Goal: Task Accomplishment & Management: Manage account settings

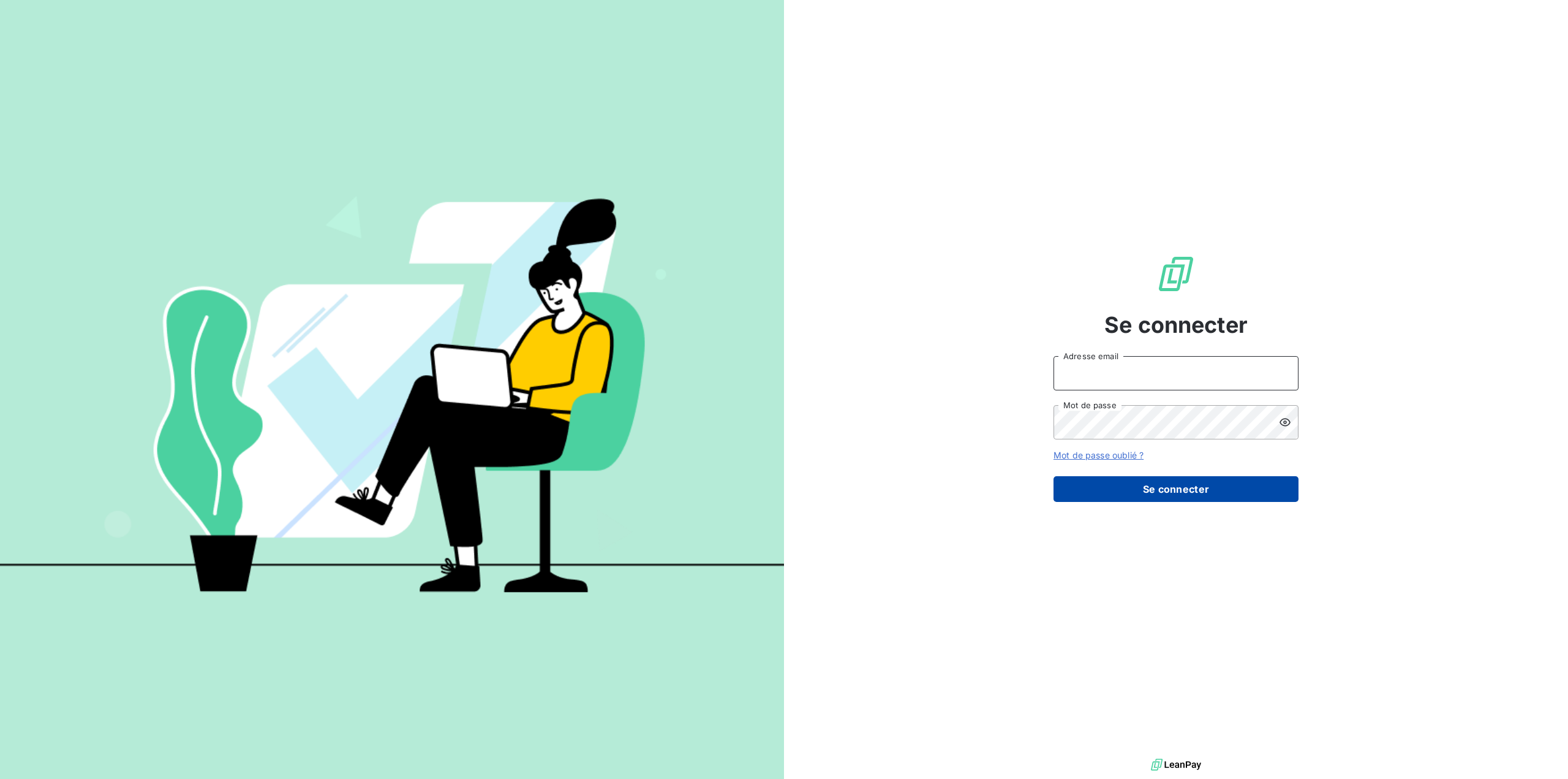
type input "[EMAIL_ADDRESS][DOMAIN_NAME]"
click at [1193, 491] on button "Se connecter" at bounding box center [1176, 489] width 245 height 26
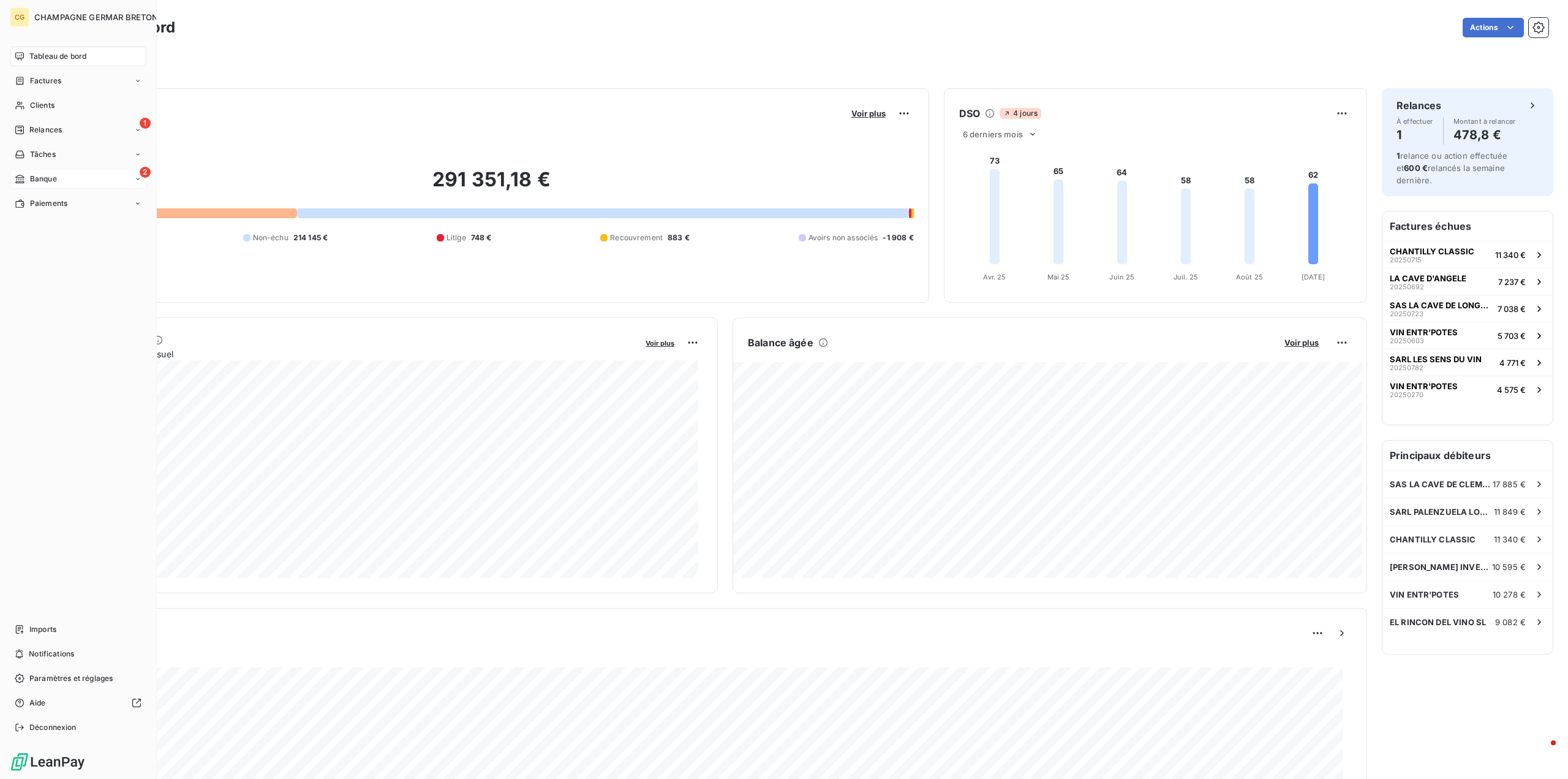
click at [29, 176] on div "Banque" at bounding box center [35, 178] width 42 height 11
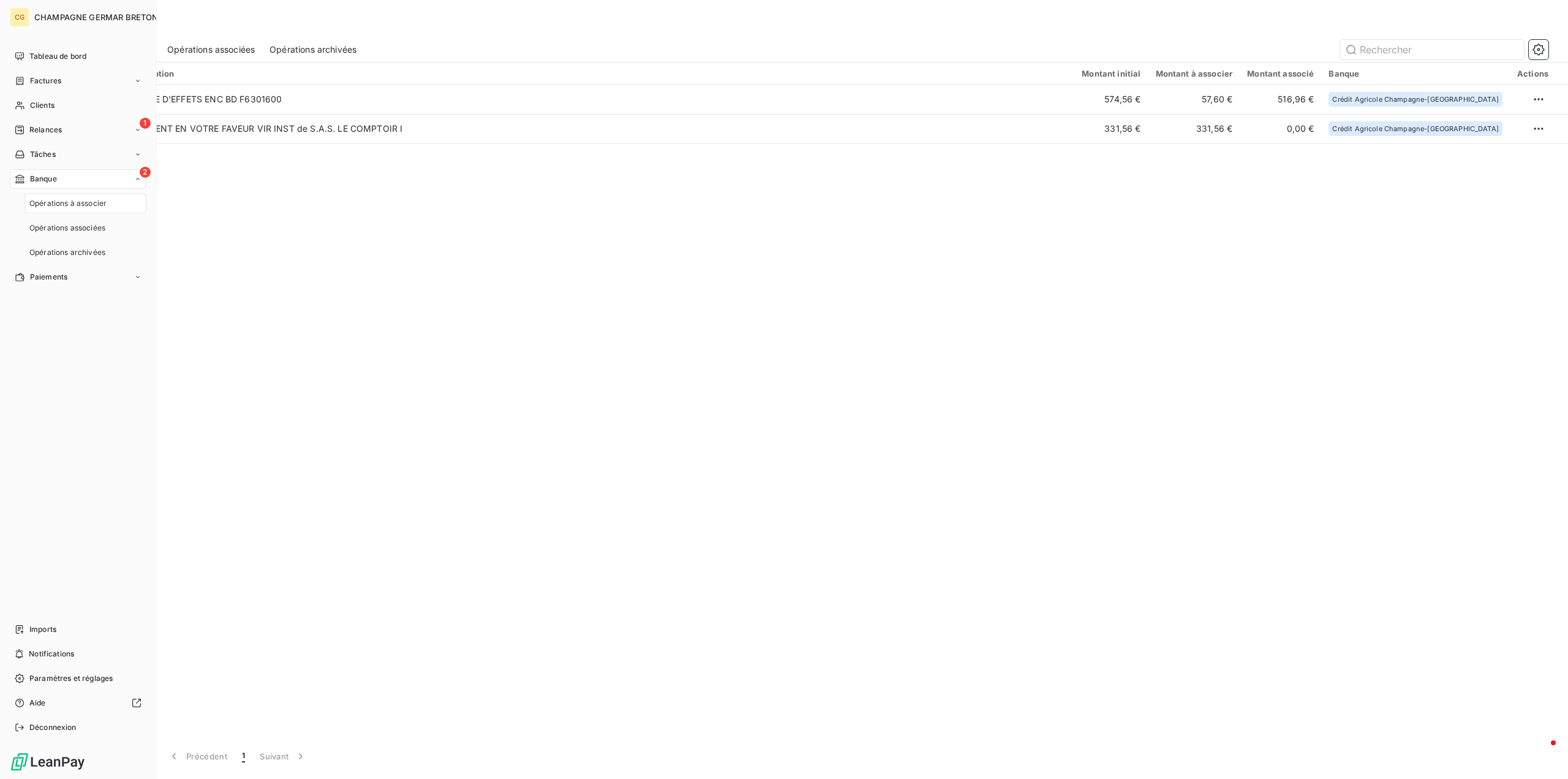
click at [59, 177] on div "2 Banque" at bounding box center [78, 179] width 137 height 20
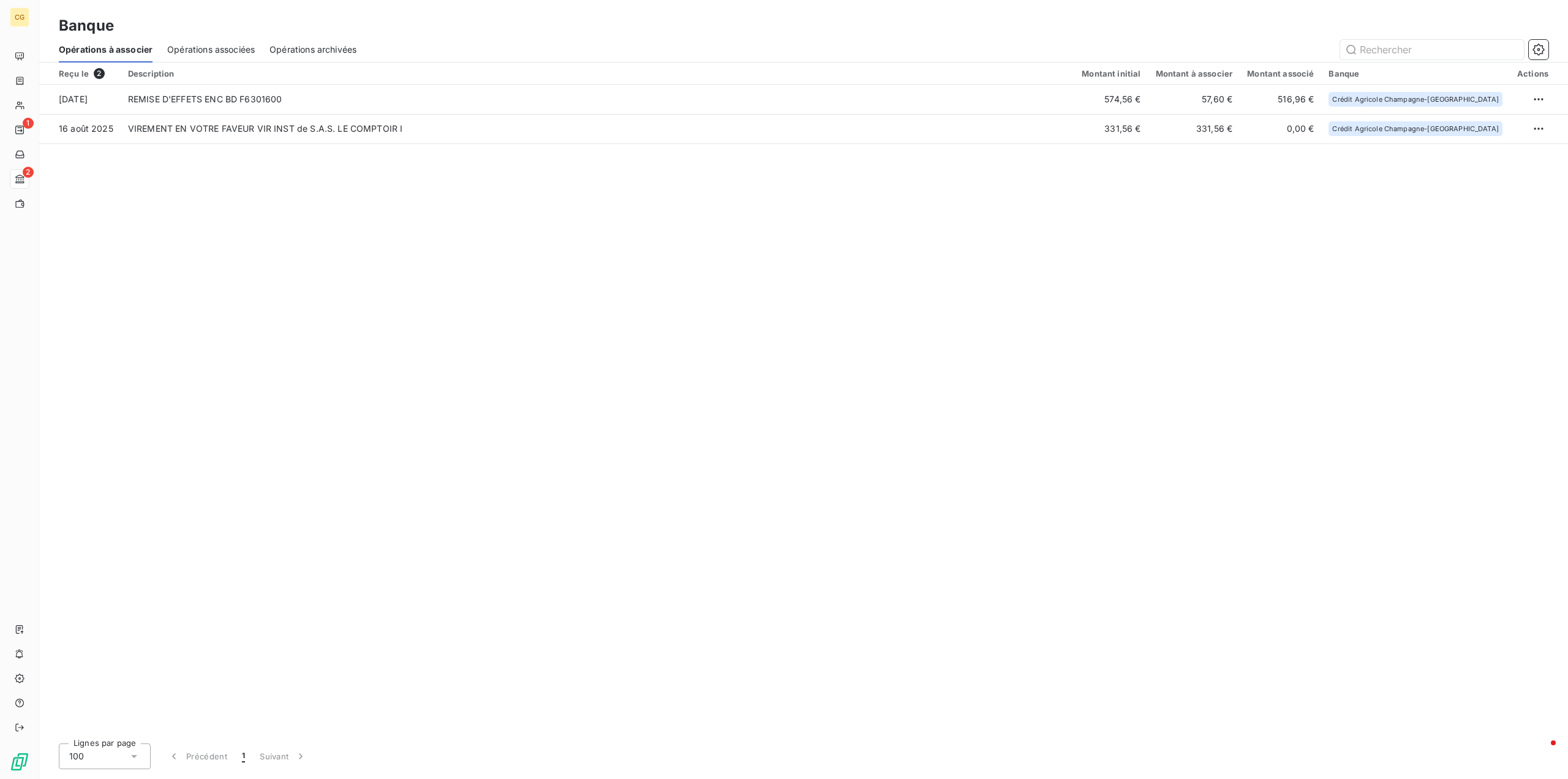
click at [296, 195] on div "Reçu le 2 Description Montant initial Montant à associer Montant associé Banque…" at bounding box center [803, 397] width 1529 height 671
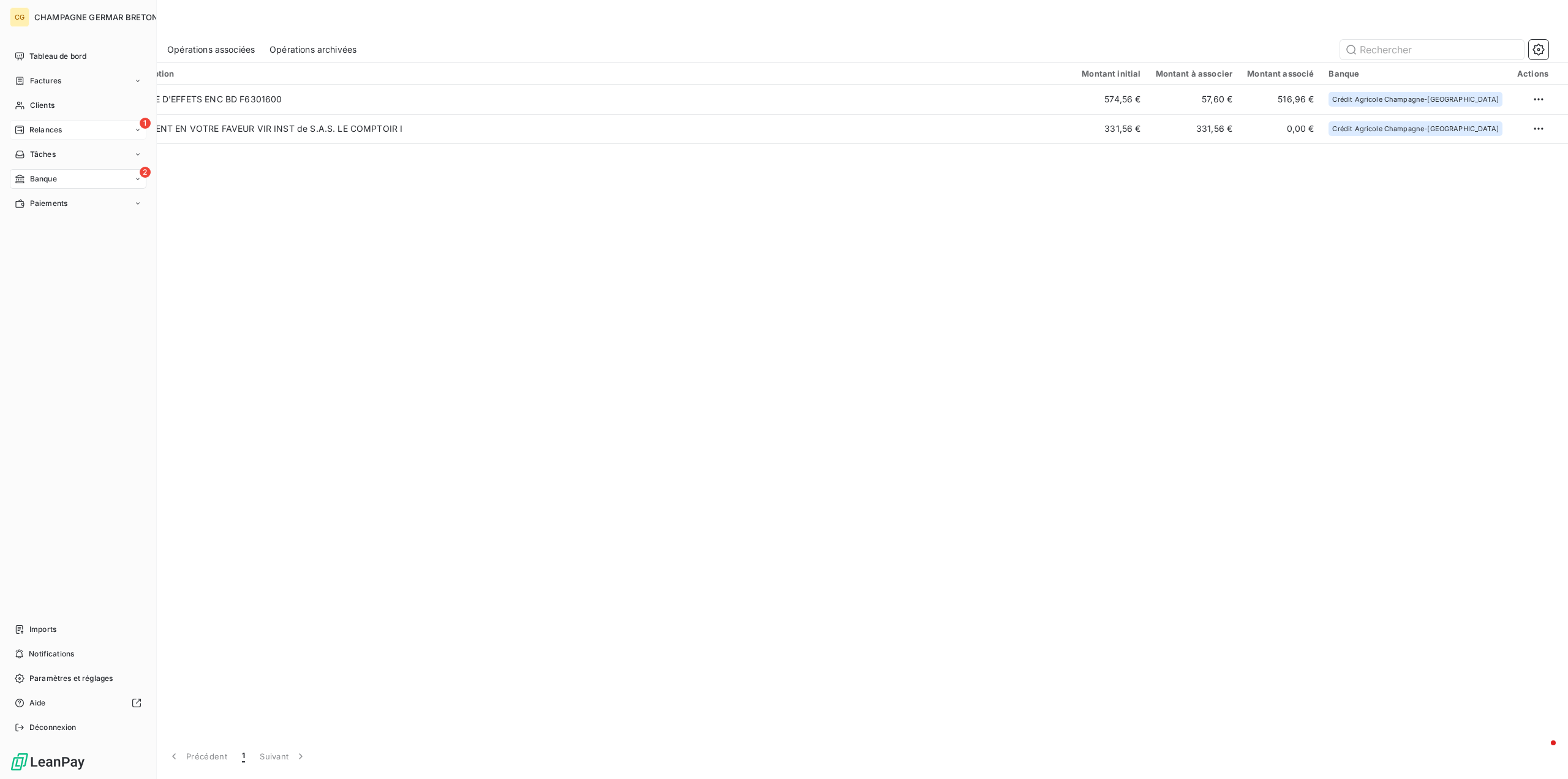
click at [27, 125] on div "Relances" at bounding box center [38, 129] width 47 height 11
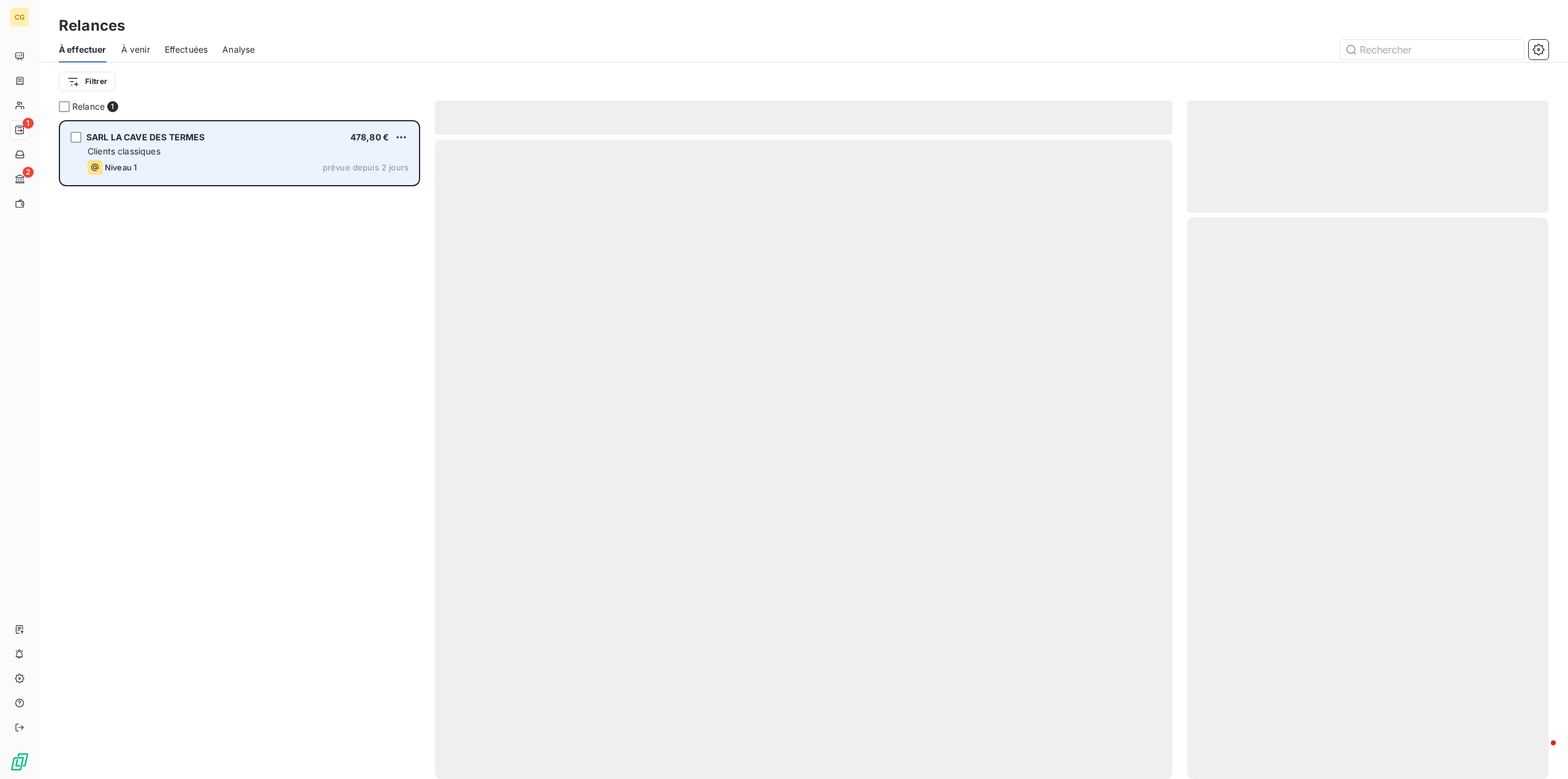
scroll to position [650, 352]
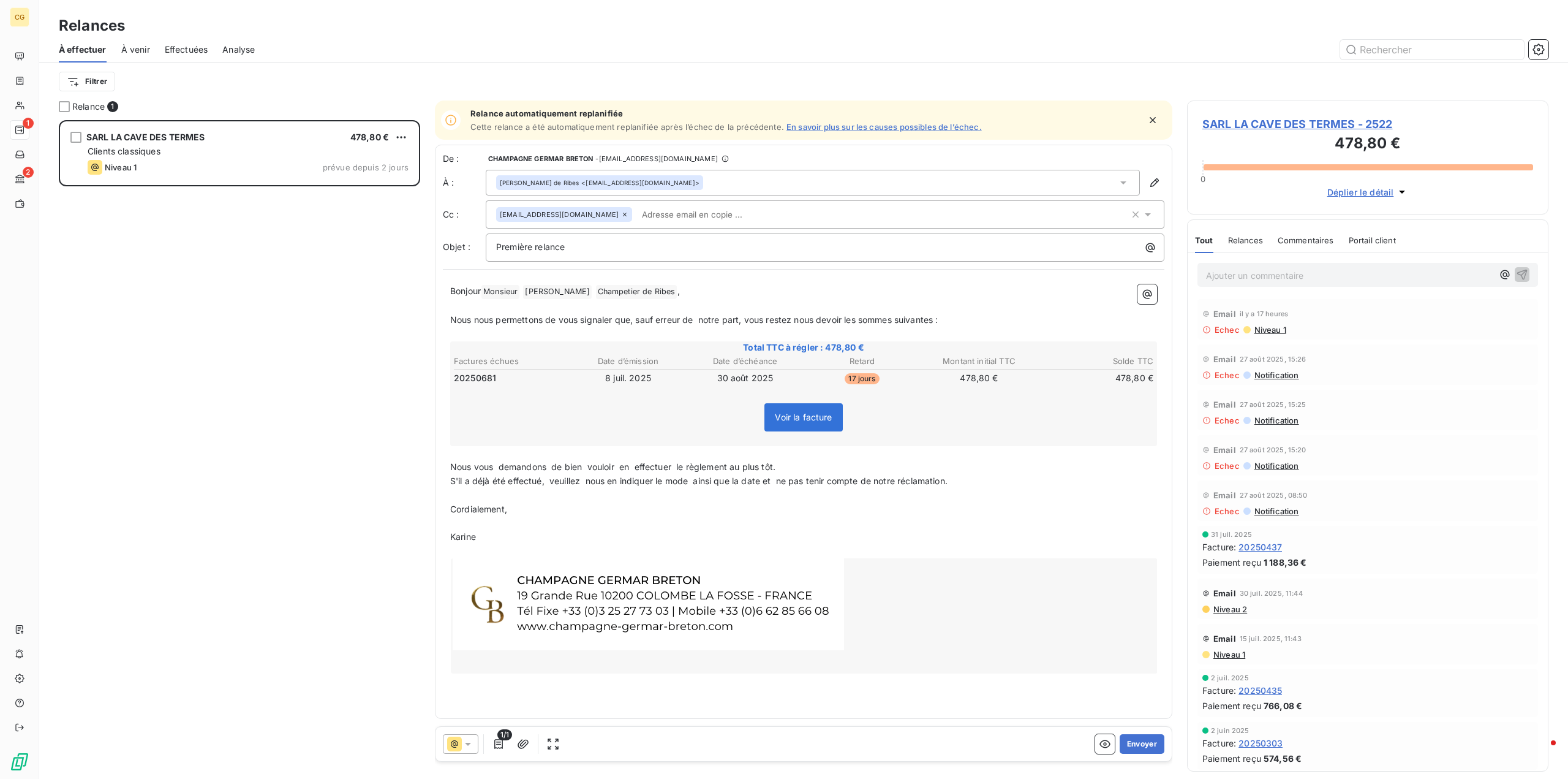
click at [1275, 124] on span "SARL LA CAVE DES TERMES - 2522" at bounding box center [1368, 123] width 331 height 17
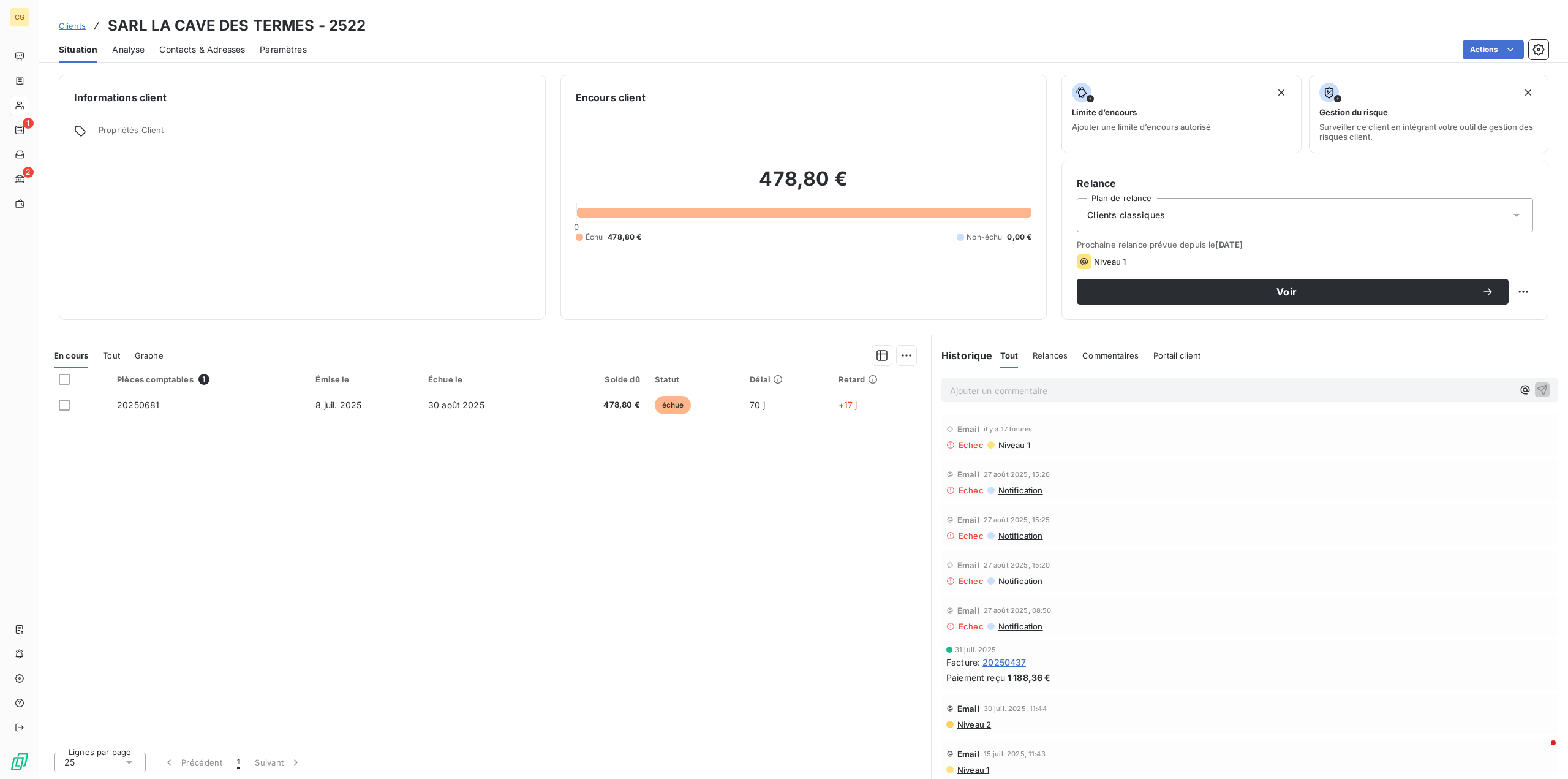
click at [225, 50] on span "Contacts & Adresses" at bounding box center [202, 49] width 86 height 12
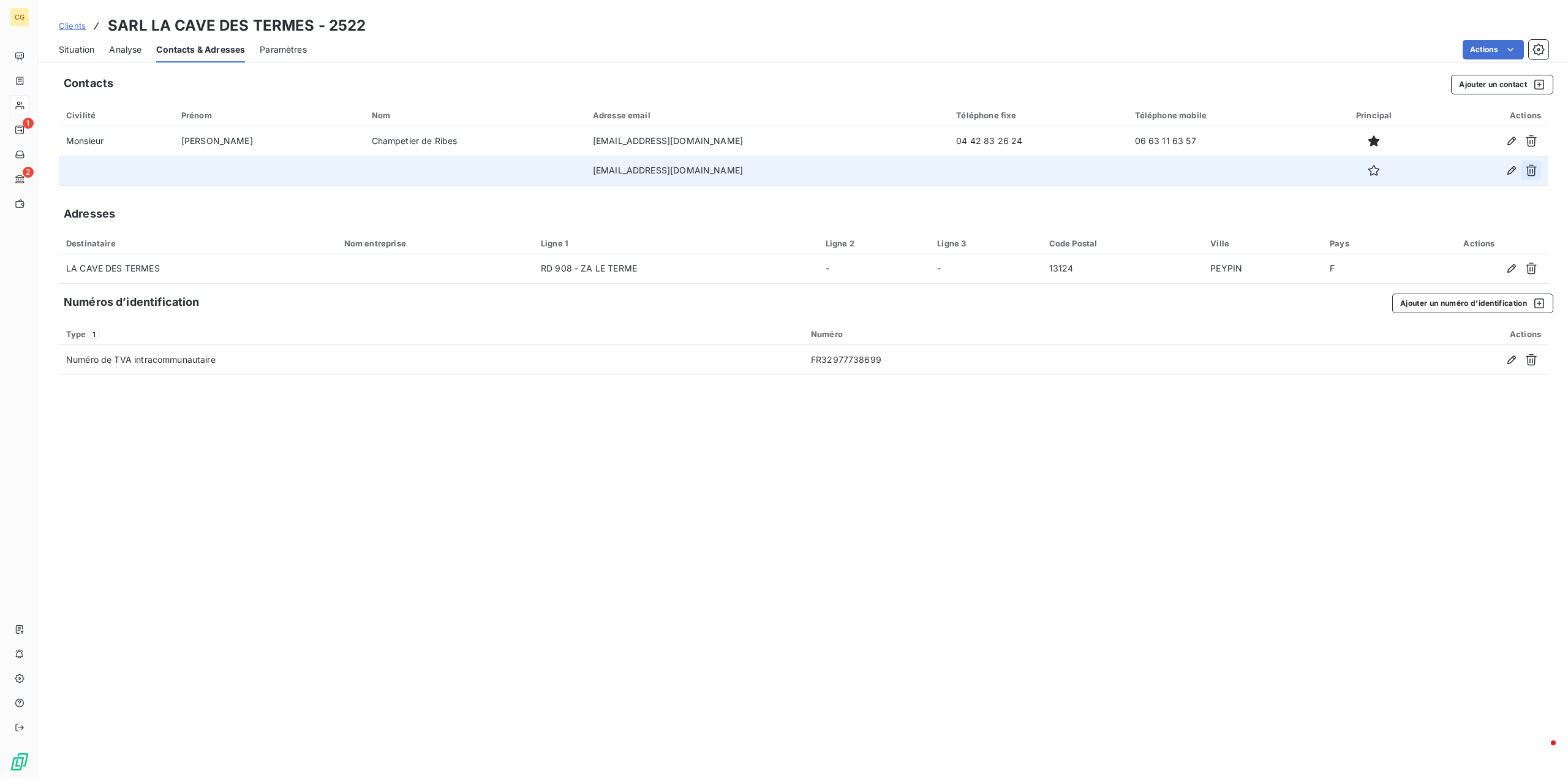
click at [1529, 173] on icon "button" at bounding box center [1531, 171] width 11 height 12
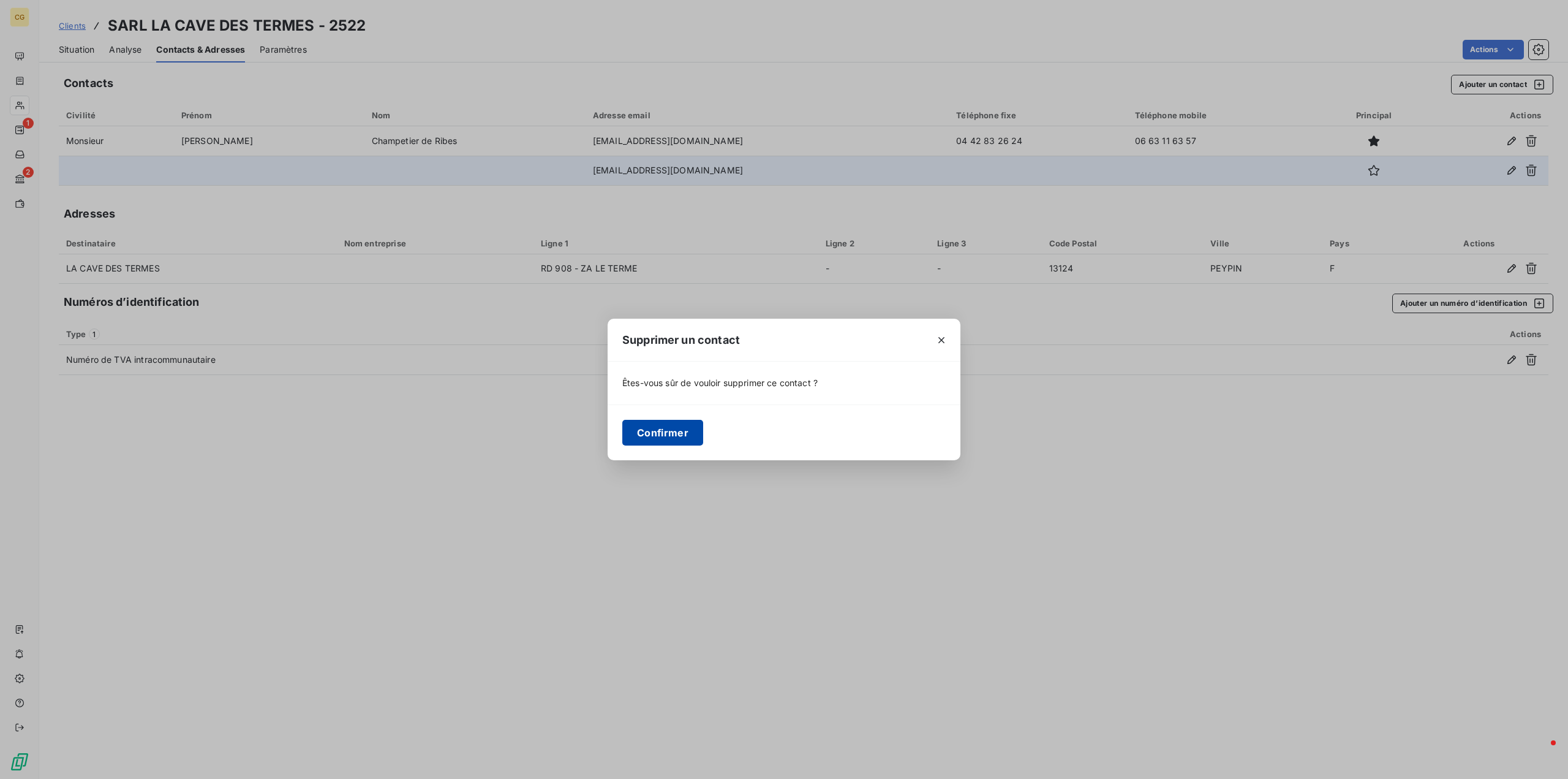
click at [675, 433] on button "Confirmer" at bounding box center [662, 433] width 81 height 26
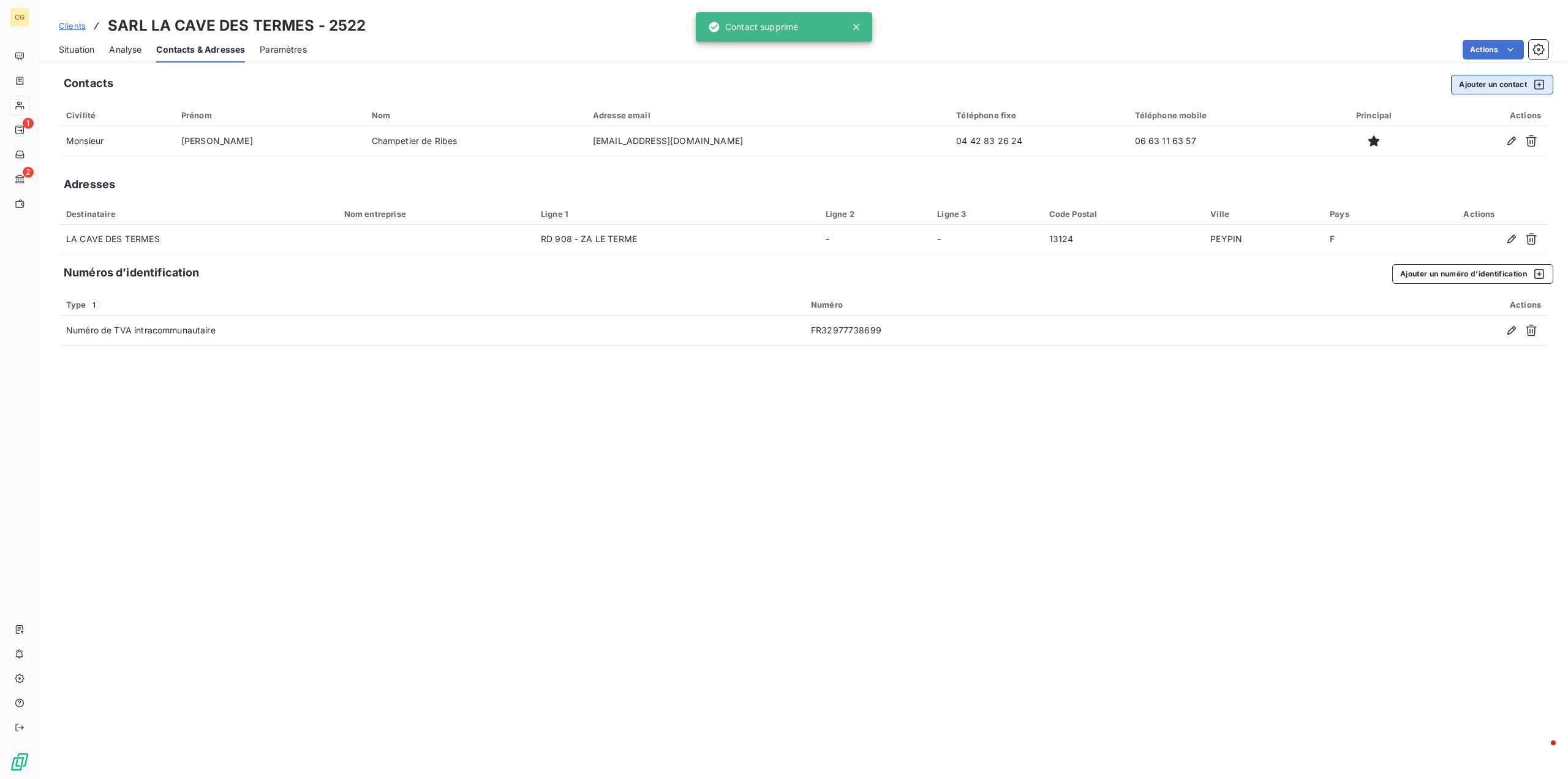
click at [1479, 81] on button "Ajouter un contact" at bounding box center [1502, 85] width 102 height 20
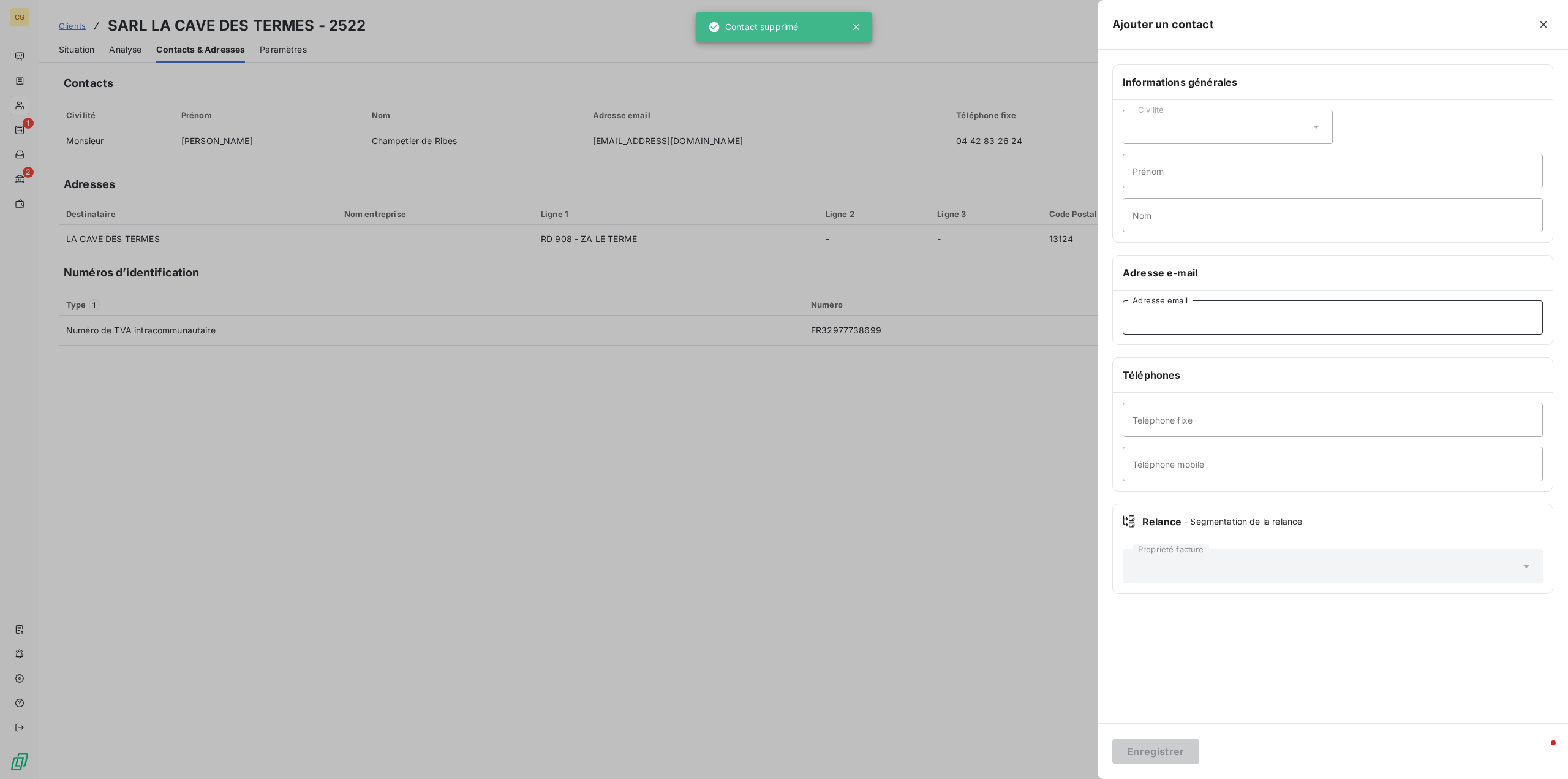
click at [1143, 319] on input "Adresse email" at bounding box center [1332, 318] width 420 height 35
type input "[PERSON_NAME][EMAIL_ADDRESS][DOMAIN_NAME]"
click at [1159, 753] on button "Enregistrer" at bounding box center [1156, 751] width 87 height 26
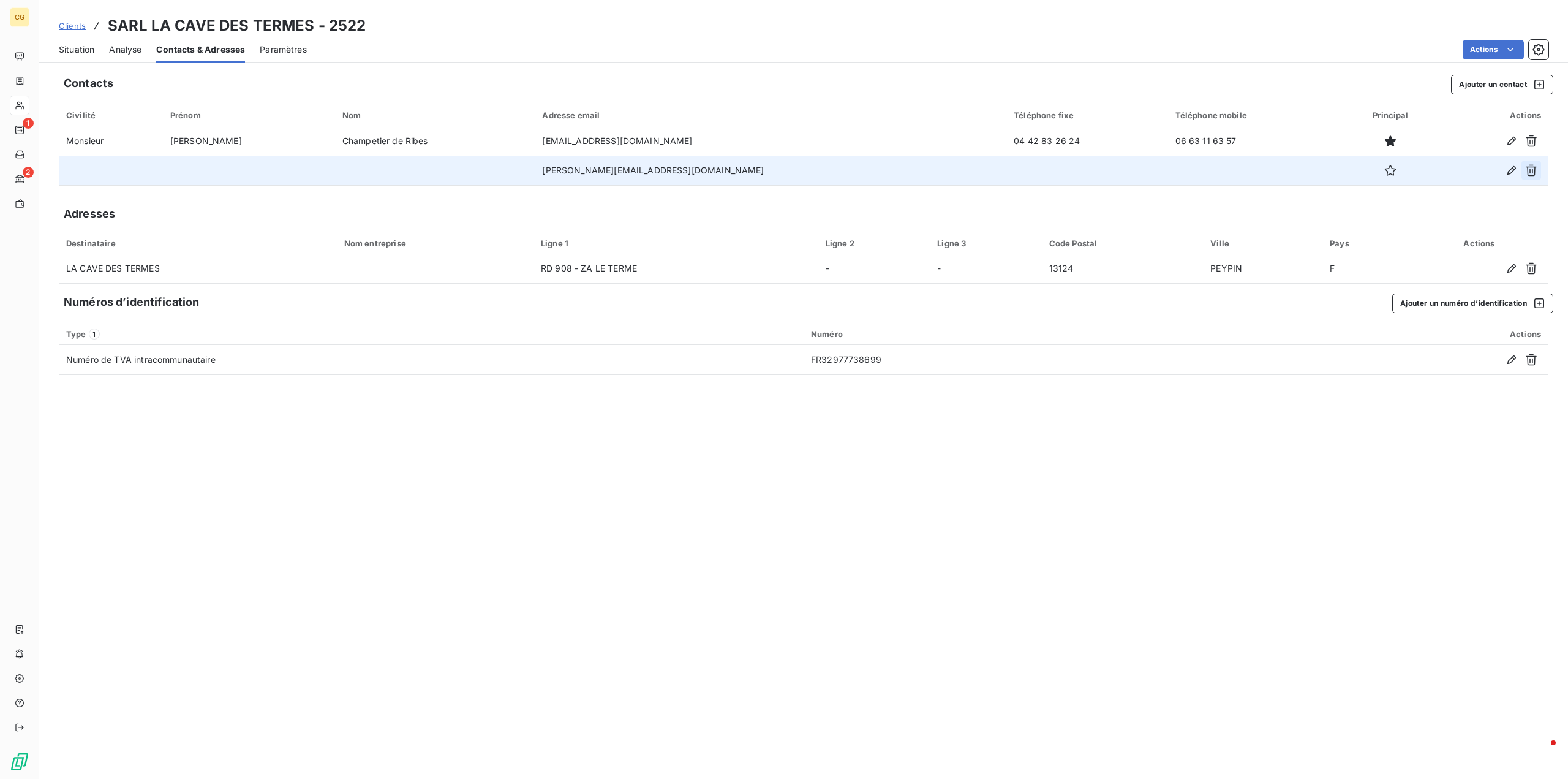
click at [1529, 168] on icon "button" at bounding box center [1531, 171] width 12 height 12
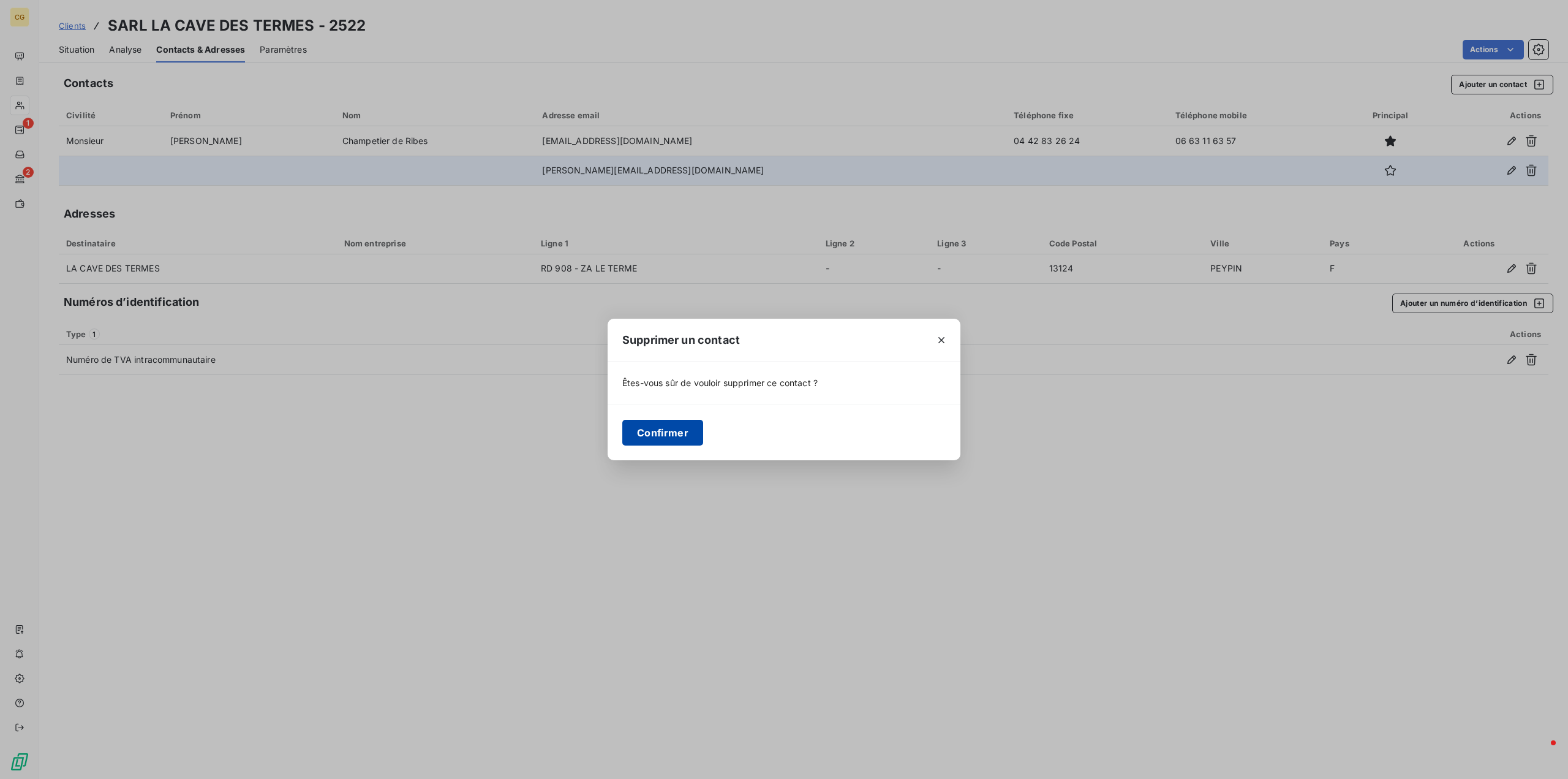
click at [661, 430] on button "Confirmer" at bounding box center [662, 433] width 81 height 26
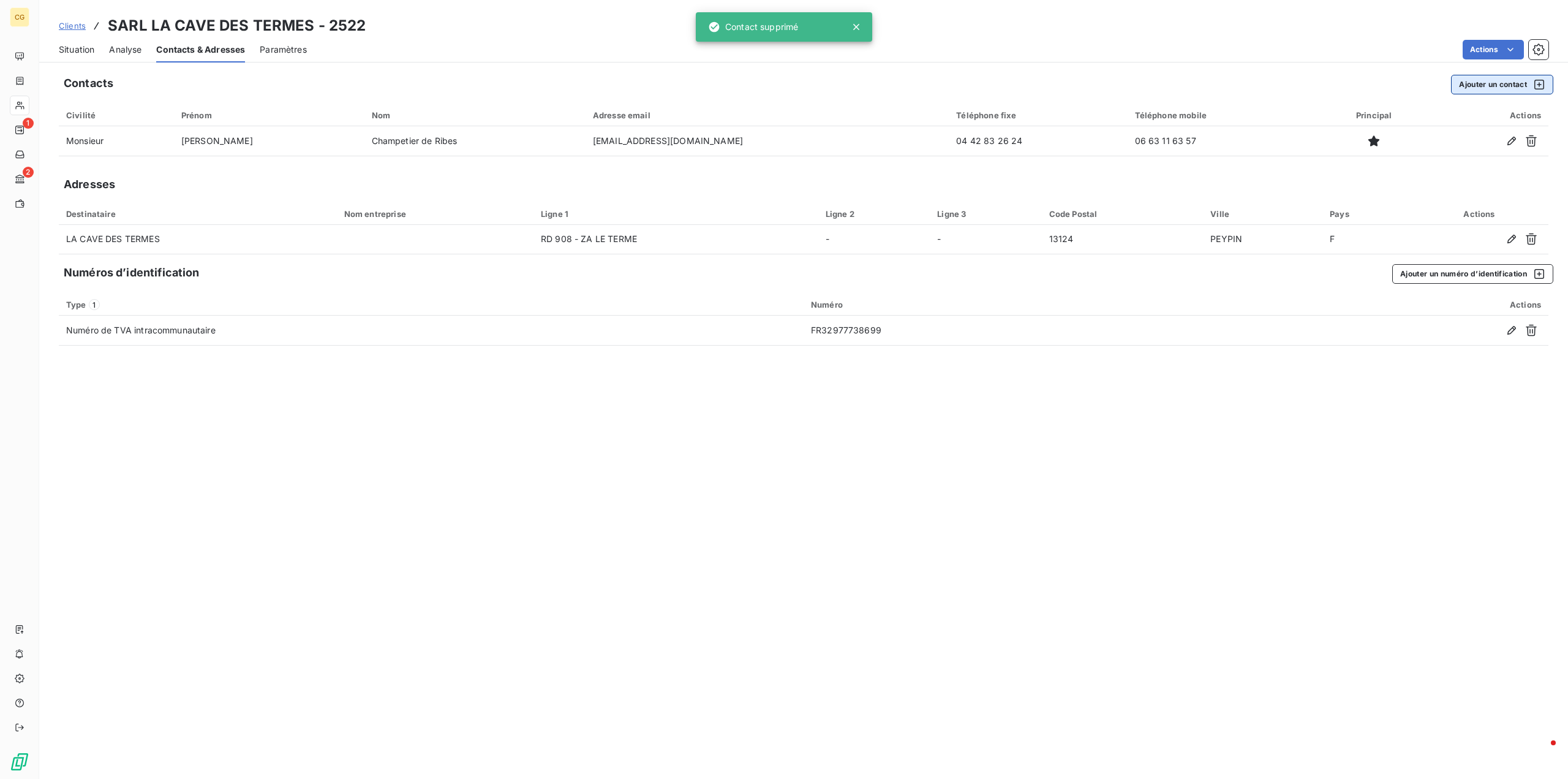
click at [1505, 87] on button "Ajouter un contact" at bounding box center [1502, 85] width 102 height 20
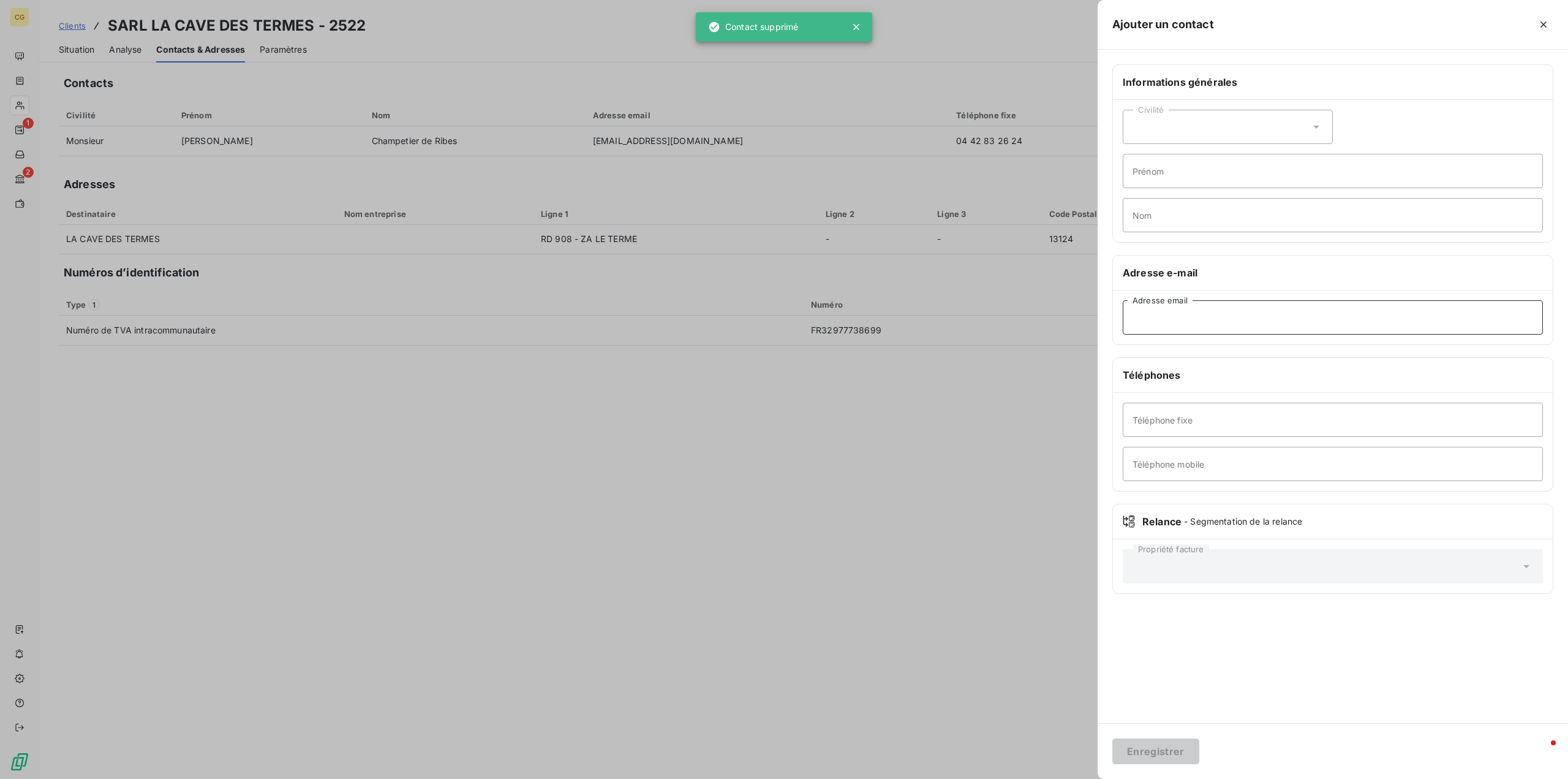
click at [1151, 310] on input "Adresse email" at bounding box center [1332, 318] width 420 height 35
type input "[EMAIL_ADDRESS][DOMAIN_NAME]"
click at [1146, 746] on button "Enregistrer" at bounding box center [1156, 751] width 87 height 26
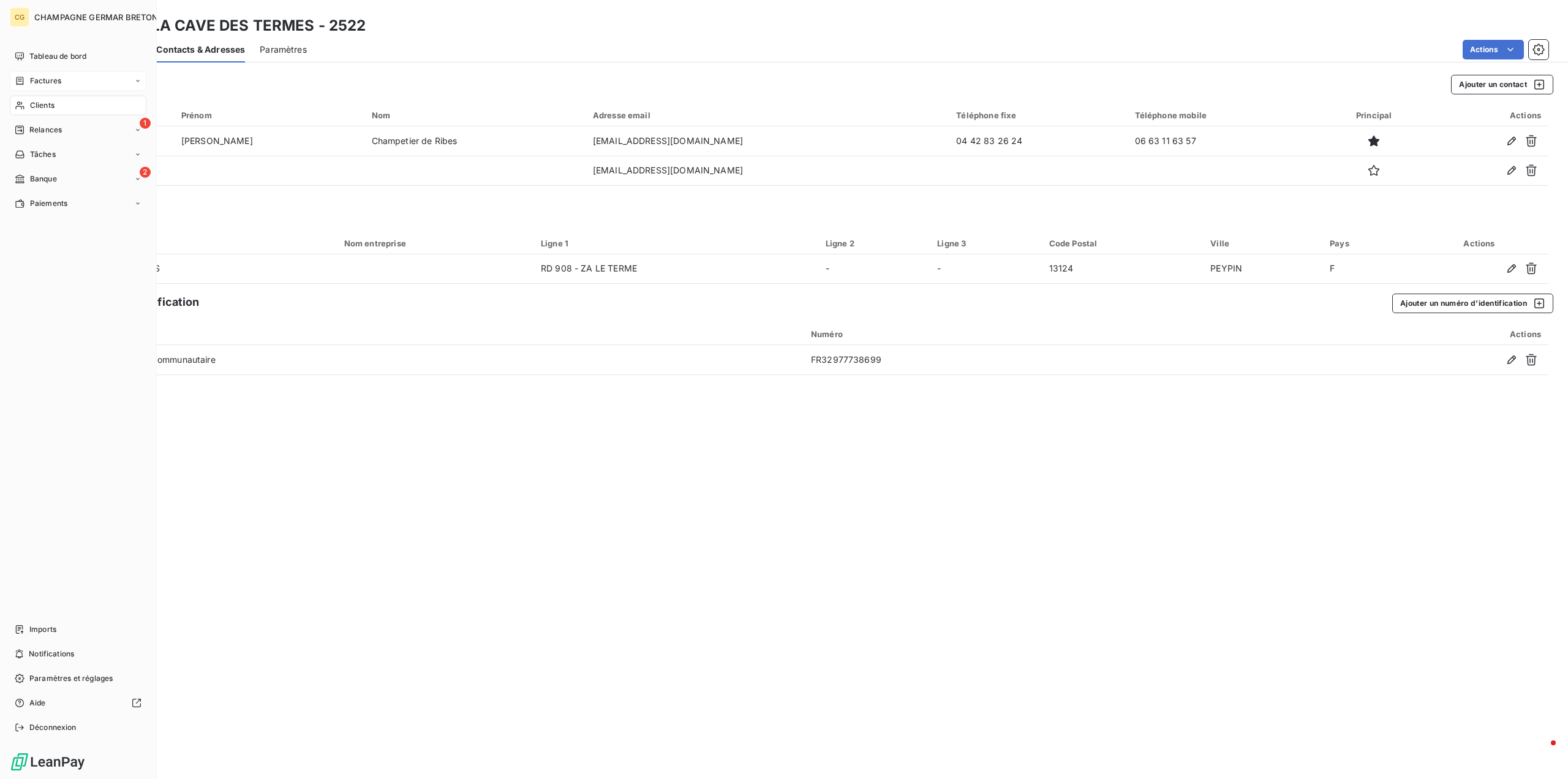
click at [37, 84] on span "Factures" at bounding box center [45, 80] width 32 height 11
click at [52, 108] on span "Factures" at bounding box center [45, 105] width 32 height 11
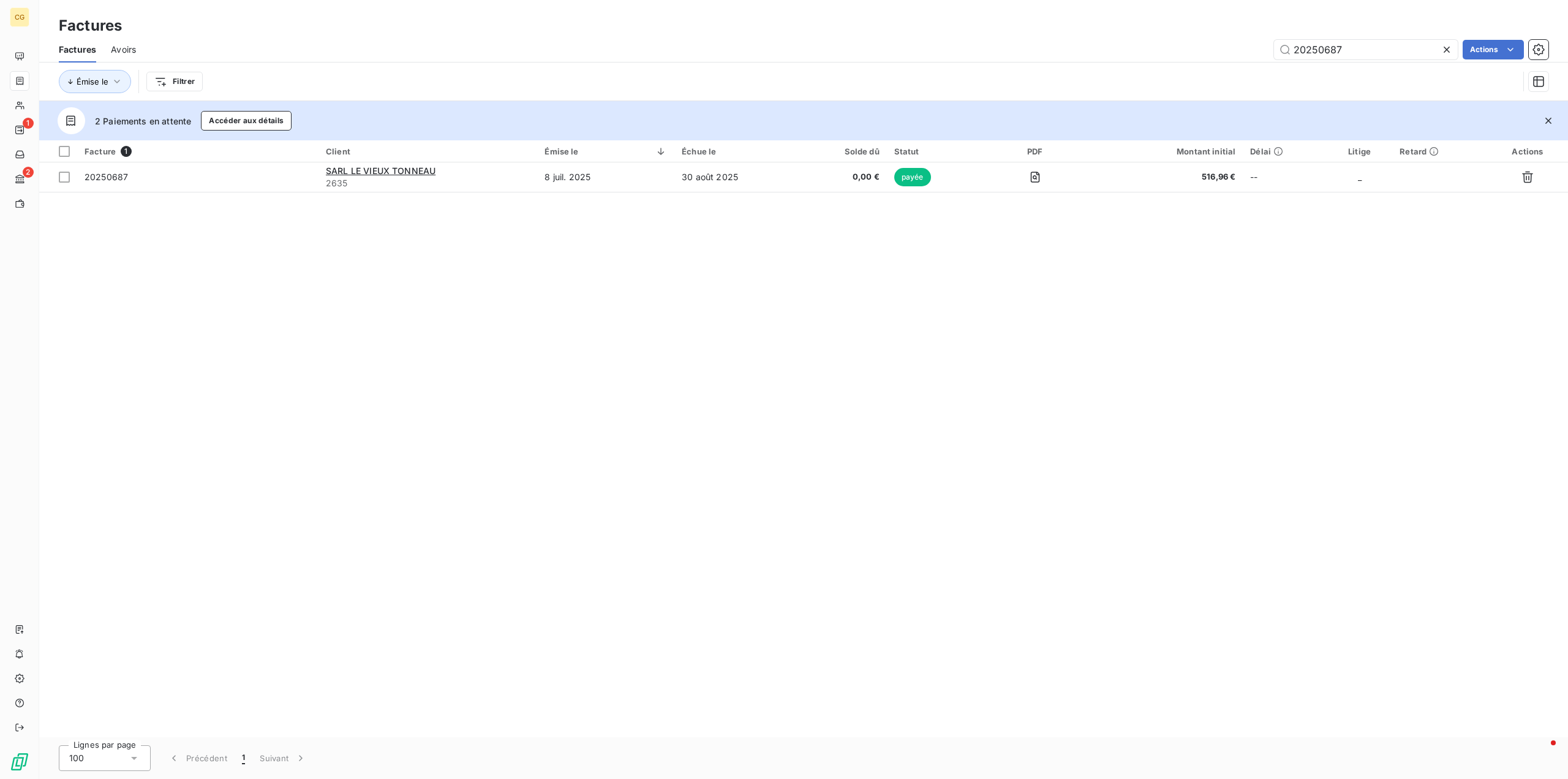
click at [1447, 52] on icon at bounding box center [1447, 49] width 12 height 12
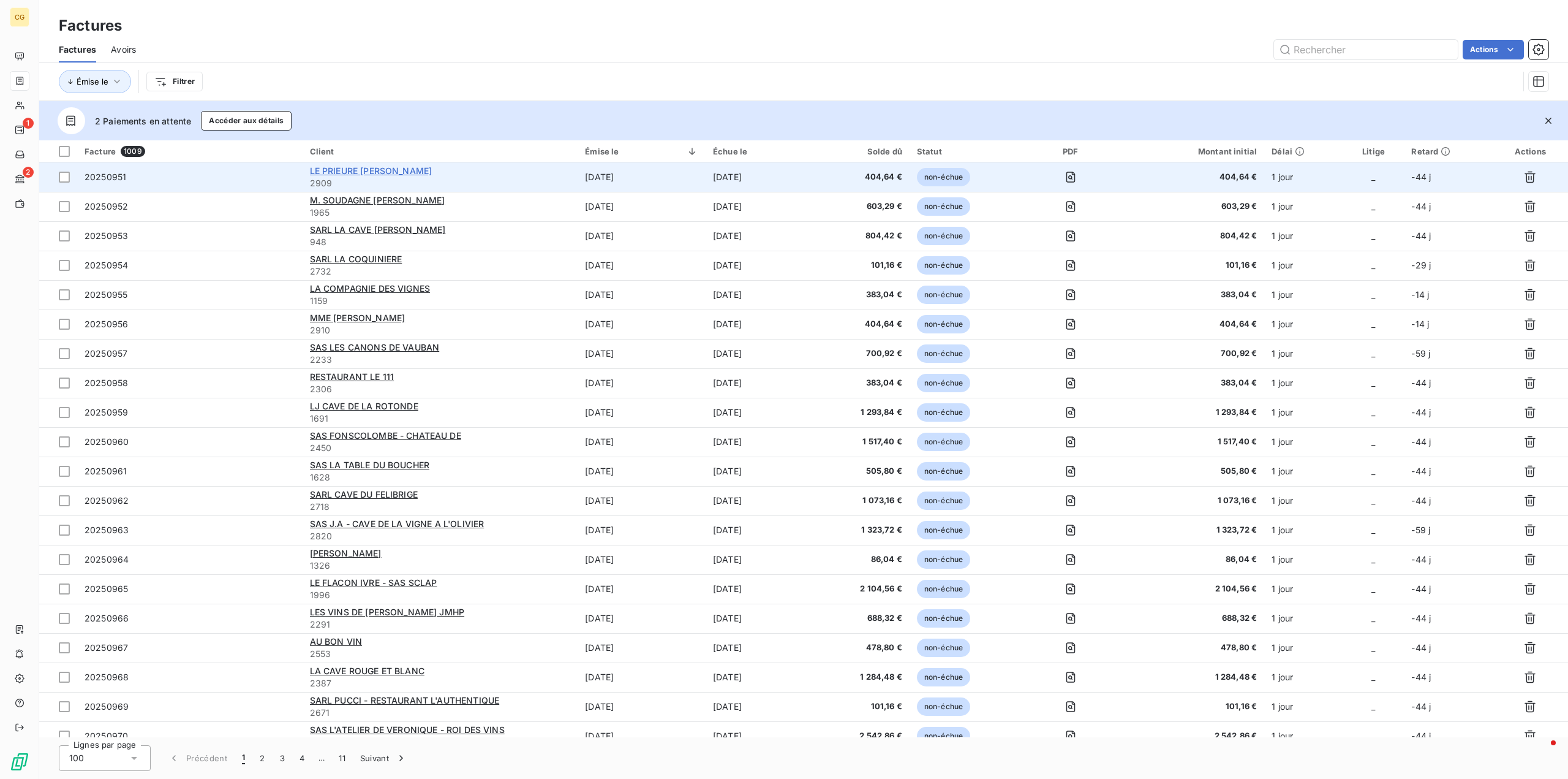
click at [405, 174] on span "LE PRIEURE [PERSON_NAME]" at bounding box center [371, 171] width 122 height 11
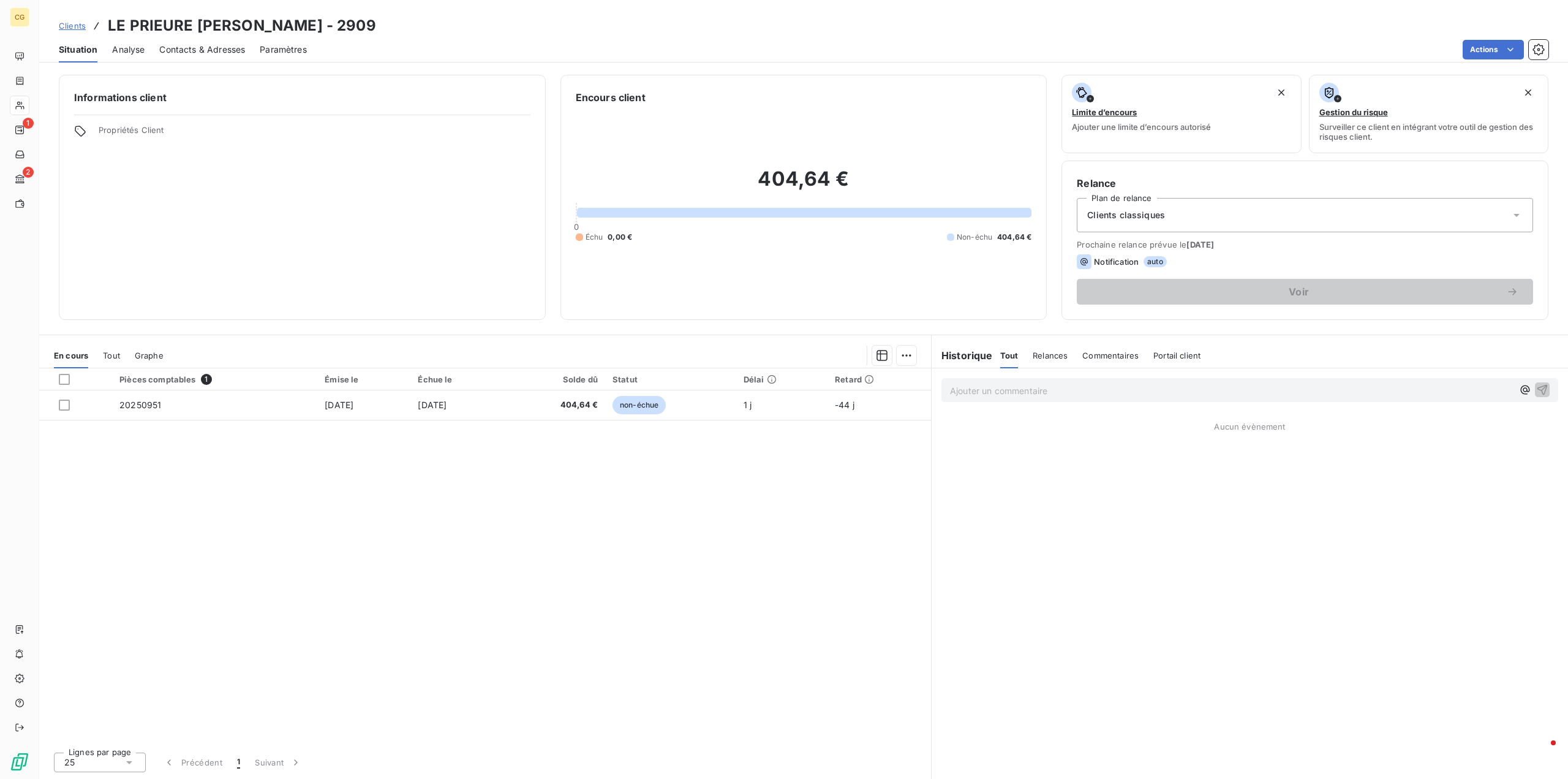
click at [227, 48] on span "Contacts & Adresses" at bounding box center [202, 49] width 86 height 12
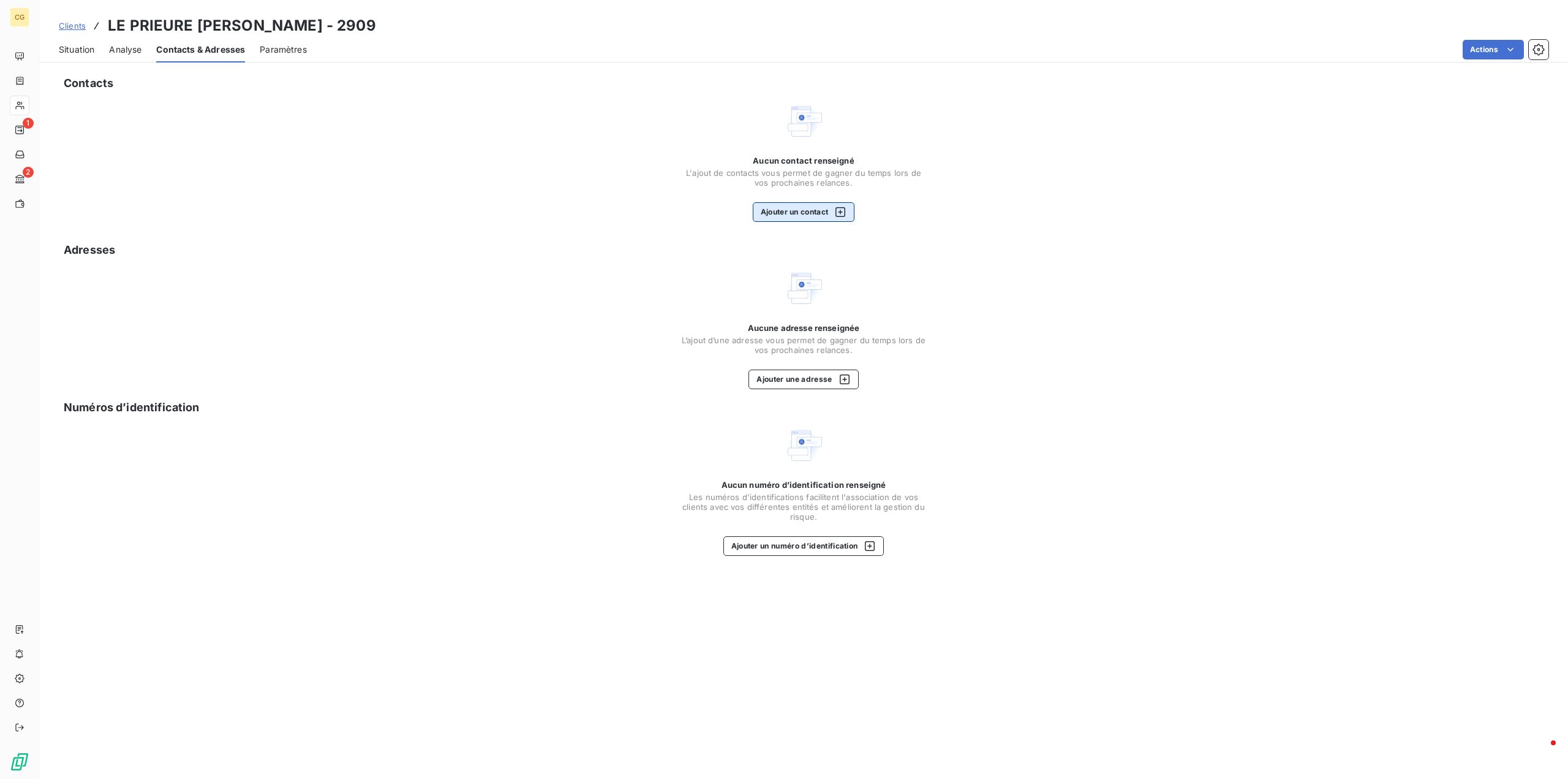
click at [781, 210] on button "Ajouter un contact" at bounding box center [804, 212] width 102 height 20
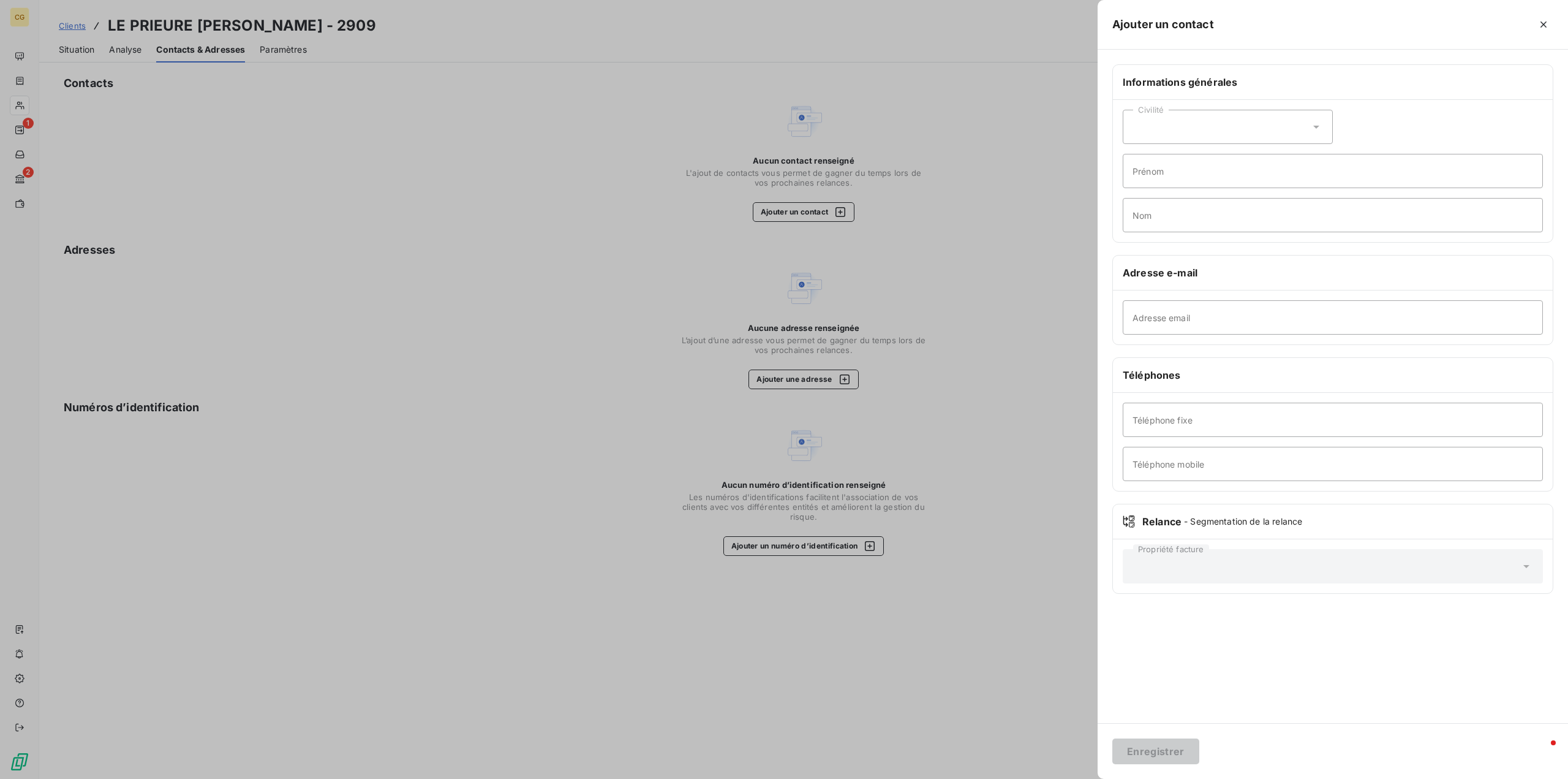
click at [1211, 129] on div "Civilité" at bounding box center [1227, 126] width 210 height 35
click at [1136, 181] on input "radio" at bounding box center [1136, 179] width 12 height 12
click at [1138, 168] on input "Prénom" at bounding box center [1332, 171] width 420 height 35
type input "[PERSON_NAME]"
click at [1146, 211] on input "Nom" at bounding box center [1332, 215] width 420 height 35
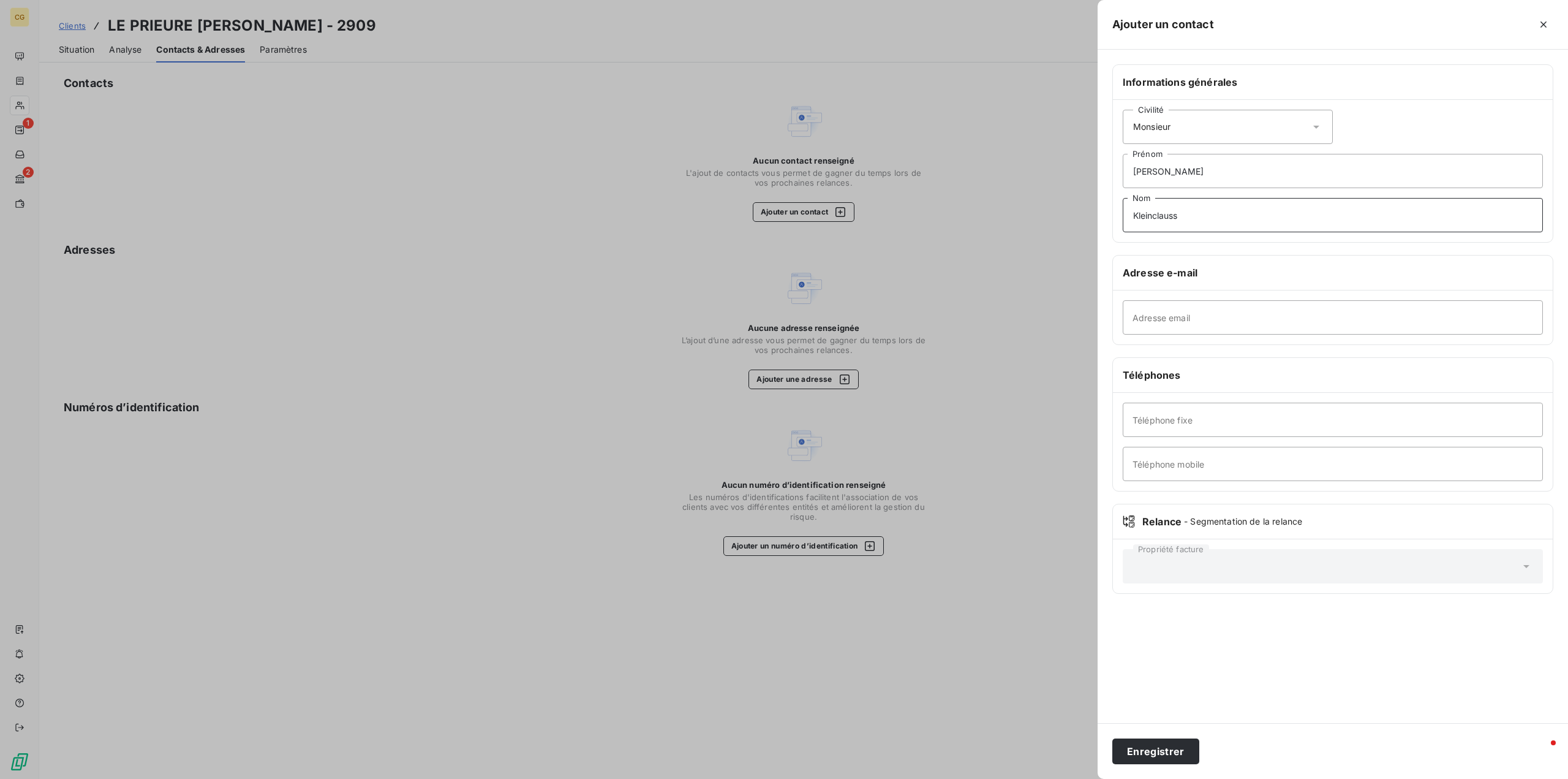
type input "Kleinclauss"
click at [1149, 312] on input "Adresse email" at bounding box center [1332, 318] width 420 height 35
paste input "[EMAIL_ADDRESS][DOMAIN_NAME]"
type input "[EMAIL_ADDRESS][DOMAIN_NAME]"
click at [1162, 750] on button "Enregistrer" at bounding box center [1156, 751] width 87 height 26
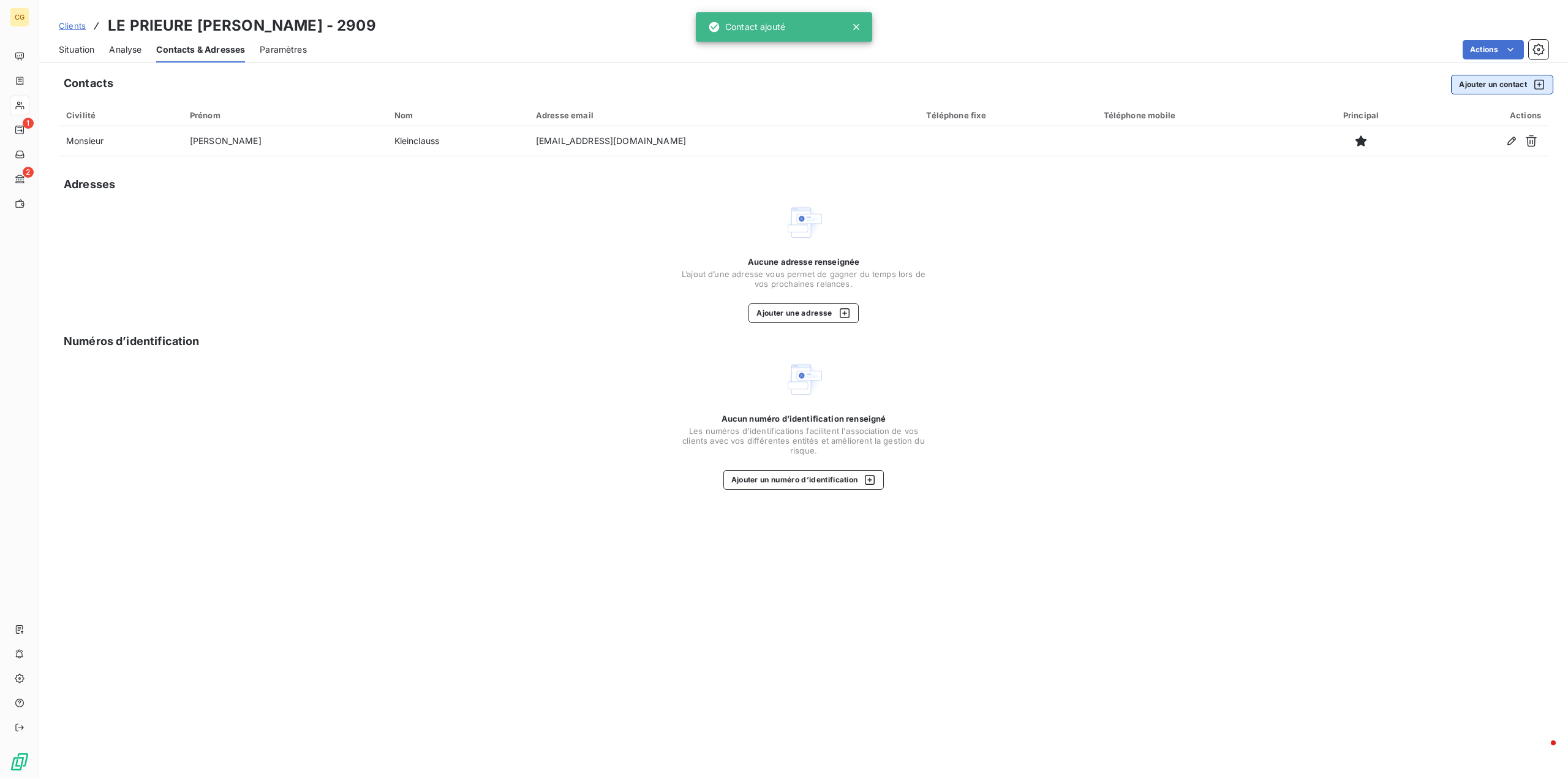
click at [1486, 82] on button "Ajouter un contact" at bounding box center [1502, 85] width 102 height 20
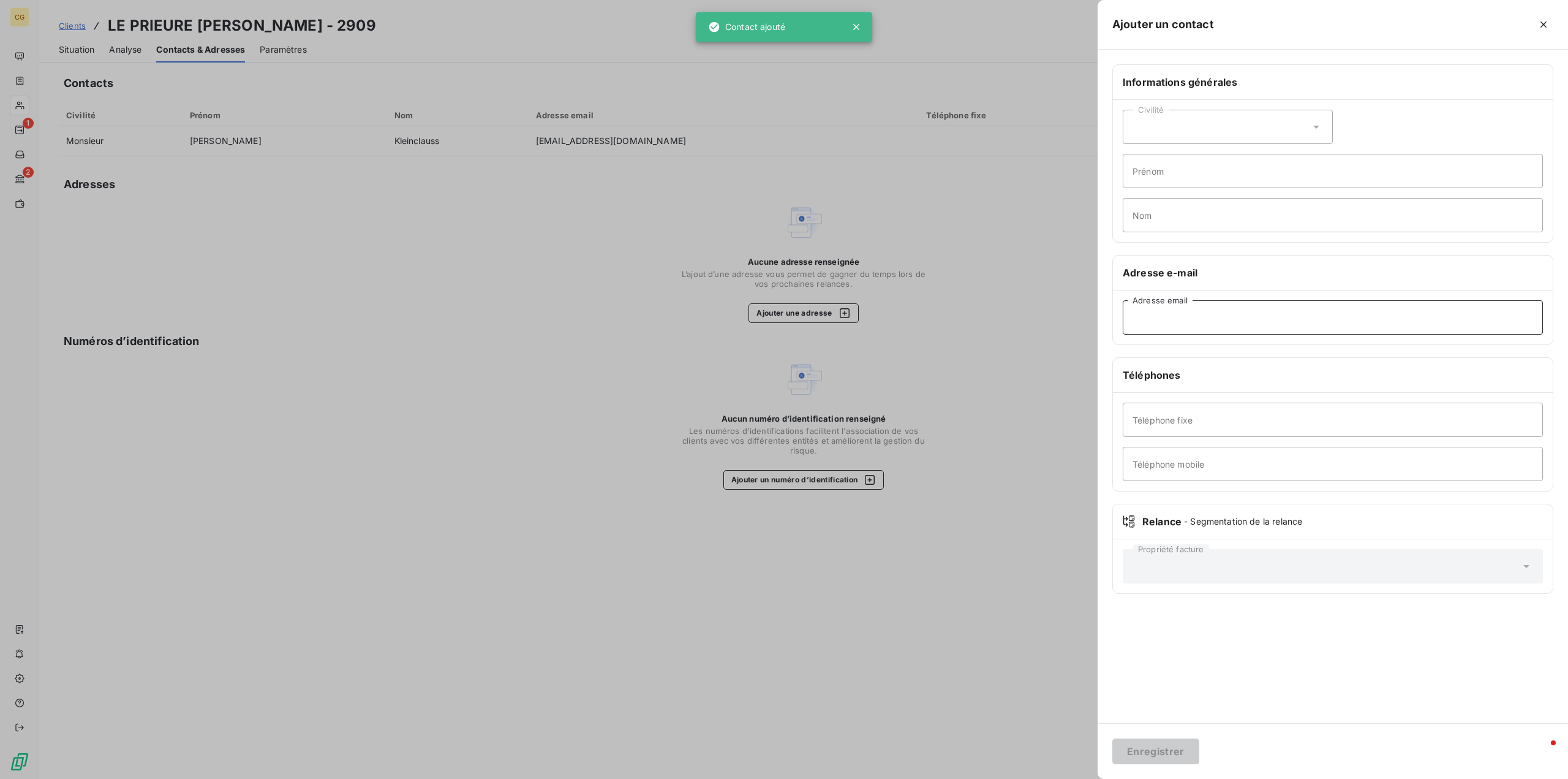
click at [1149, 316] on input "Adresse email" at bounding box center [1332, 318] width 420 height 35
type input "[EMAIL_ADDRESS][DOMAIN_NAME]"
click at [1138, 749] on button "Enregistrer" at bounding box center [1156, 751] width 87 height 26
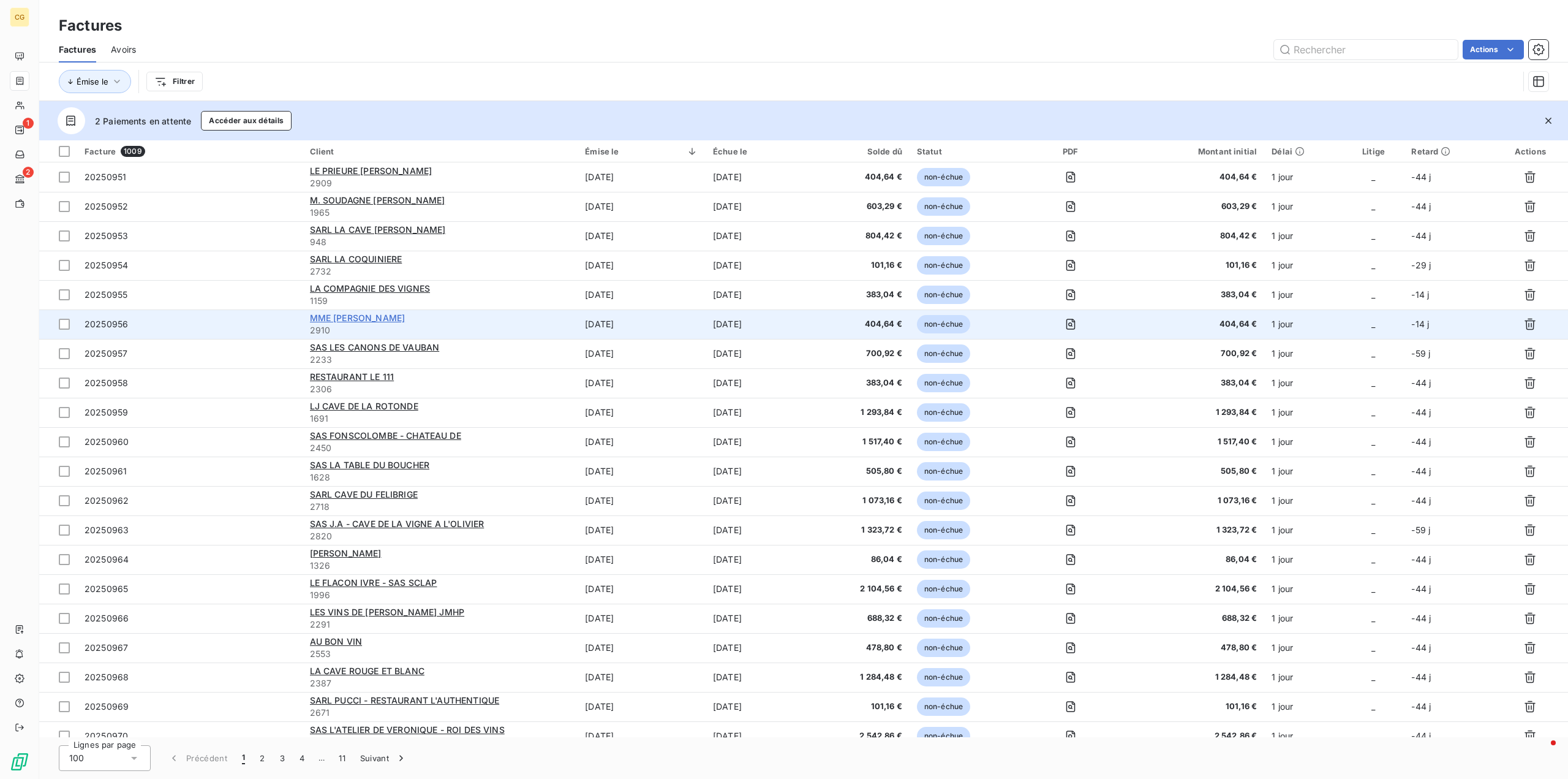
click at [364, 319] on span "MME [PERSON_NAME]" at bounding box center [357, 318] width 96 height 11
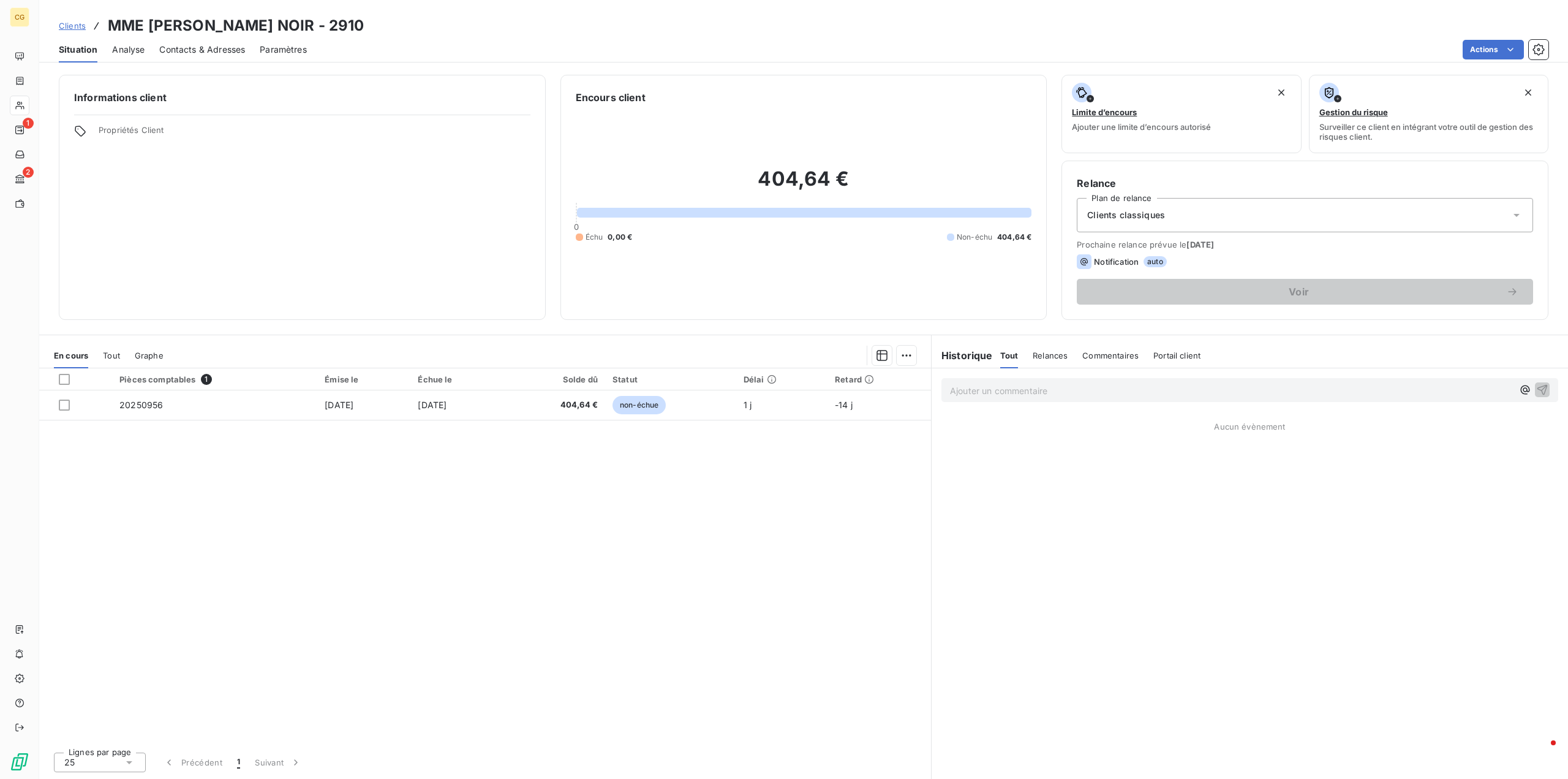
click at [205, 53] on span "Contacts & Adresses" at bounding box center [202, 49] width 86 height 12
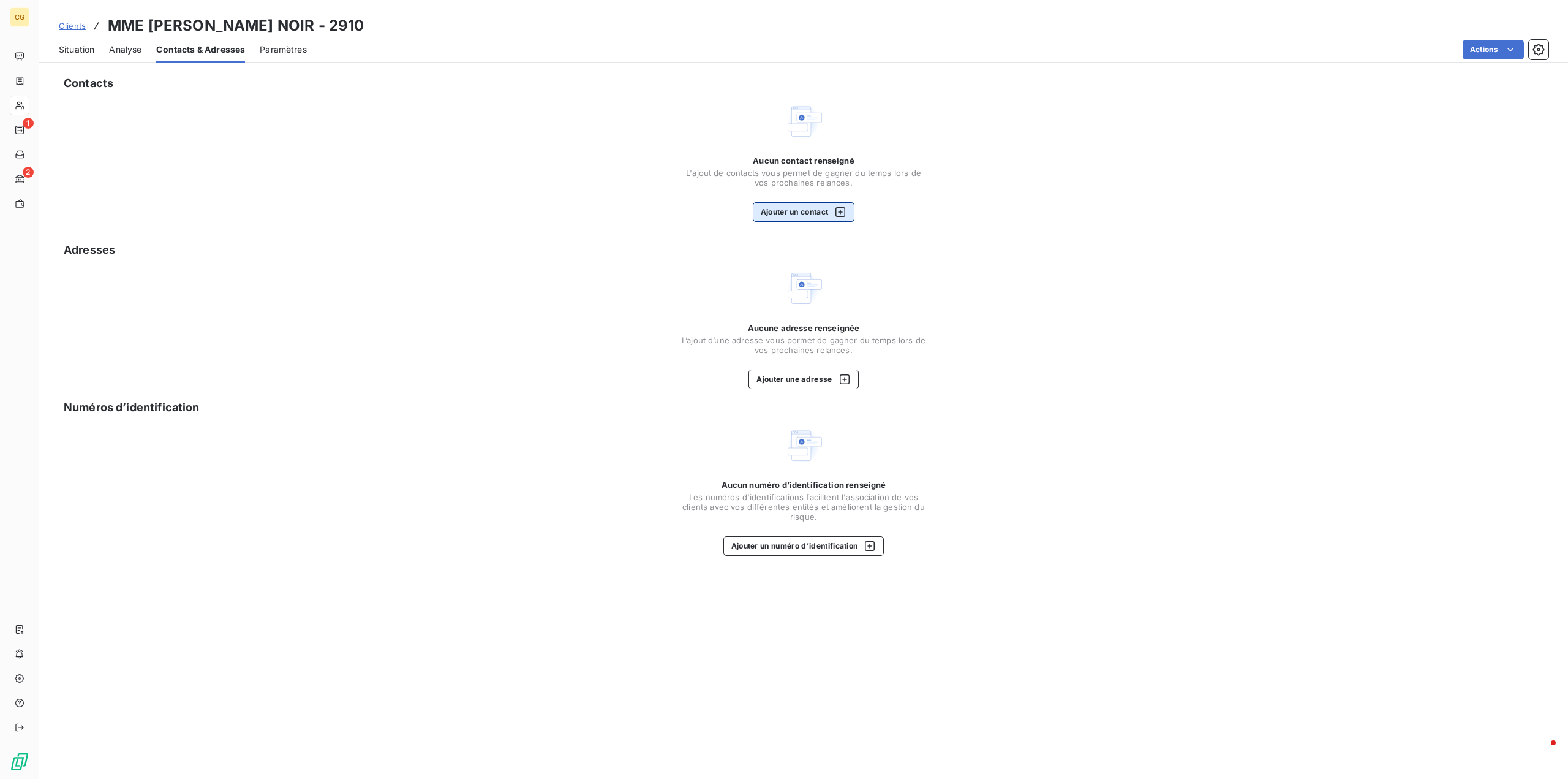
click at [800, 210] on button "Ajouter un contact" at bounding box center [804, 212] width 102 height 20
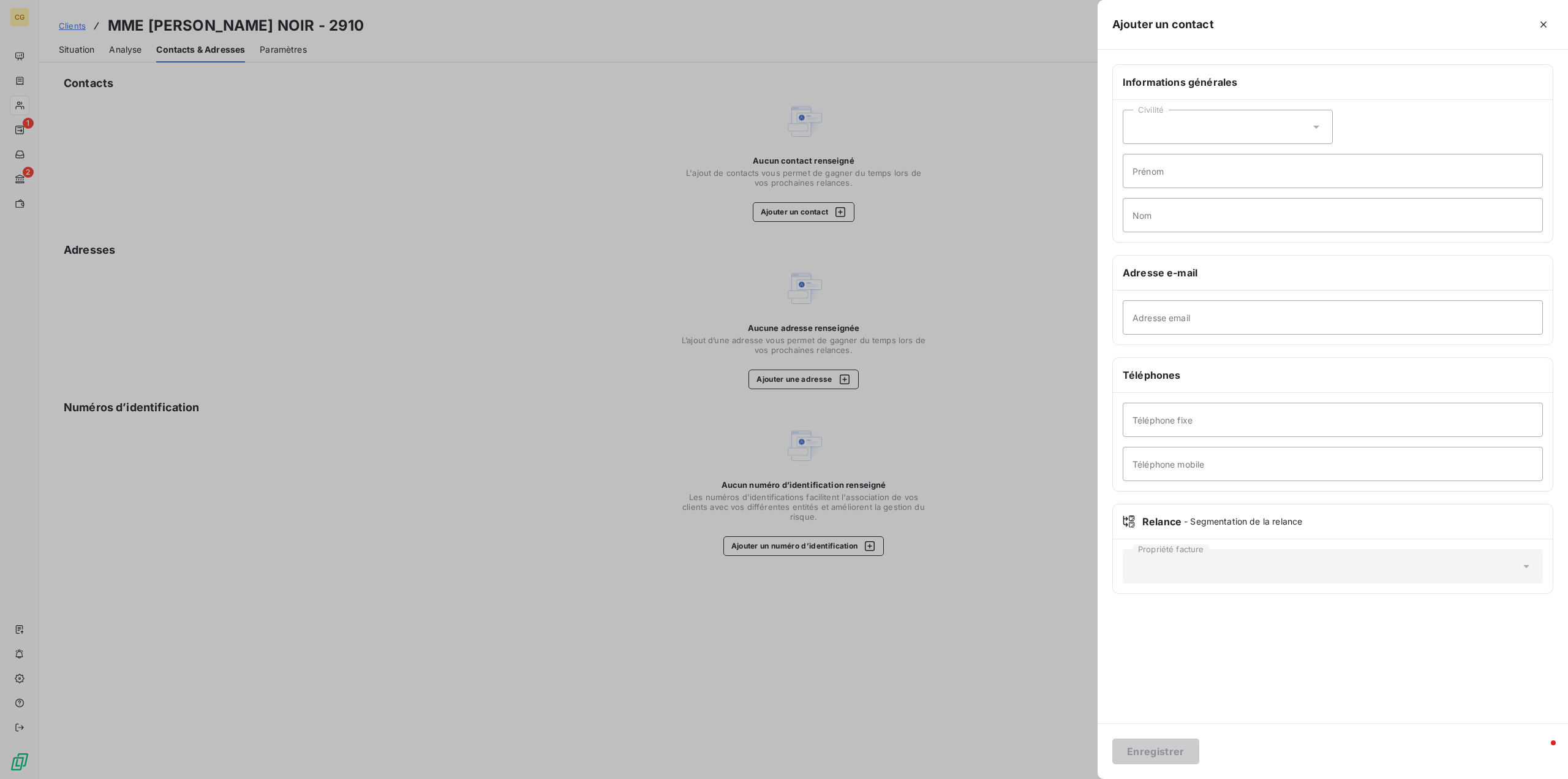
click at [1205, 132] on div "Civilité" at bounding box center [1227, 126] width 210 height 35
click at [1136, 158] on input "radio" at bounding box center [1136, 157] width 12 height 12
click at [1142, 172] on input "Prénom" at bounding box center [1332, 171] width 420 height 35
type input "[PERSON_NAME]"
type input "Noir"
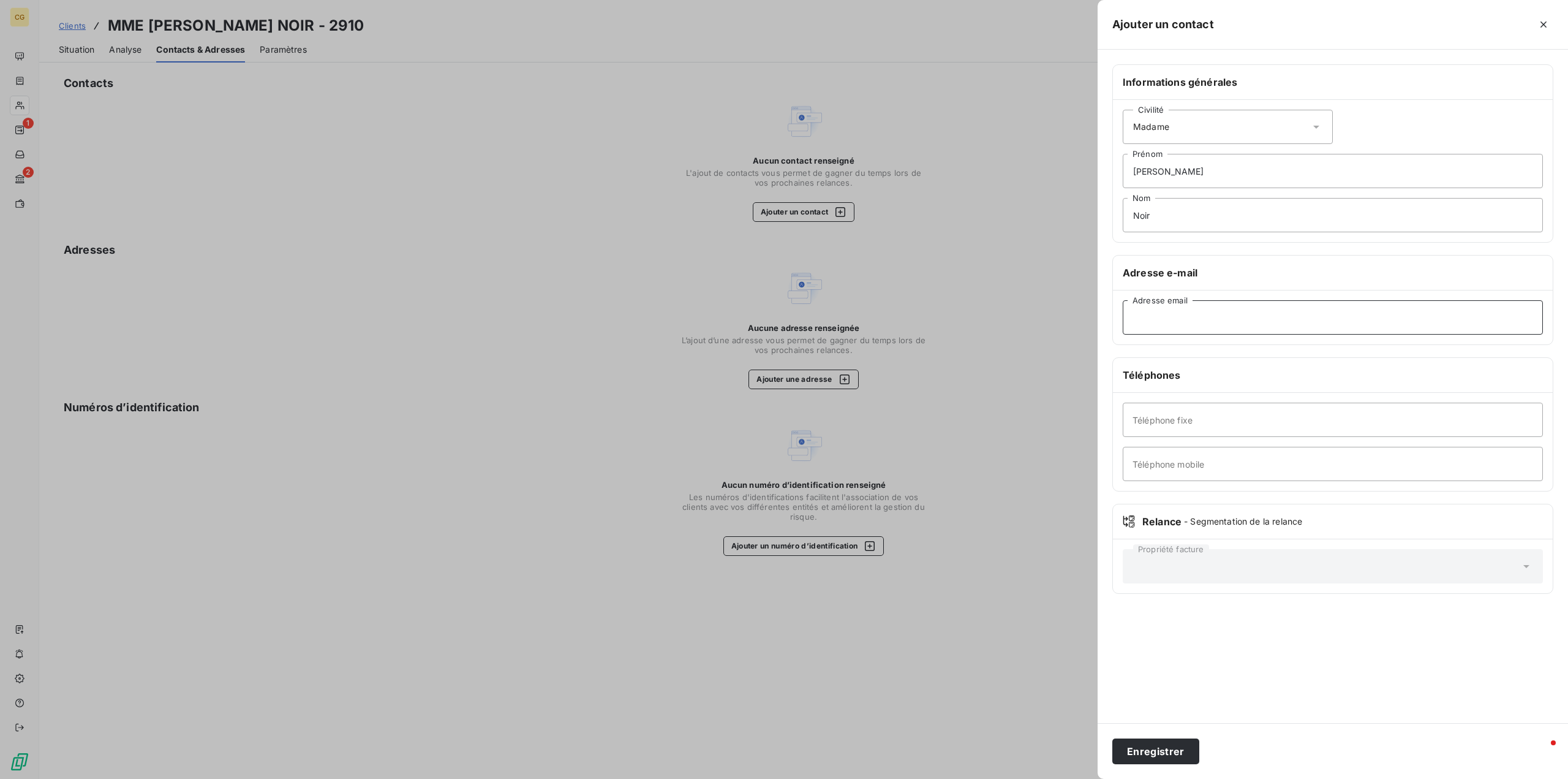
paste input "[EMAIL_ADDRESS][DOMAIN_NAME]"
type input "[EMAIL_ADDRESS][DOMAIN_NAME]"
click at [1164, 750] on button "Enregistrer" at bounding box center [1156, 751] width 87 height 26
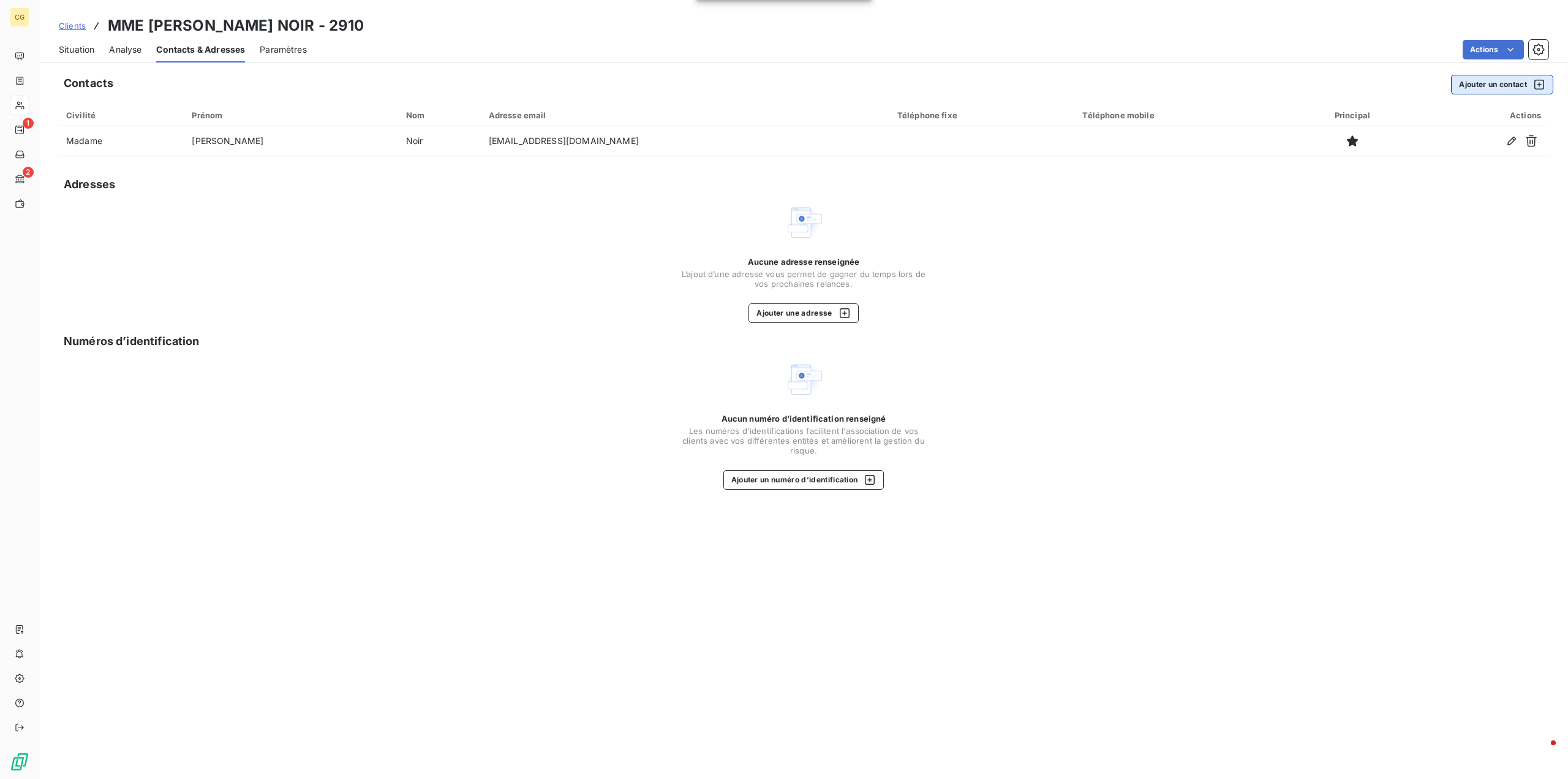
click at [1489, 84] on button "Ajouter un contact" at bounding box center [1502, 85] width 102 height 20
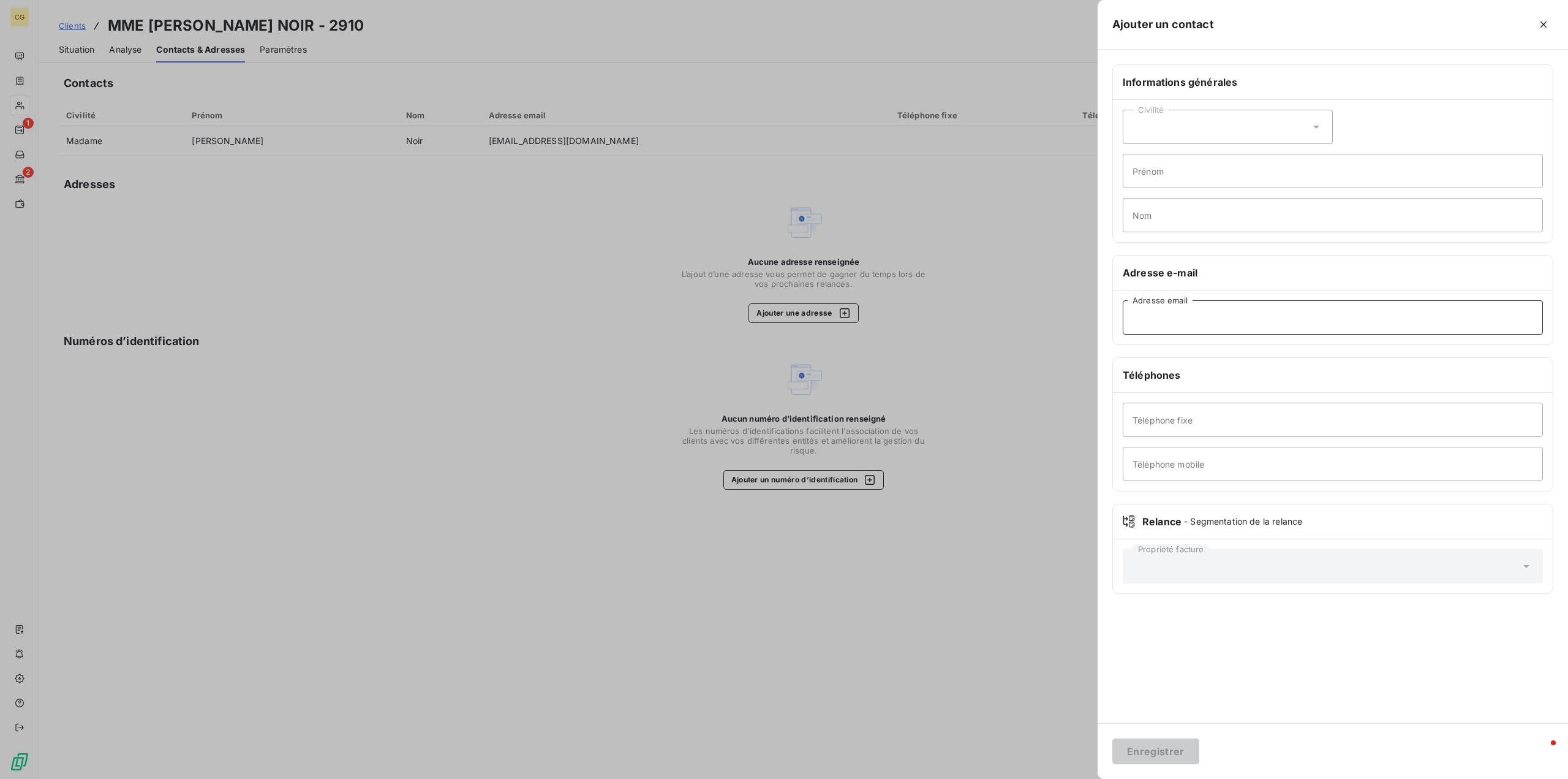
click at [1153, 315] on input "Adresse email" at bounding box center [1332, 318] width 420 height 35
type input "[EMAIL_ADDRESS][DOMAIN_NAME]"
click at [1157, 755] on button "Enregistrer" at bounding box center [1156, 751] width 87 height 26
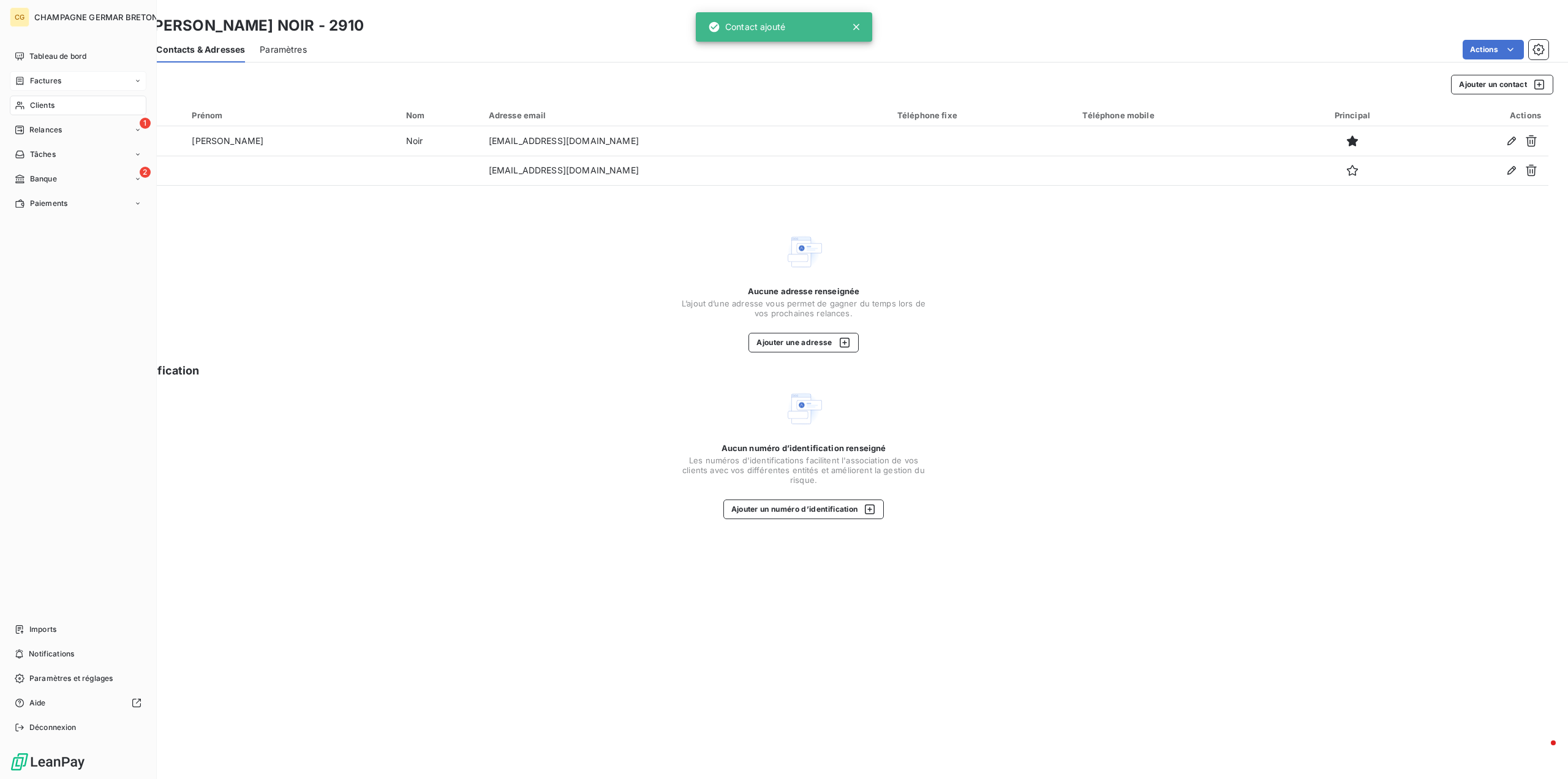
click at [53, 80] on span "Factures" at bounding box center [45, 80] width 32 height 11
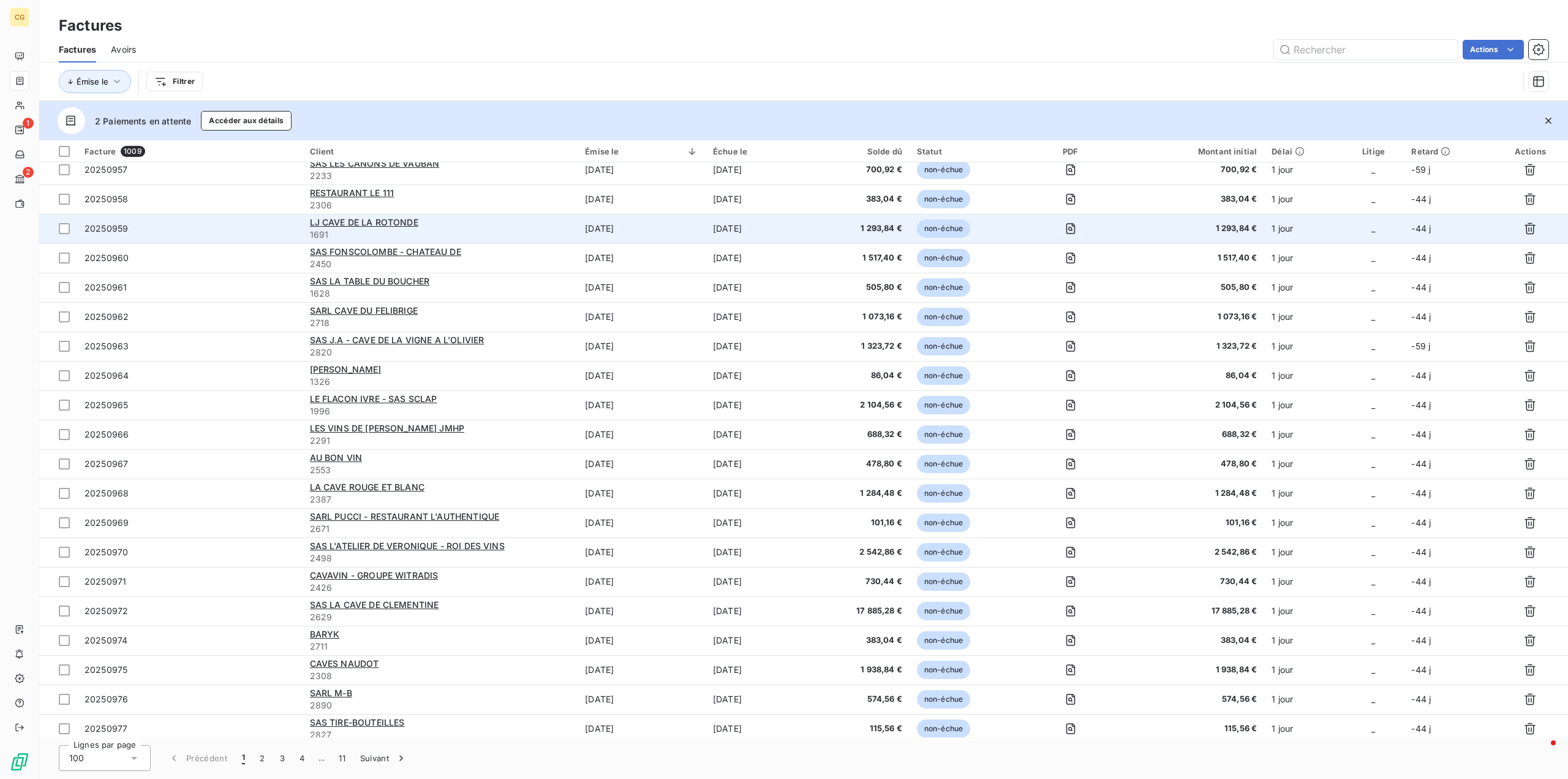
scroll to position [246, 0]
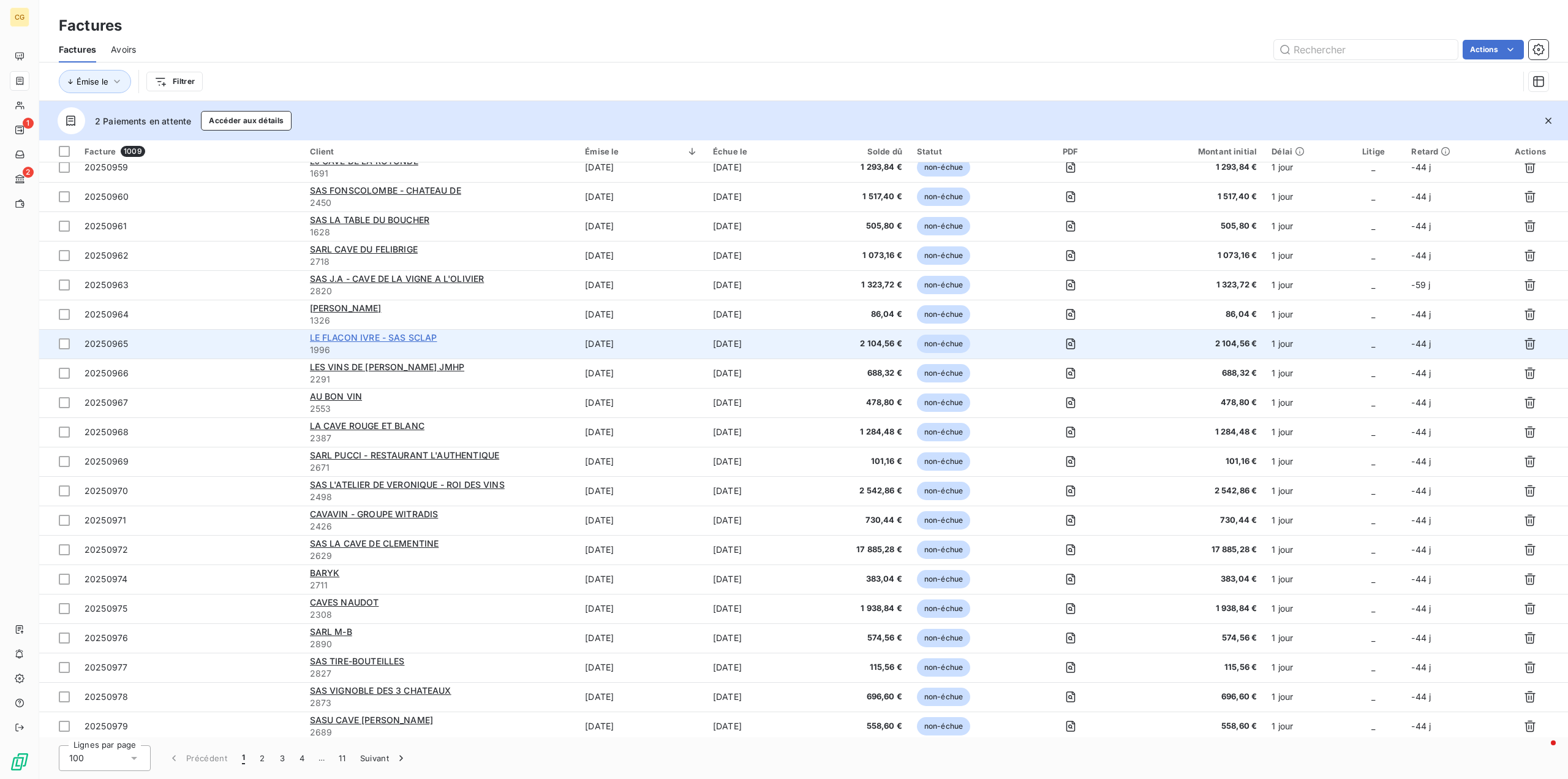
click at [398, 334] on span "LE FLACON IVRE - SAS SCLAP" at bounding box center [373, 337] width 127 height 11
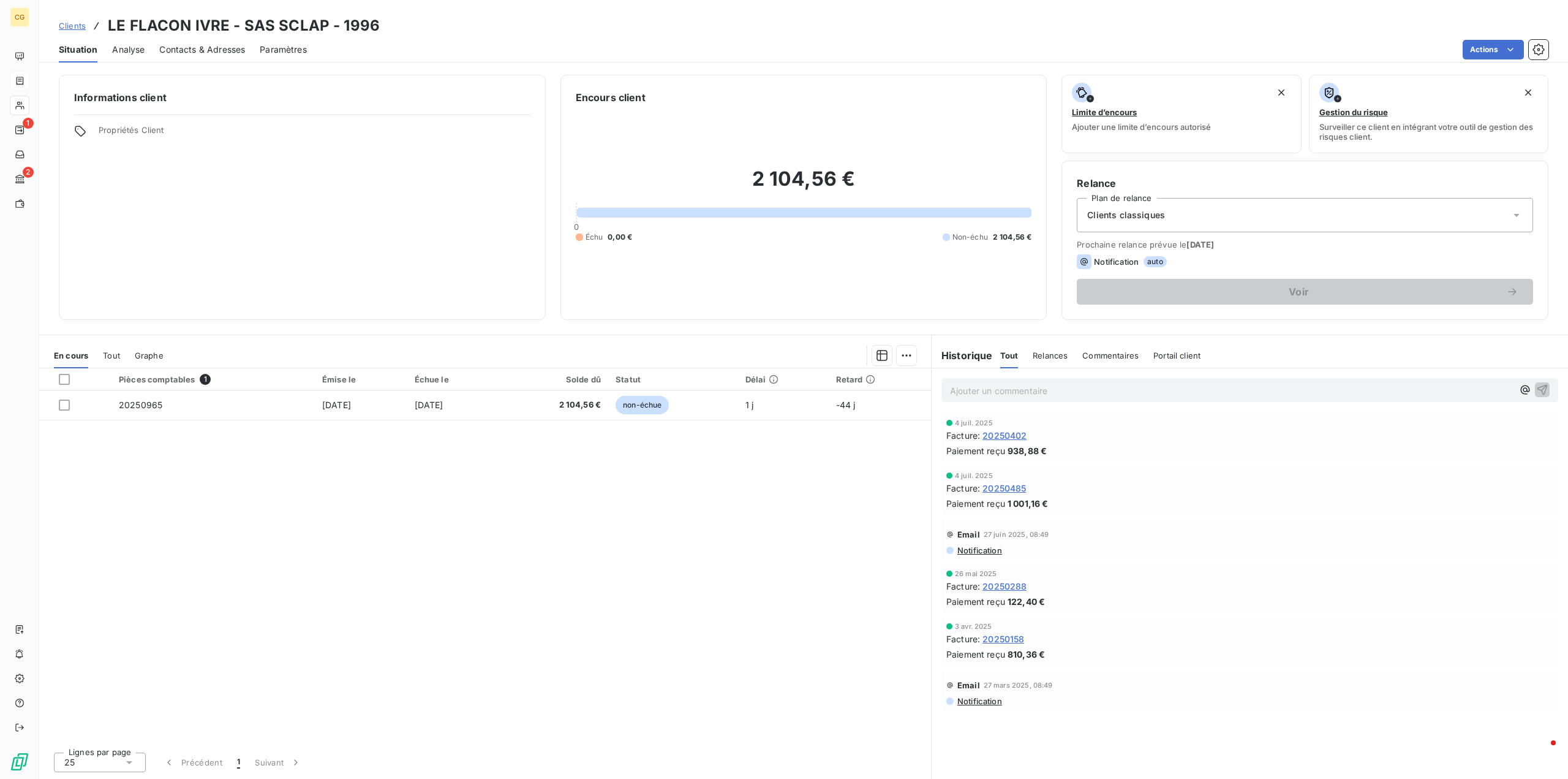
click at [216, 48] on span "Contacts & Adresses" at bounding box center [202, 49] width 86 height 12
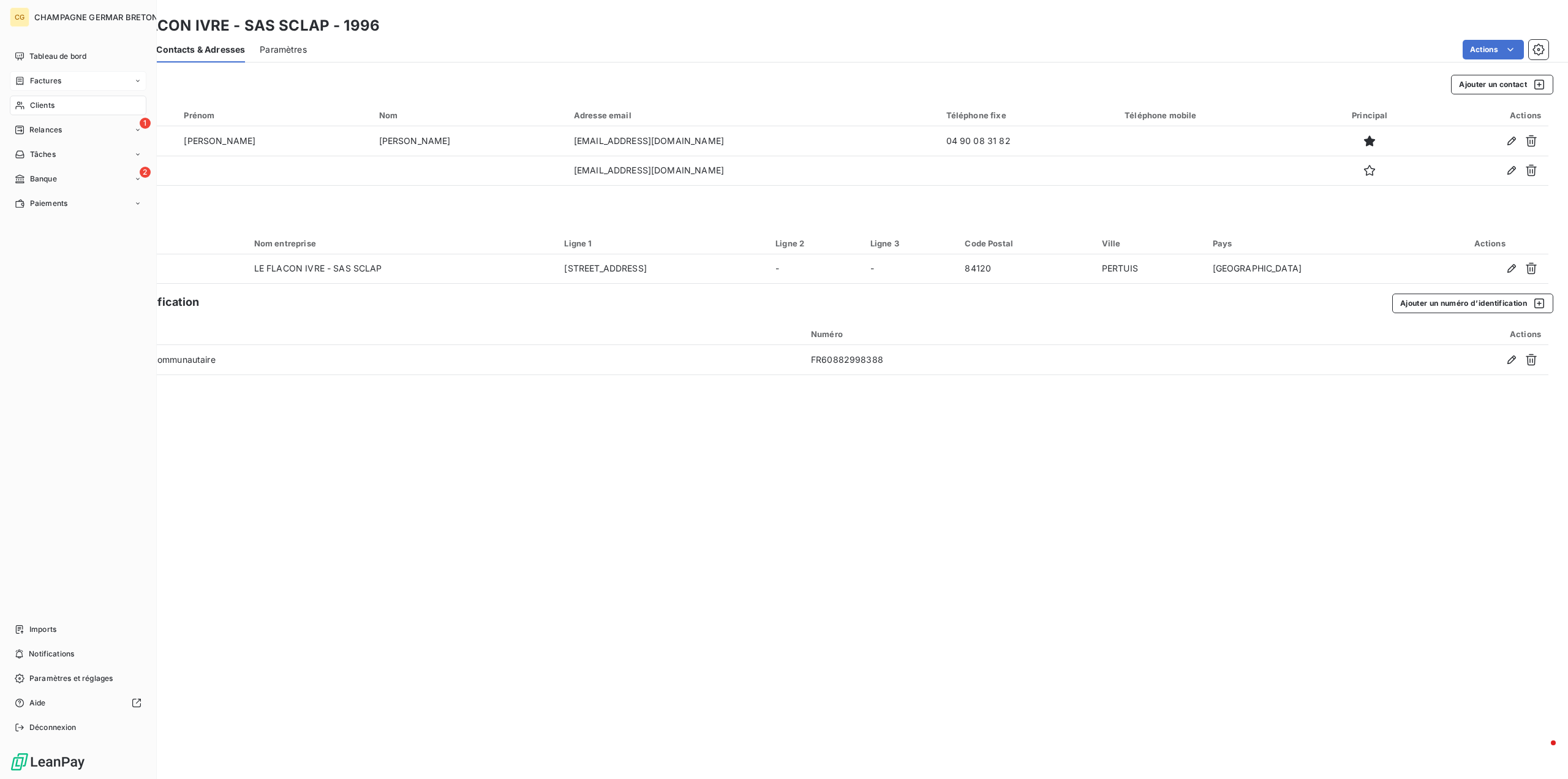
click at [46, 81] on span "Factures" at bounding box center [45, 80] width 32 height 11
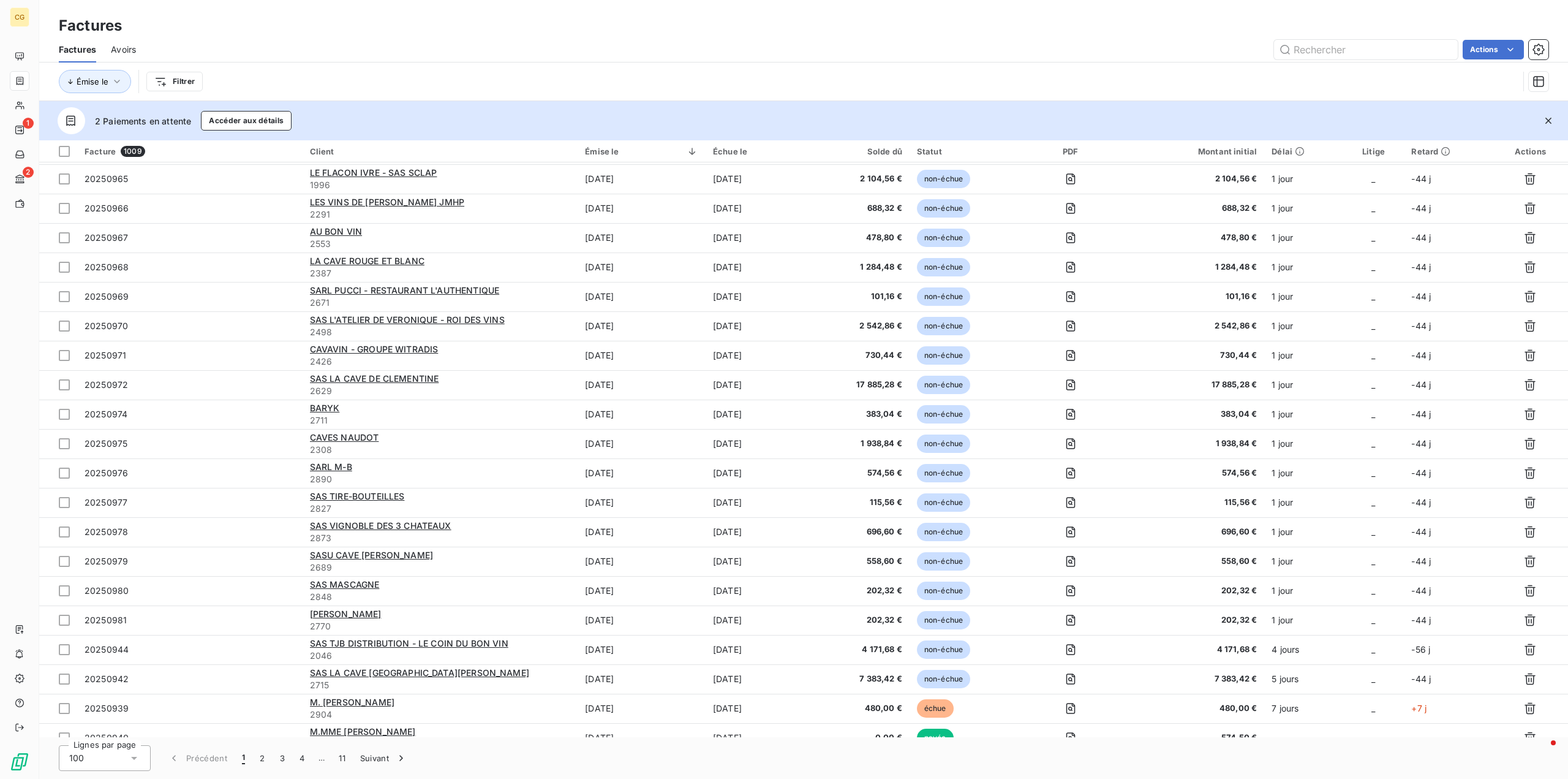
scroll to position [429, 0]
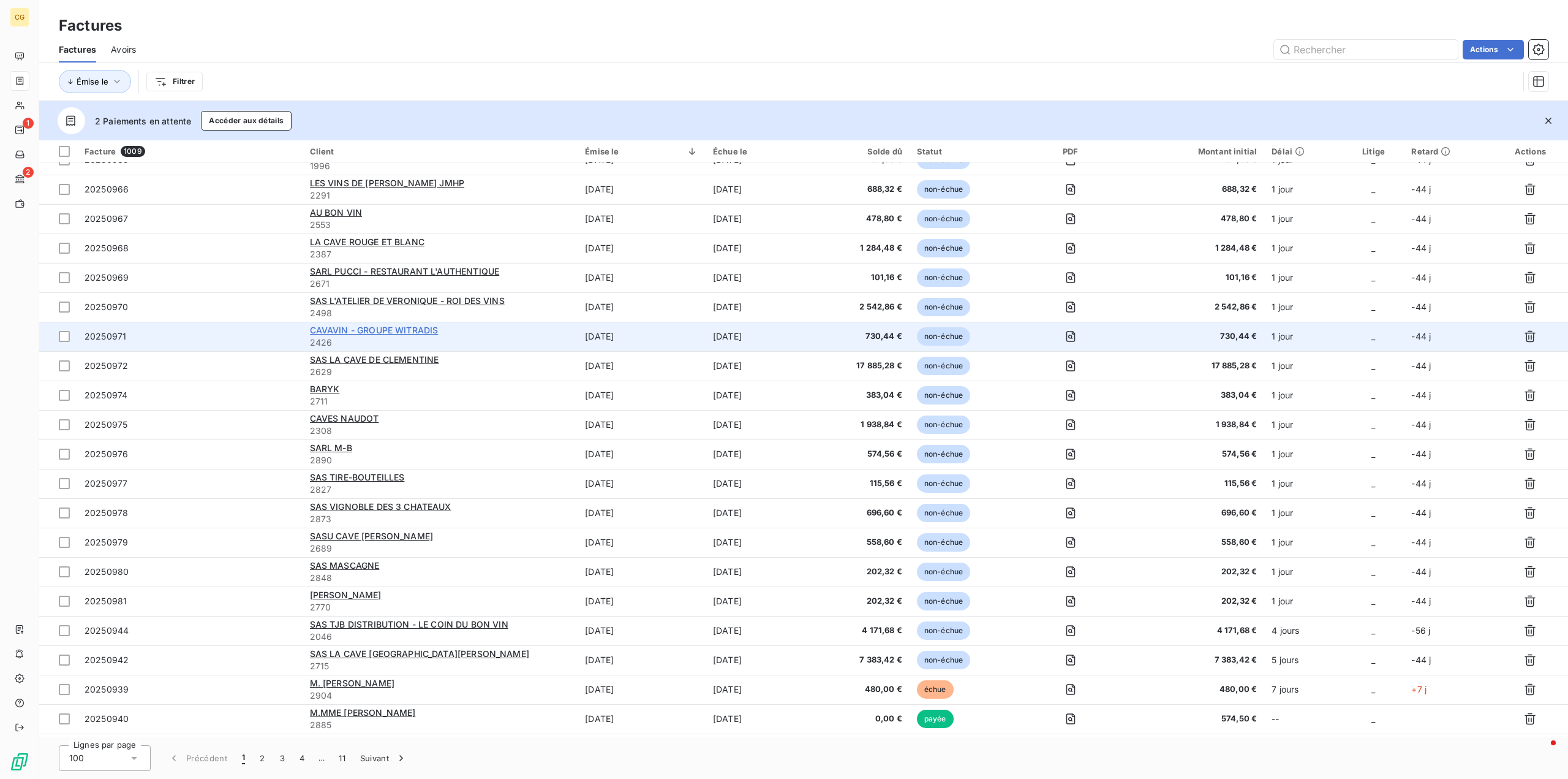
click at [389, 331] on span "CAVAVIN - GROUPE WITRADIS" at bounding box center [374, 329] width 129 height 11
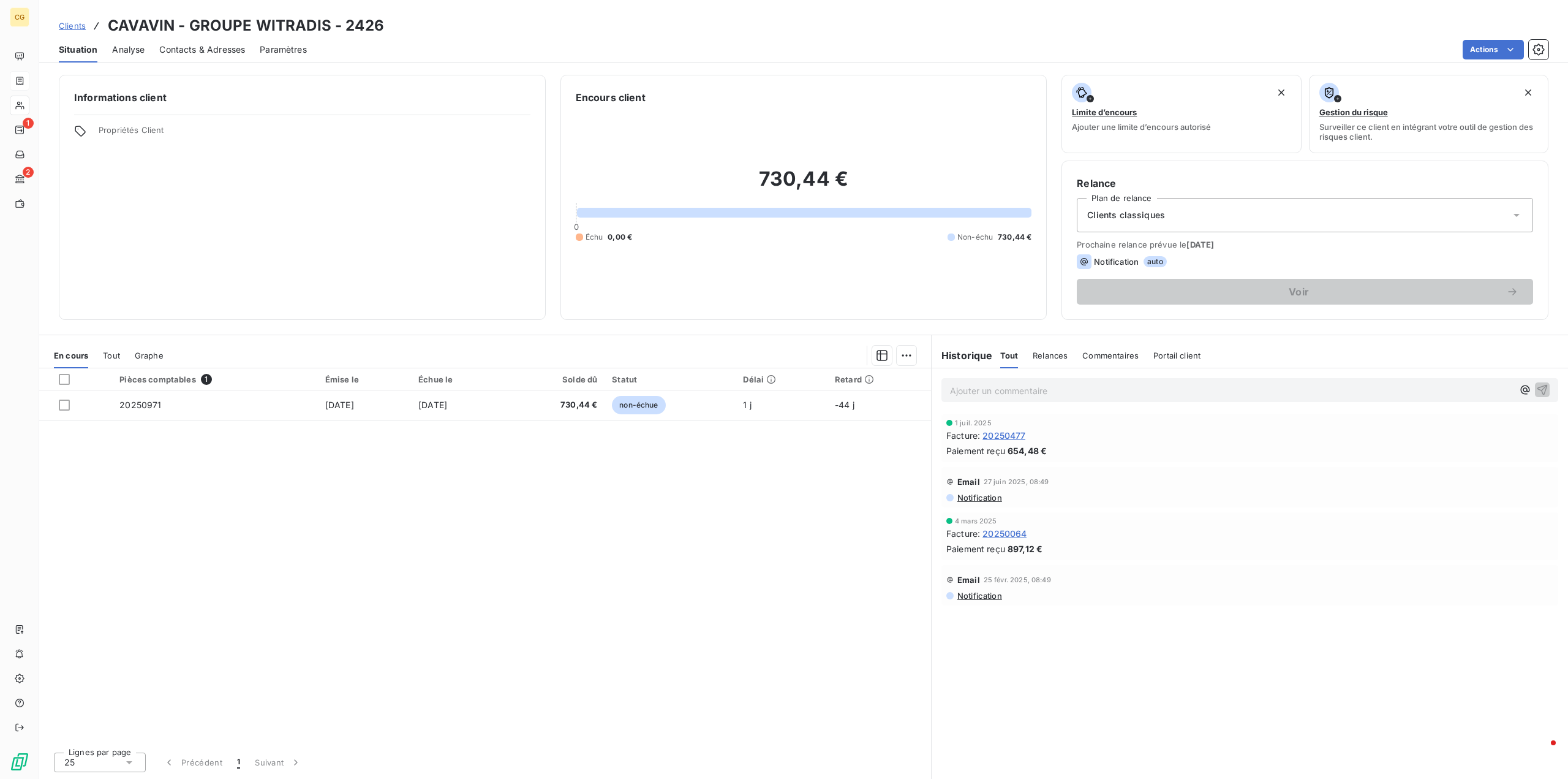
click at [208, 52] on span "Contacts & Adresses" at bounding box center [202, 49] width 86 height 12
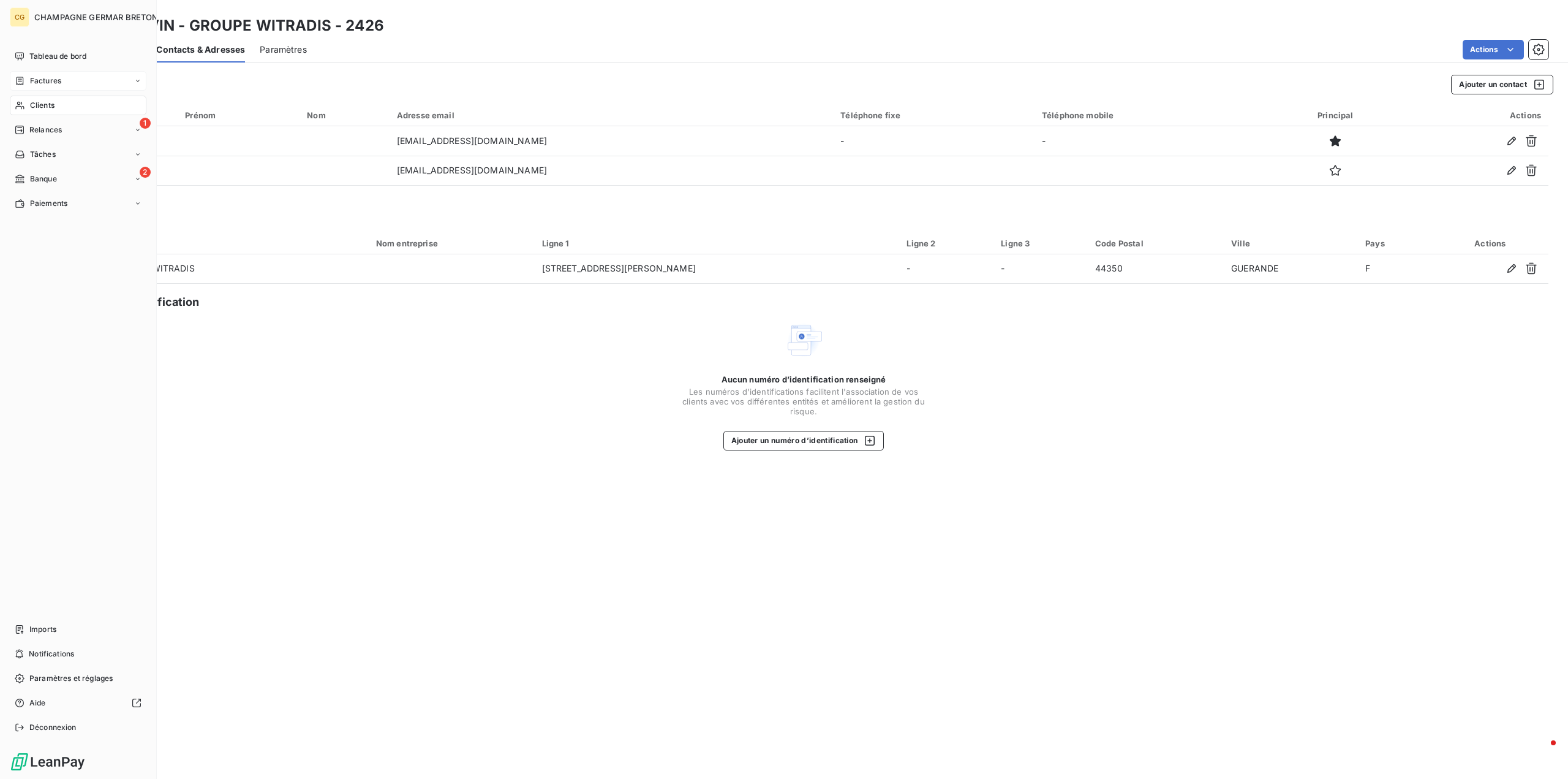
click at [34, 81] on span "Factures" at bounding box center [45, 80] width 32 height 11
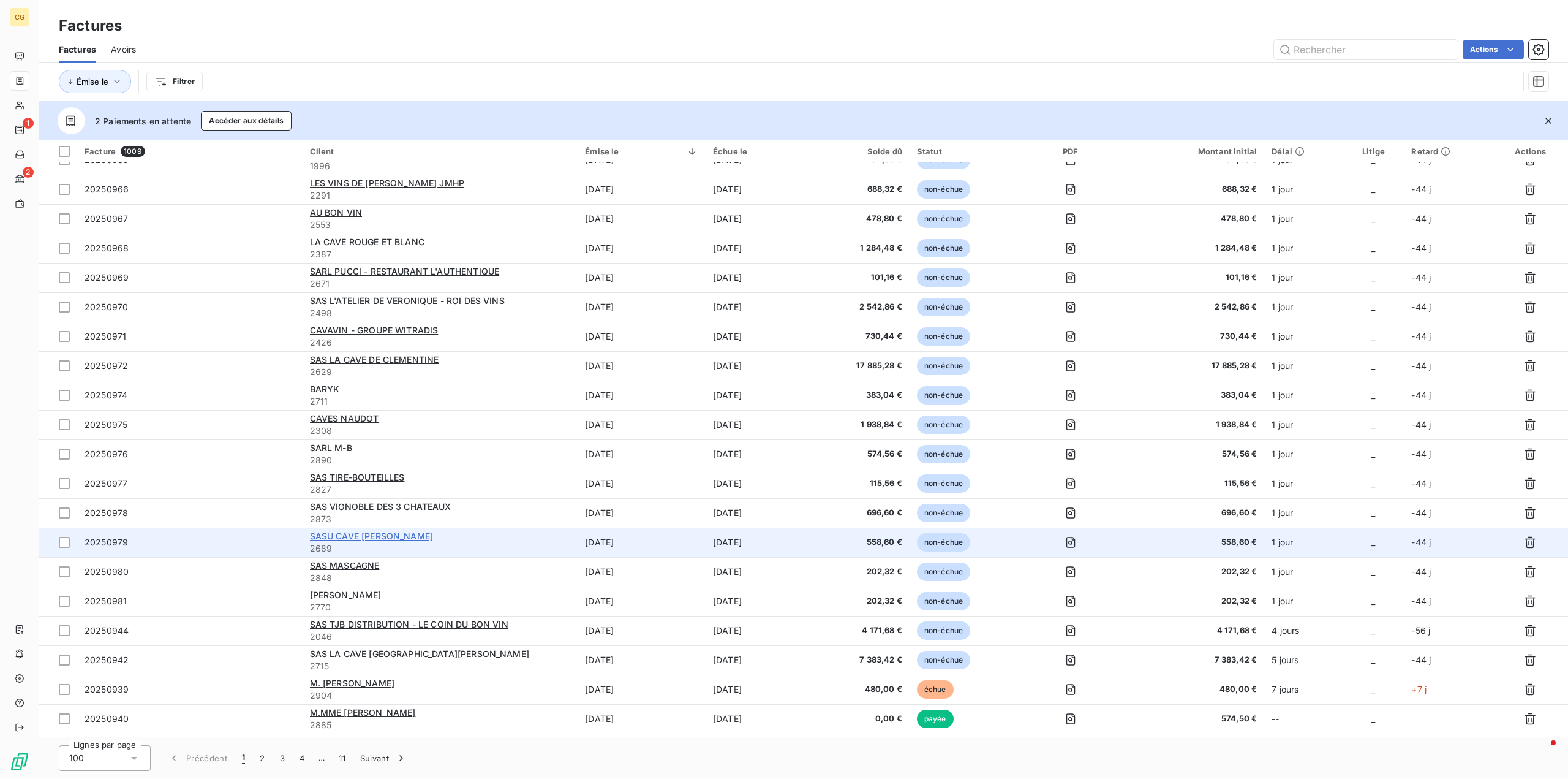
scroll to position [490, 0]
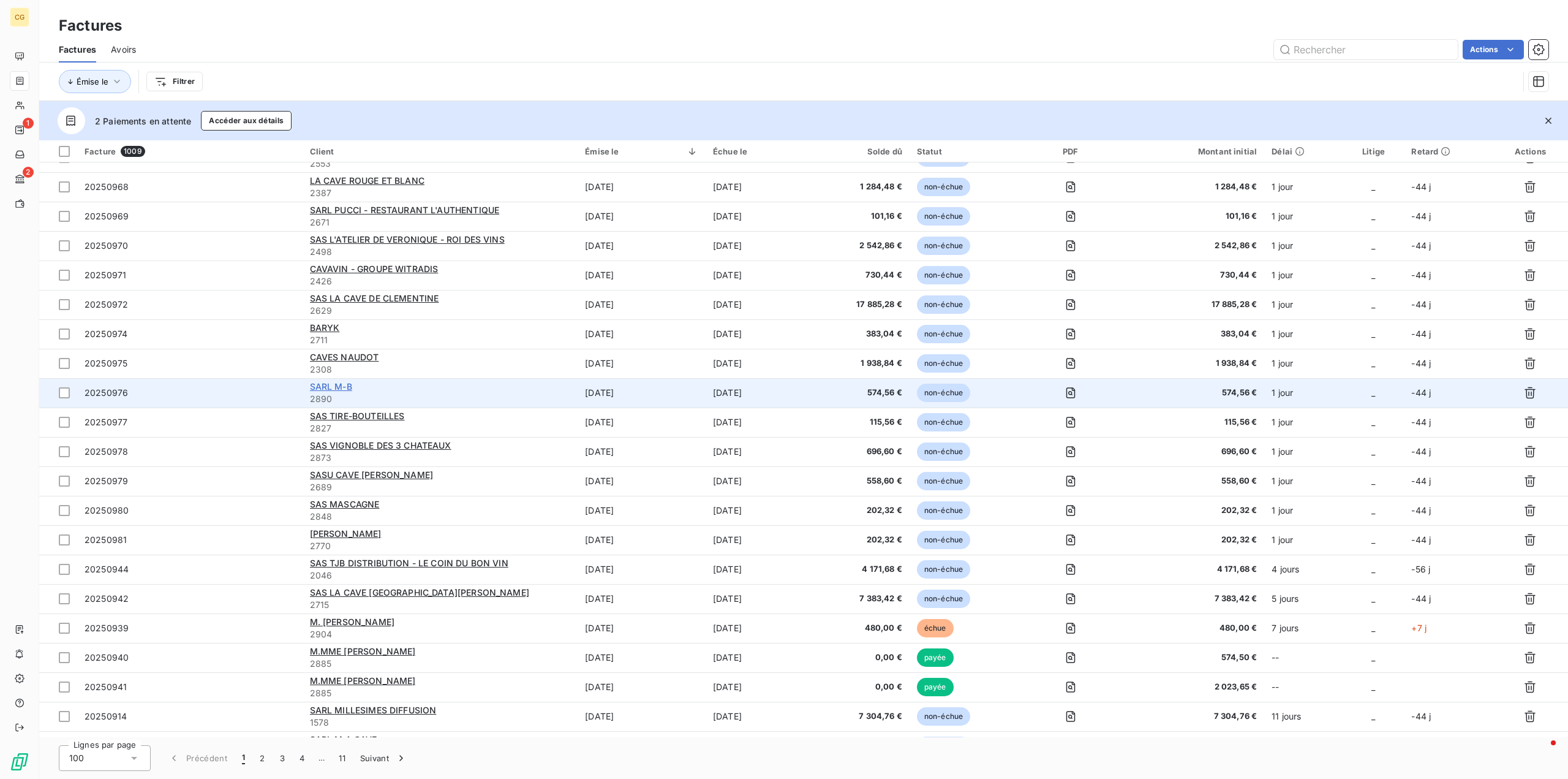
click at [340, 386] on span "SARL M-B" at bounding box center [330, 387] width 42 height 11
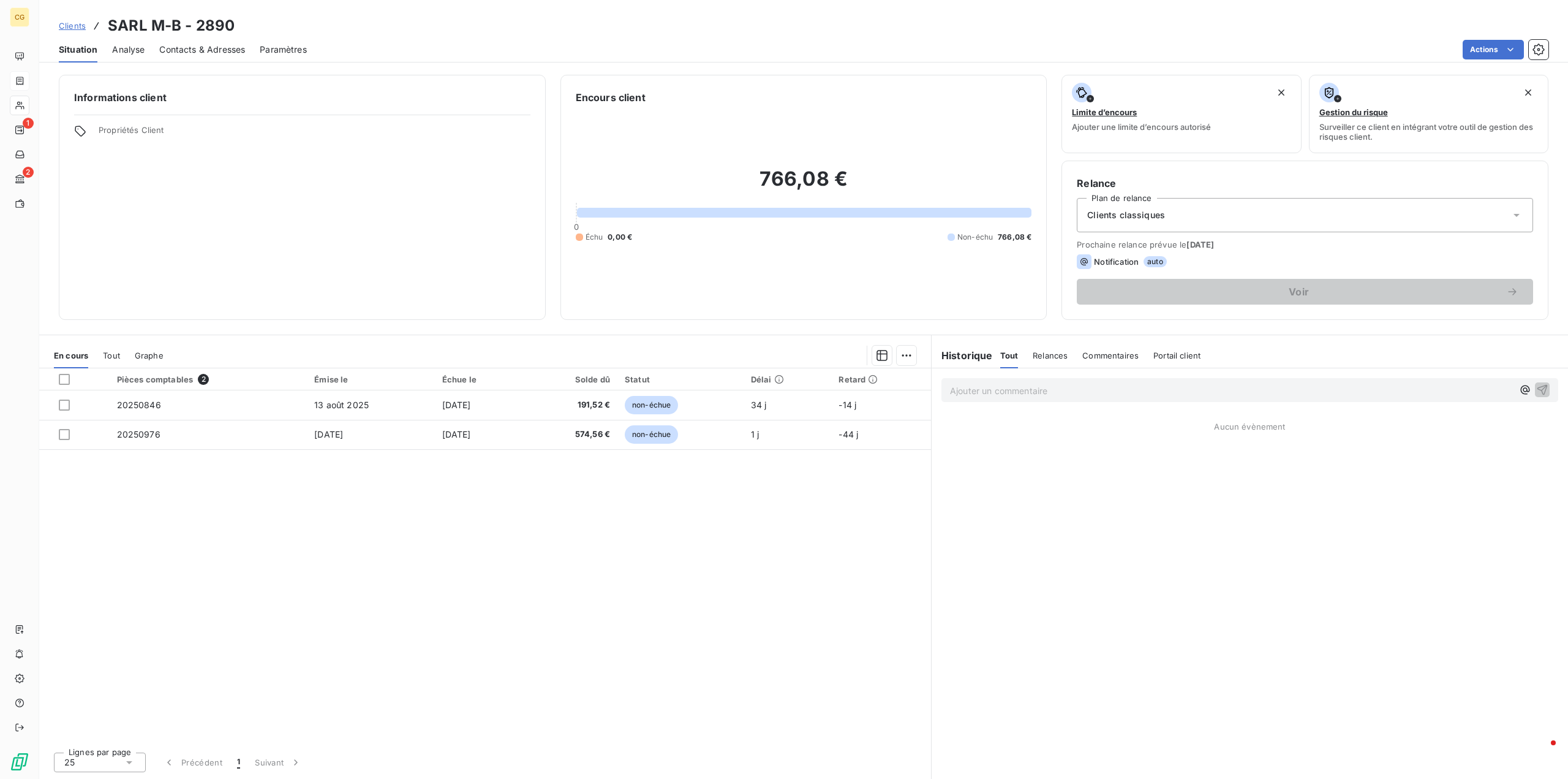
click at [219, 47] on span "Contacts & Adresses" at bounding box center [202, 49] width 86 height 12
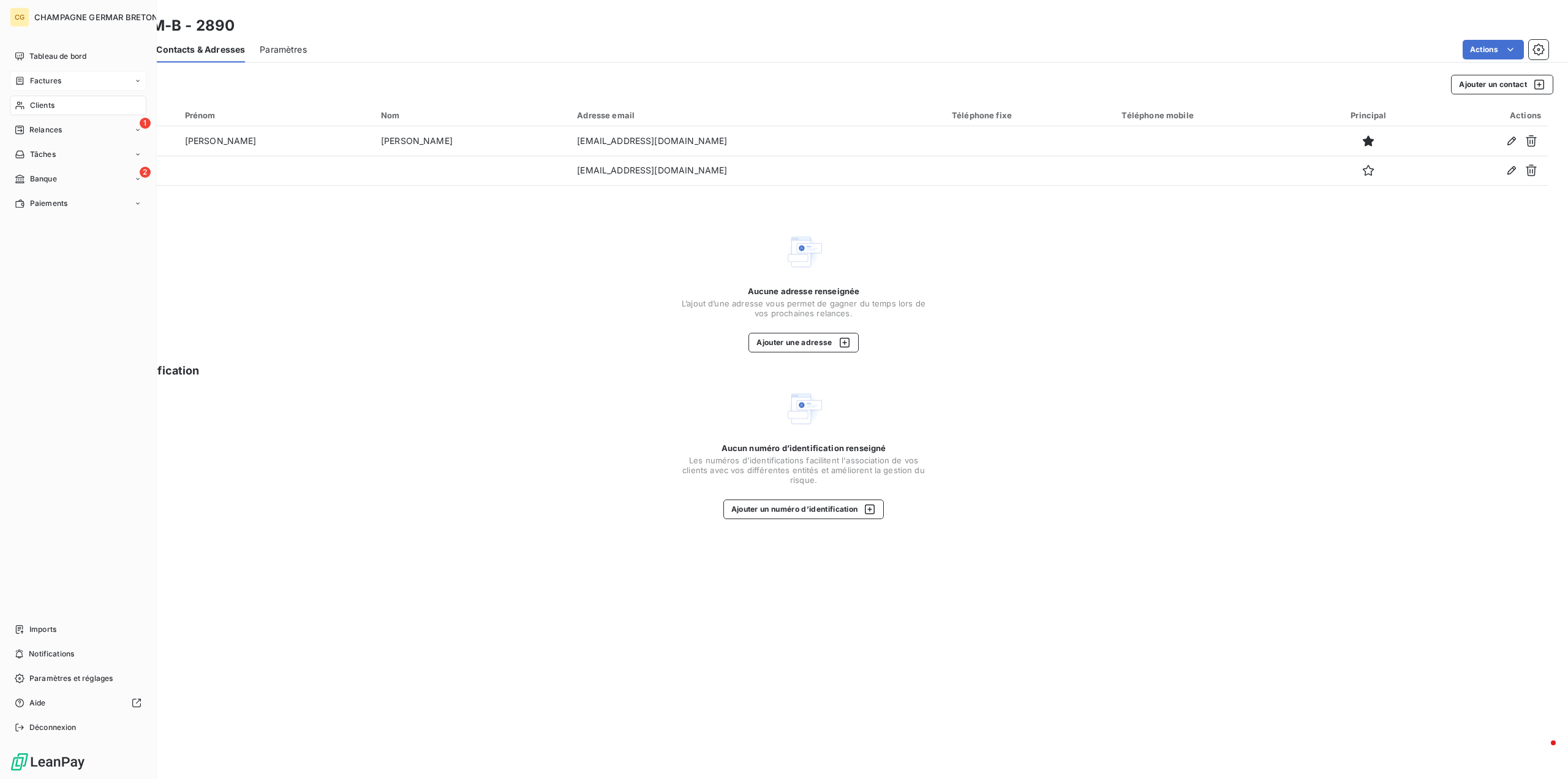
click at [38, 75] on div "Factures" at bounding box center [78, 81] width 137 height 20
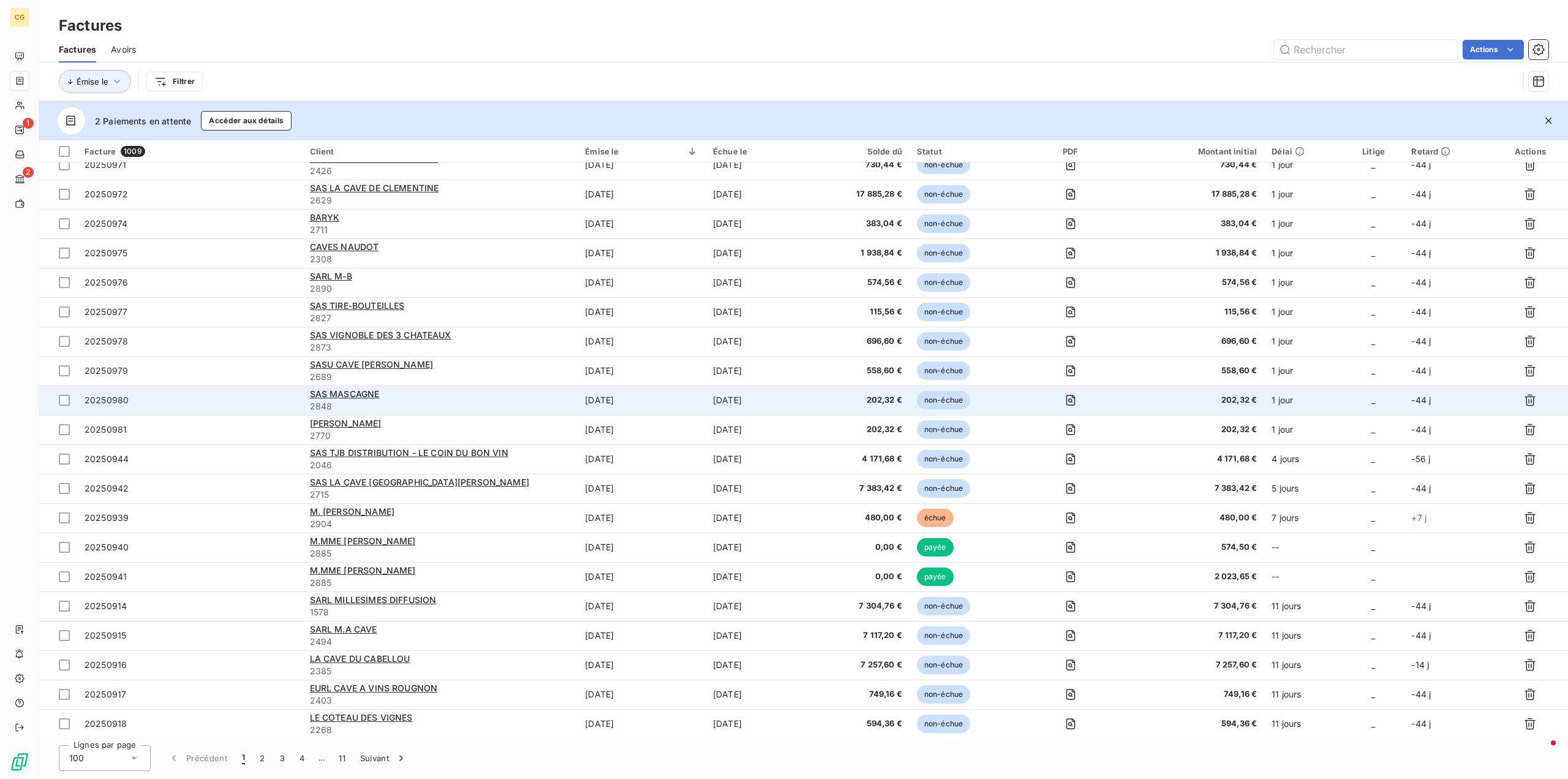
scroll to position [612, 0]
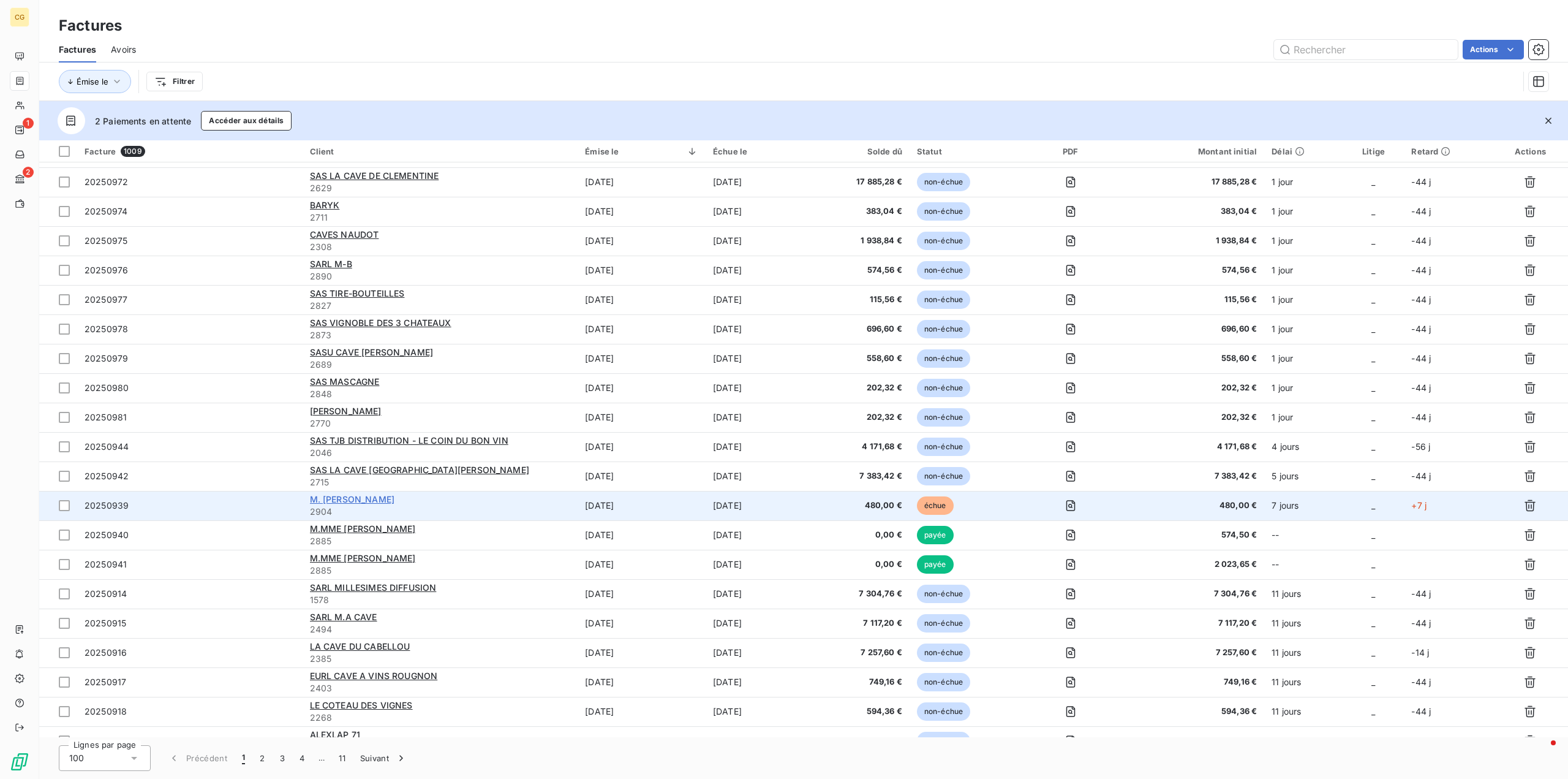
click at [378, 496] on span "M. [PERSON_NAME]" at bounding box center [352, 499] width 85 height 11
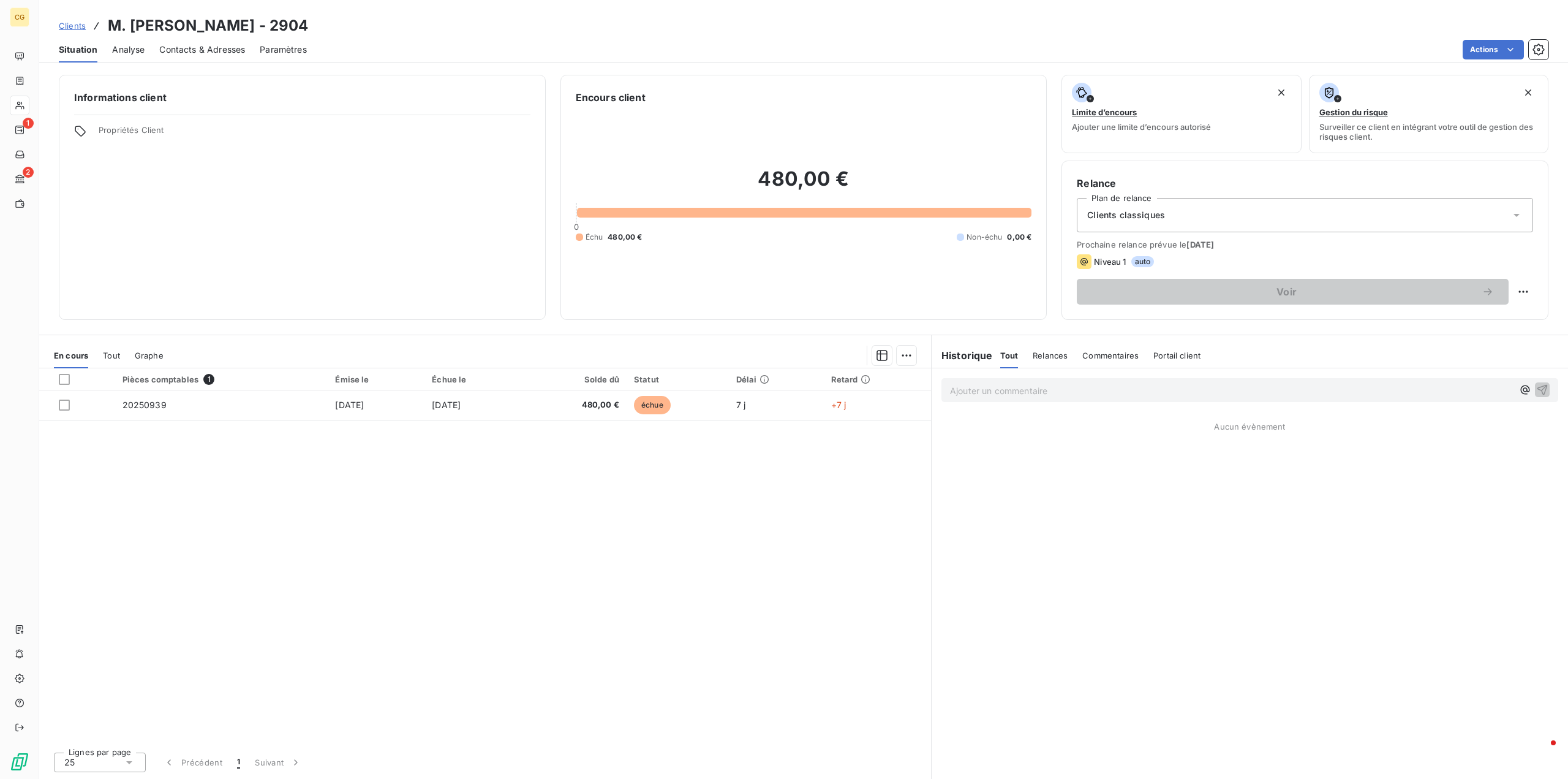
click at [205, 52] on span "Contacts & Adresses" at bounding box center [202, 49] width 86 height 12
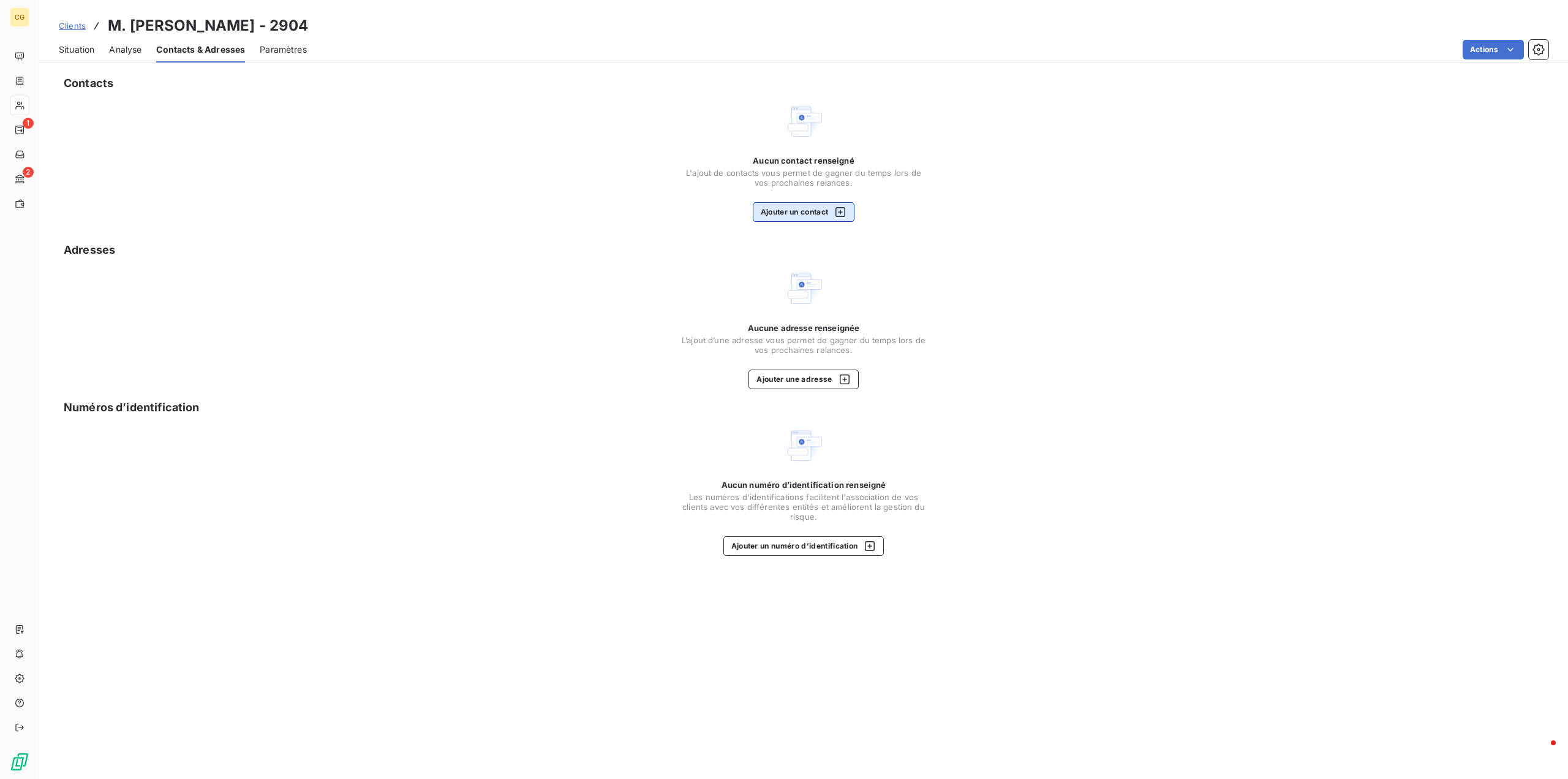
click at [765, 210] on button "Ajouter un contact" at bounding box center [804, 212] width 102 height 20
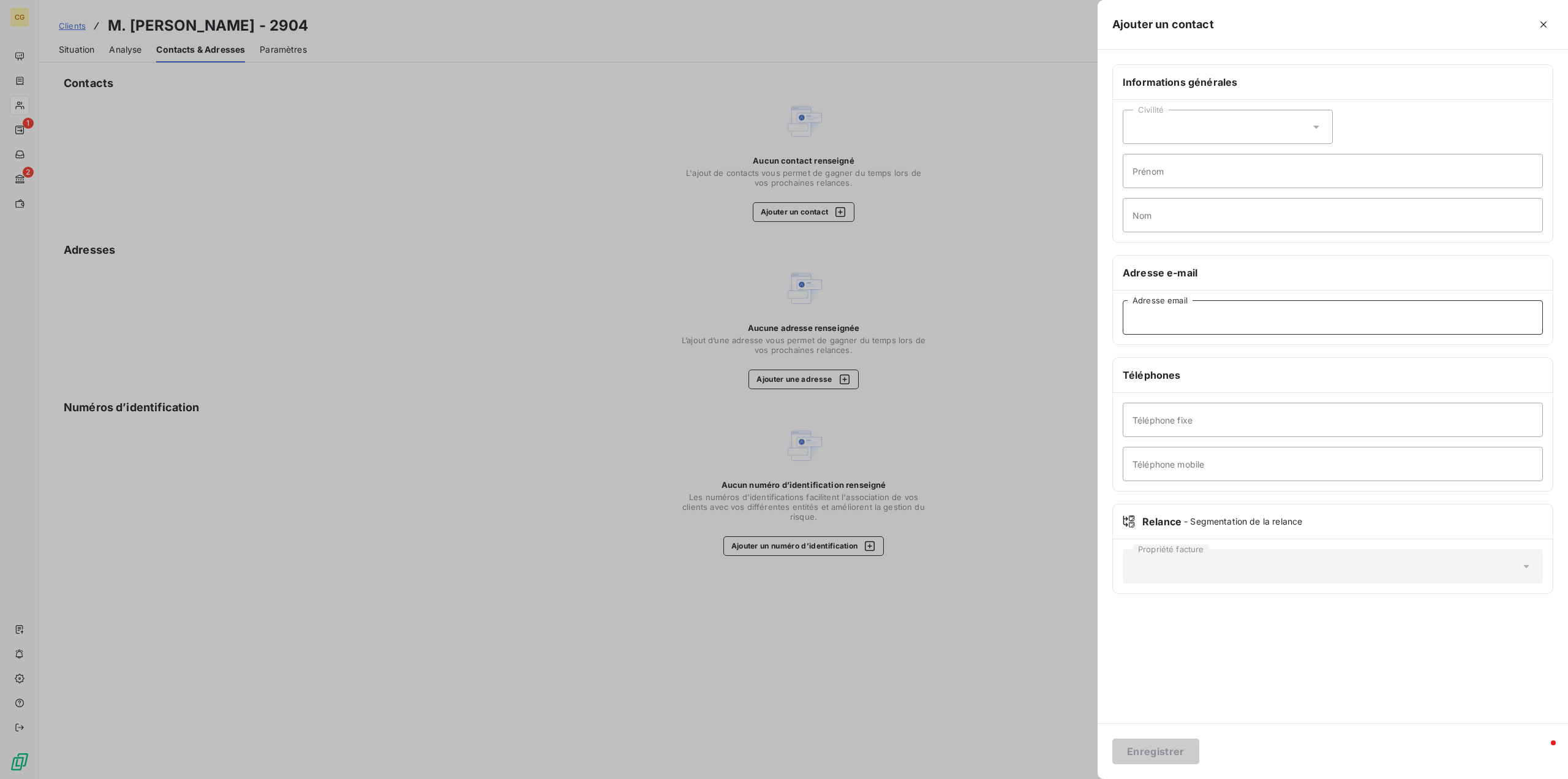
paste input "[EMAIL_ADDRESS][DOMAIN_NAME]"
type input "[EMAIL_ADDRESS][DOMAIN_NAME]"
click at [1130, 124] on div "Civilité" at bounding box center [1227, 126] width 210 height 35
click at [1138, 180] on input "radio" at bounding box center [1136, 179] width 12 height 12
click at [1148, 171] on input "Prénom" at bounding box center [1332, 171] width 420 height 35
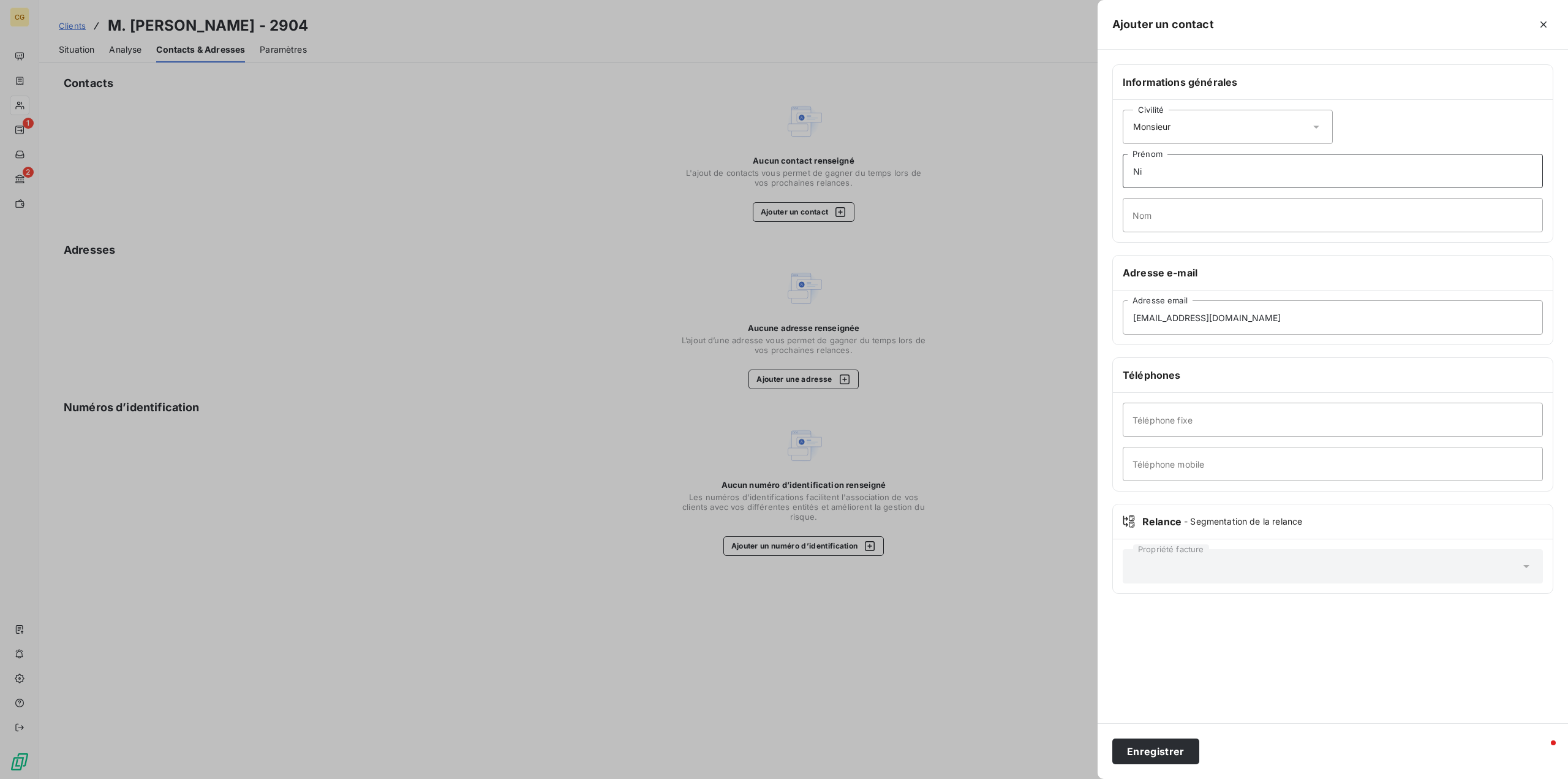
type input "[PERSON_NAME]"
click at [1171, 221] on input "Nom" at bounding box center [1332, 215] width 420 height 35
type input "[PERSON_NAME]"
click at [1153, 752] on button "Enregistrer" at bounding box center [1156, 751] width 87 height 26
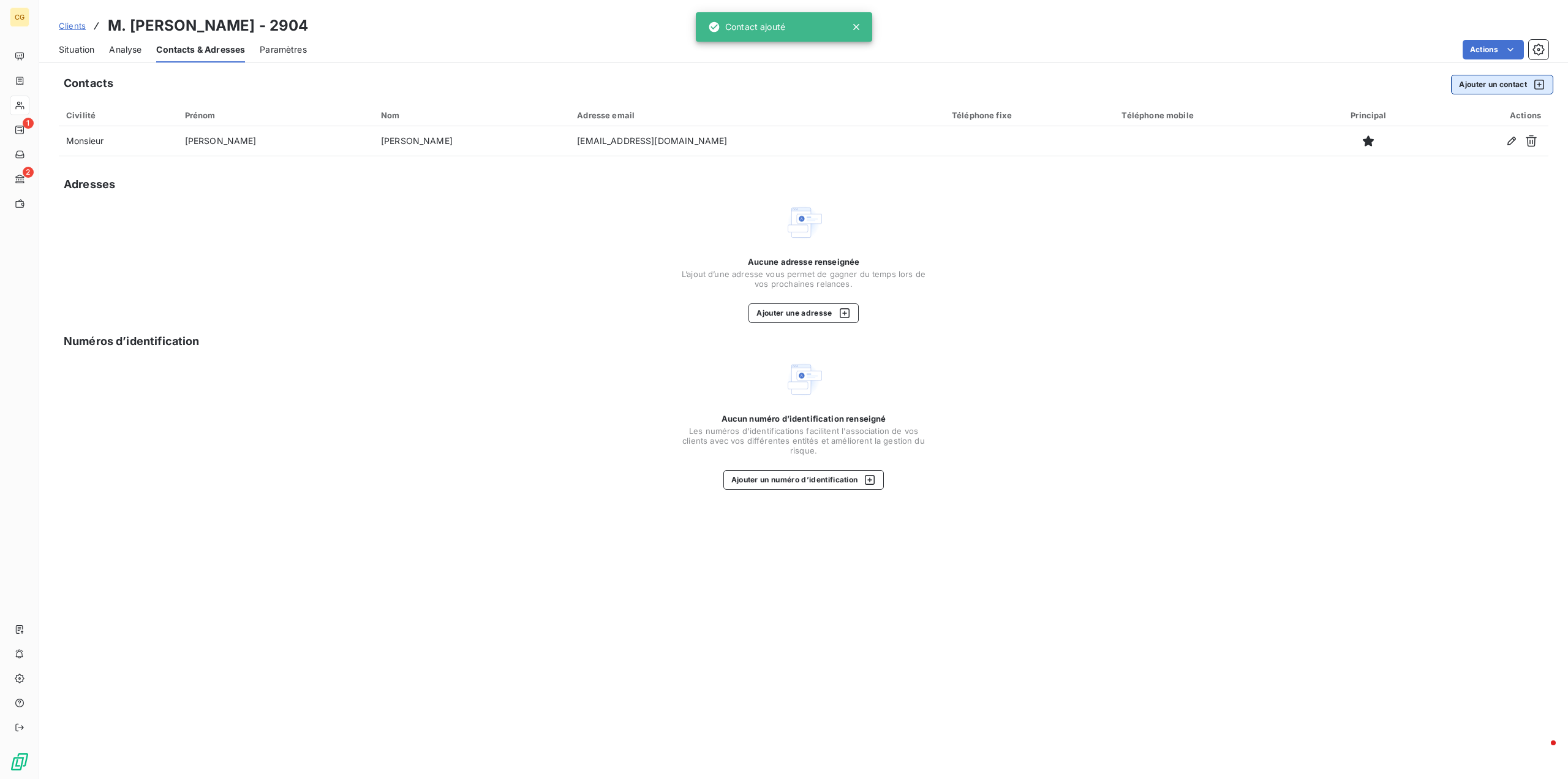
click at [1492, 77] on button "Ajouter un contact" at bounding box center [1502, 85] width 102 height 20
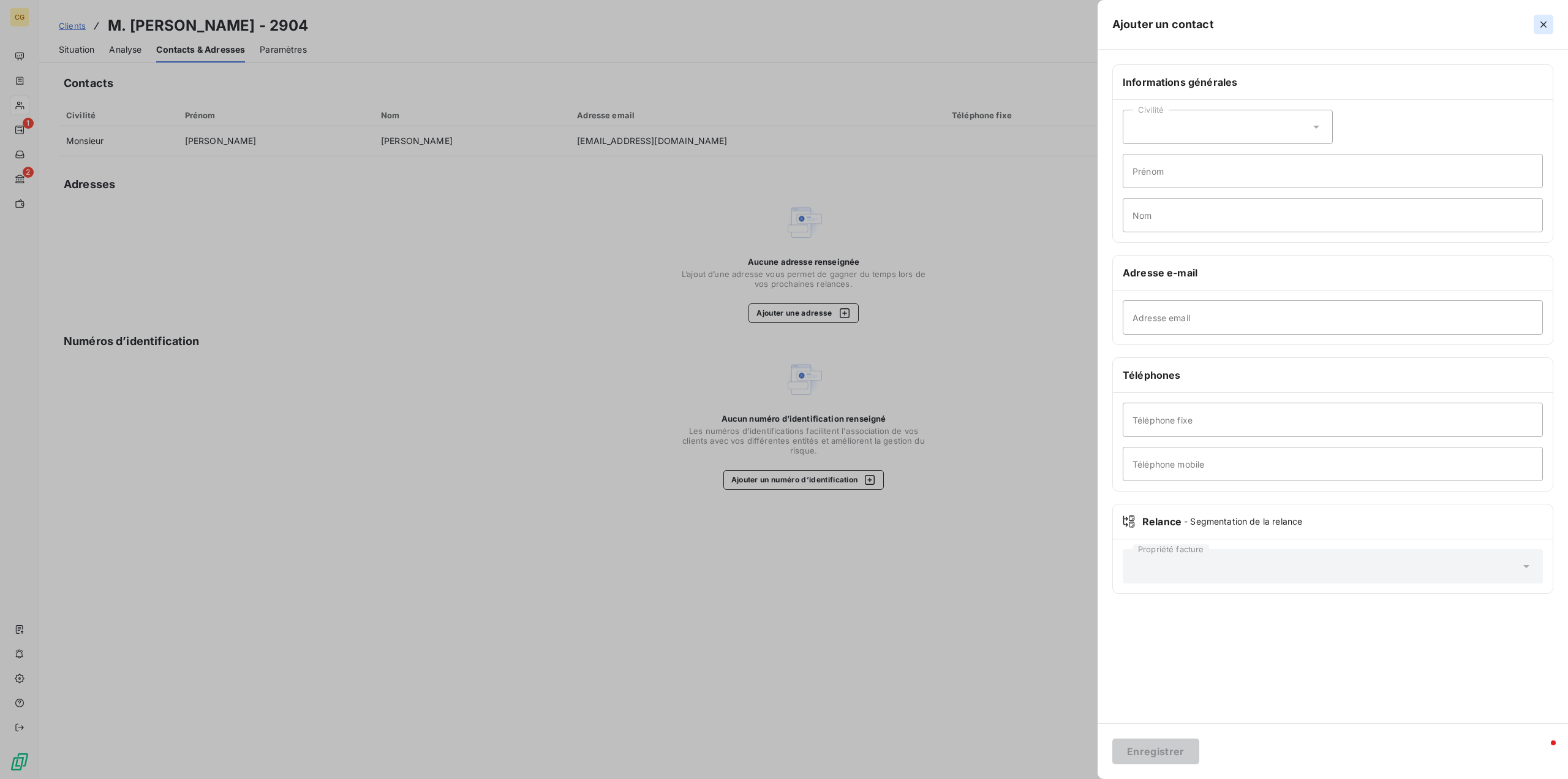
click at [1542, 21] on icon "button" at bounding box center [1543, 25] width 12 height 12
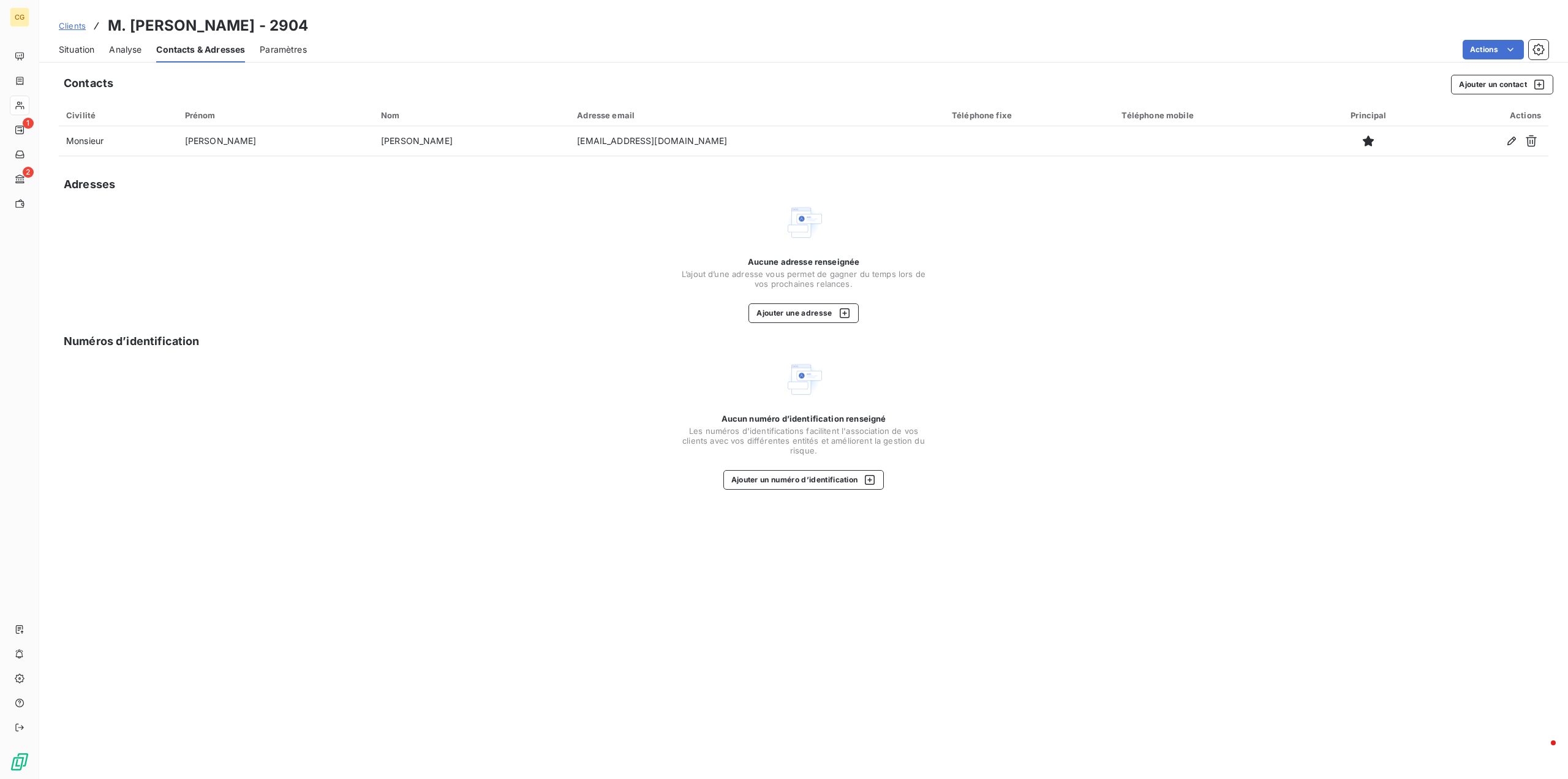
click at [88, 49] on span "Situation" at bounding box center [77, 49] width 35 height 12
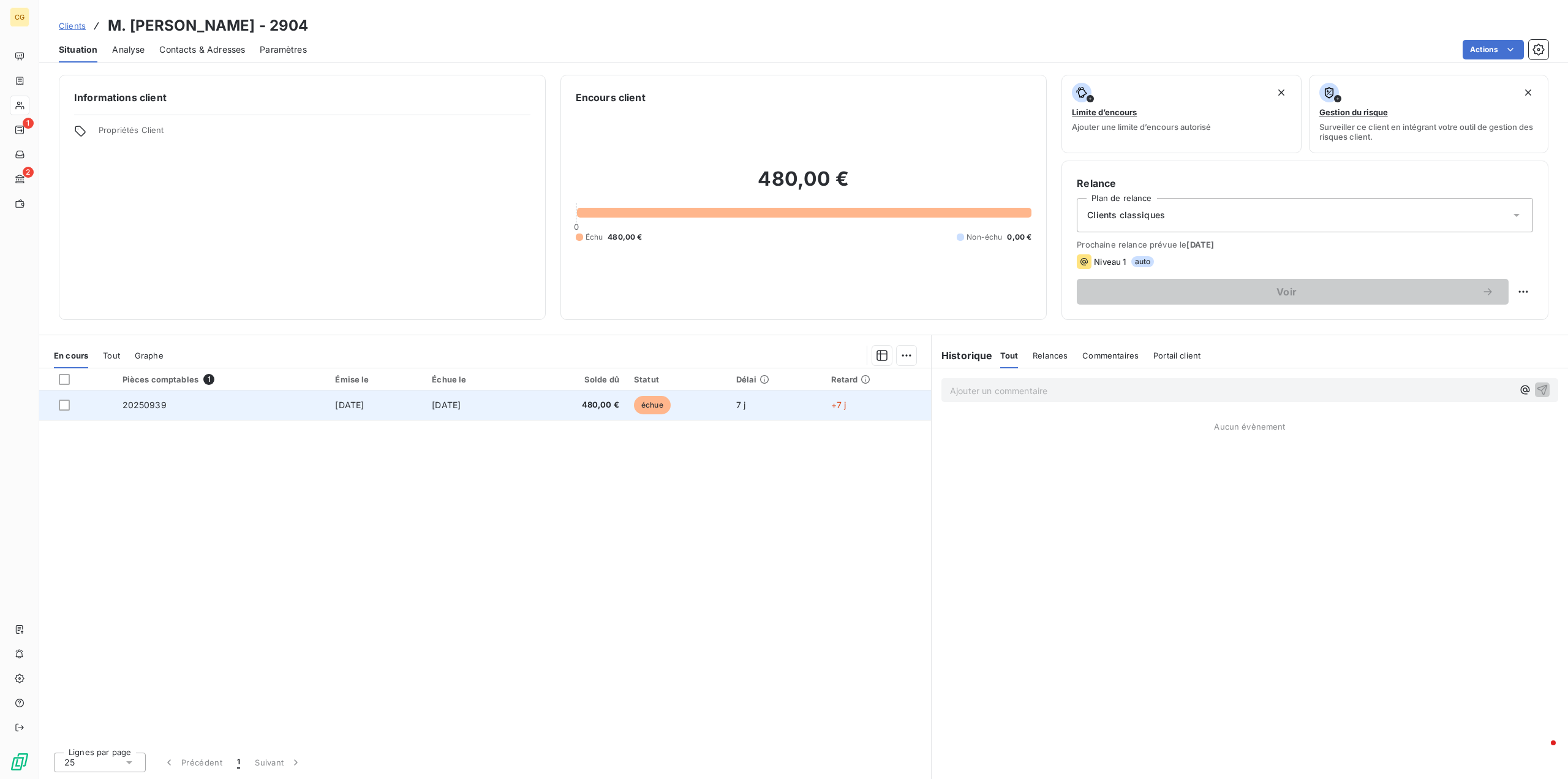
click at [149, 404] on span "20250939" at bounding box center [144, 404] width 44 height 11
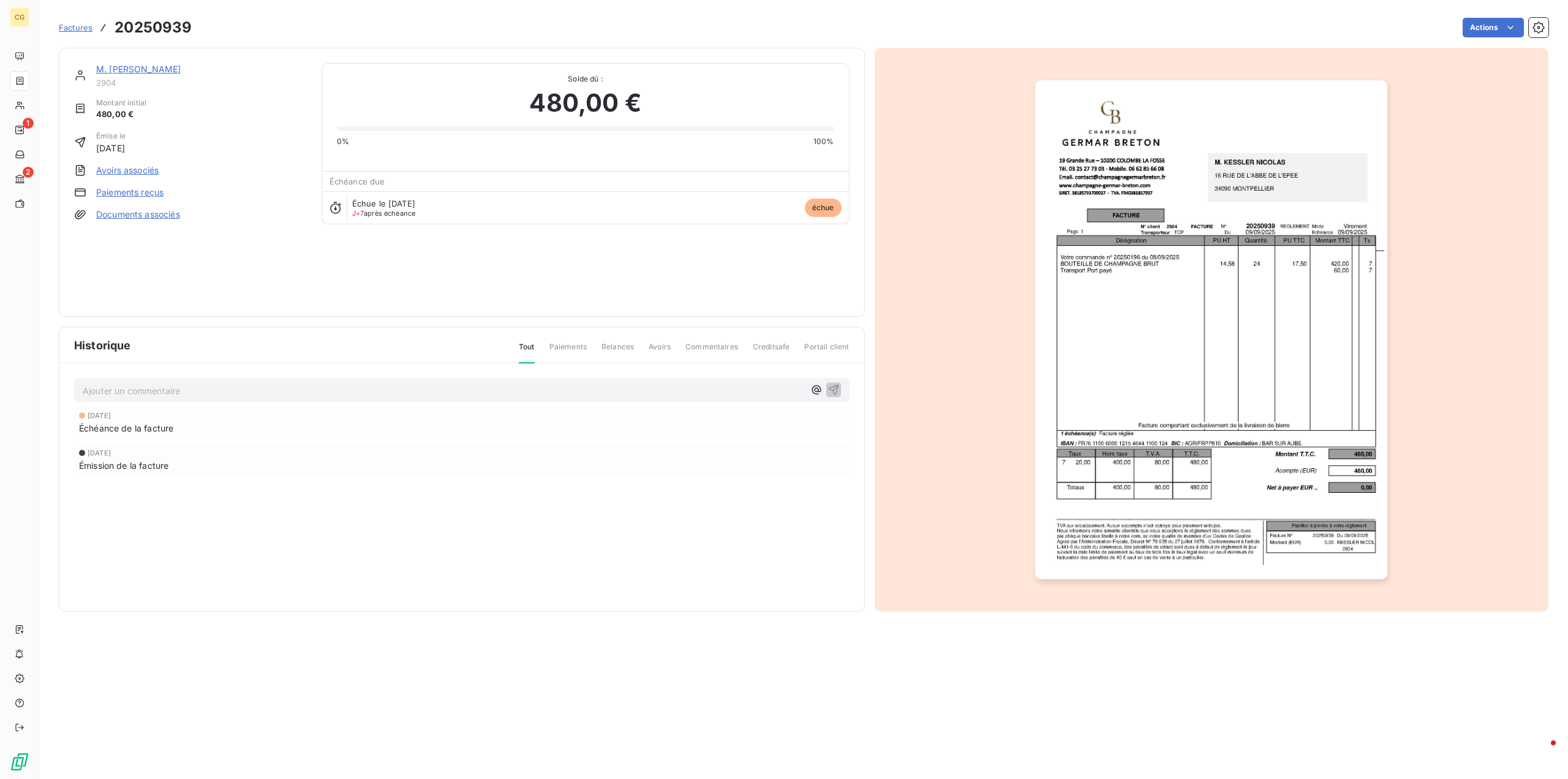
click at [141, 190] on link "Paiements reçus" at bounding box center [130, 192] width 67 height 12
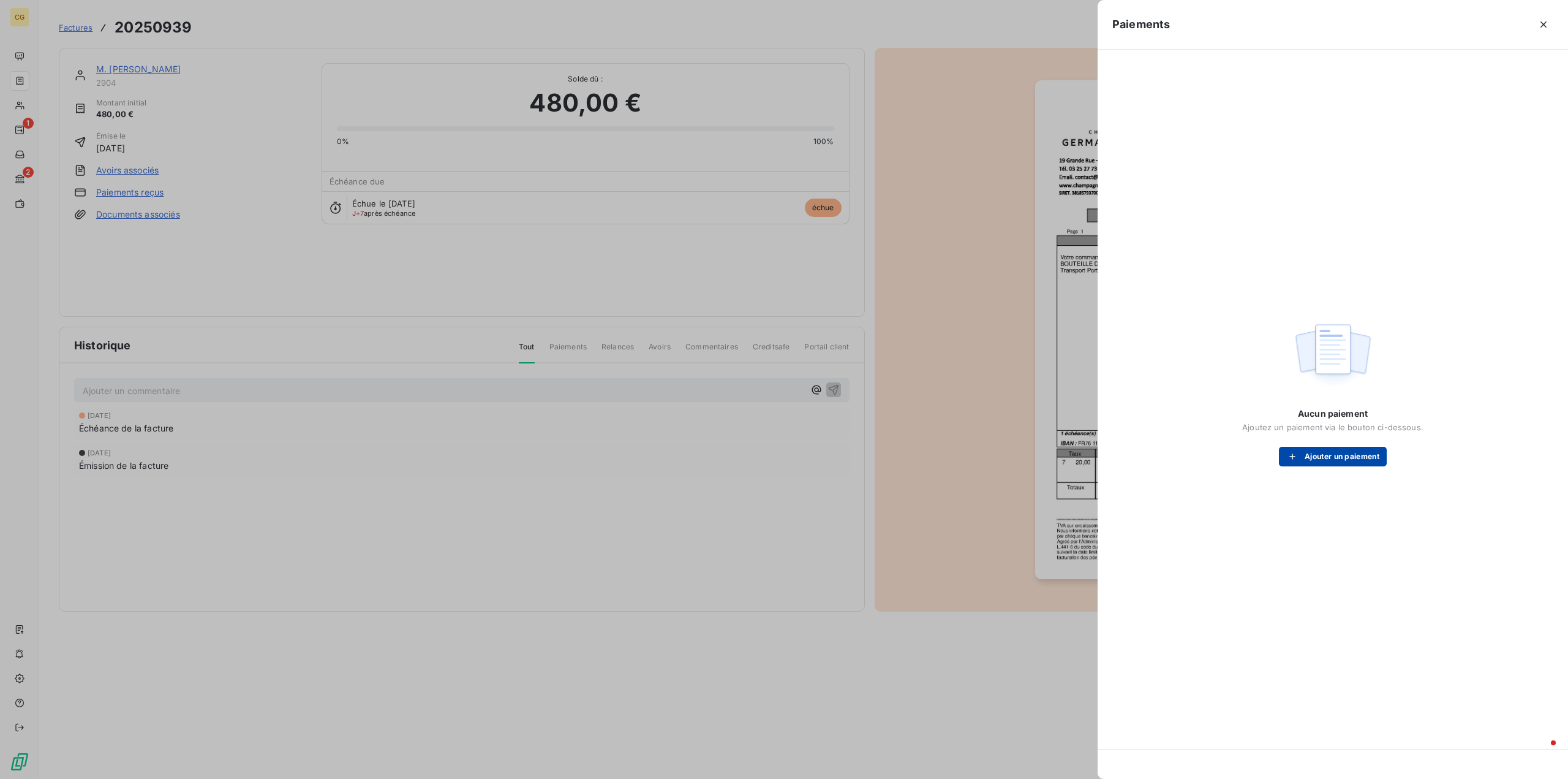
click at [1323, 457] on button "Ajouter un paiement" at bounding box center [1332, 457] width 107 height 20
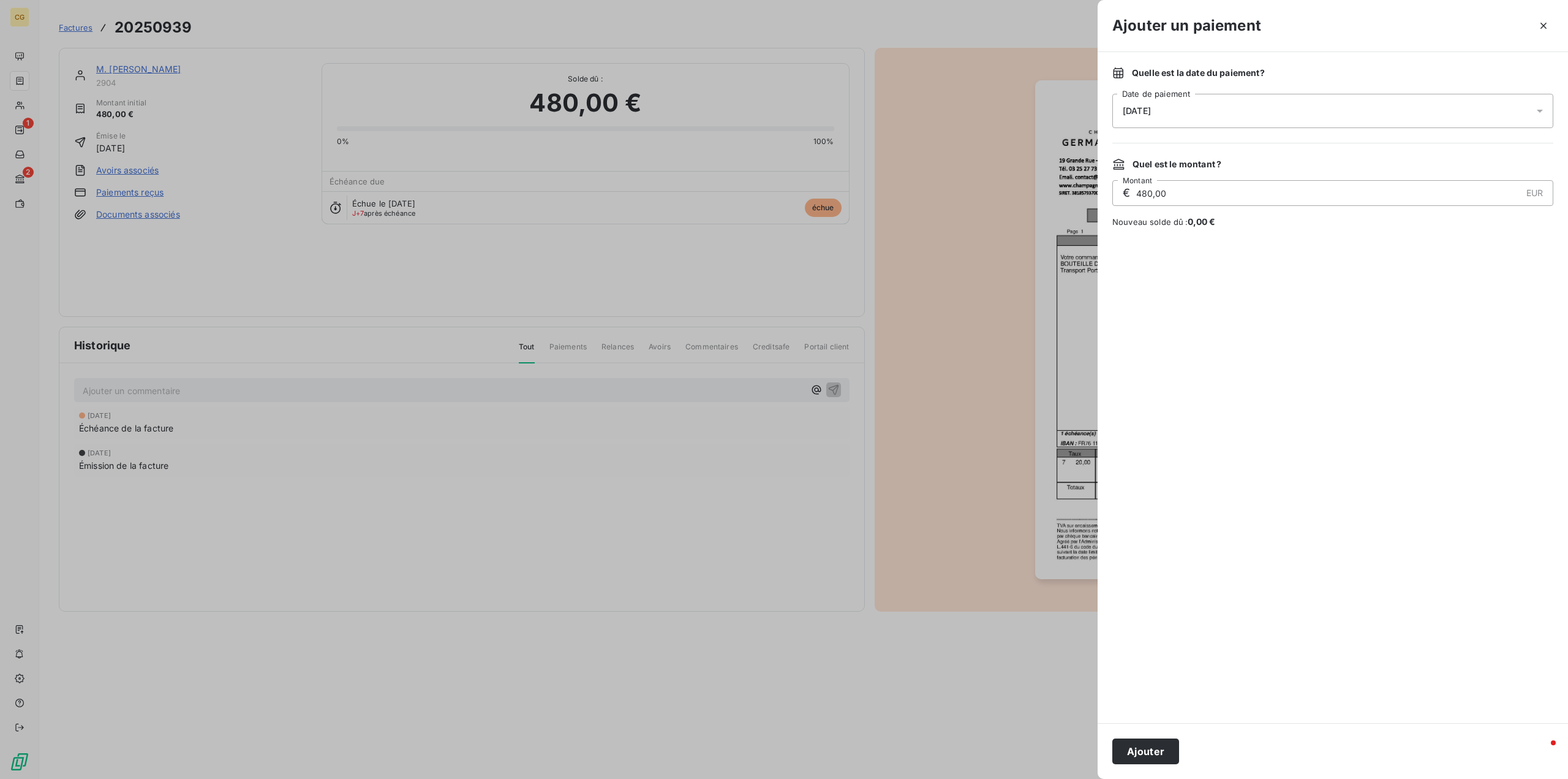
click at [1209, 103] on div "[DATE]" at bounding box center [1332, 110] width 441 height 35
click at [1150, 238] on button "8" at bounding box center [1147, 237] width 25 height 25
click at [1202, 418] on div at bounding box center [1332, 475] width 441 height 465
click at [1149, 748] on button "Ajouter" at bounding box center [1146, 751] width 67 height 26
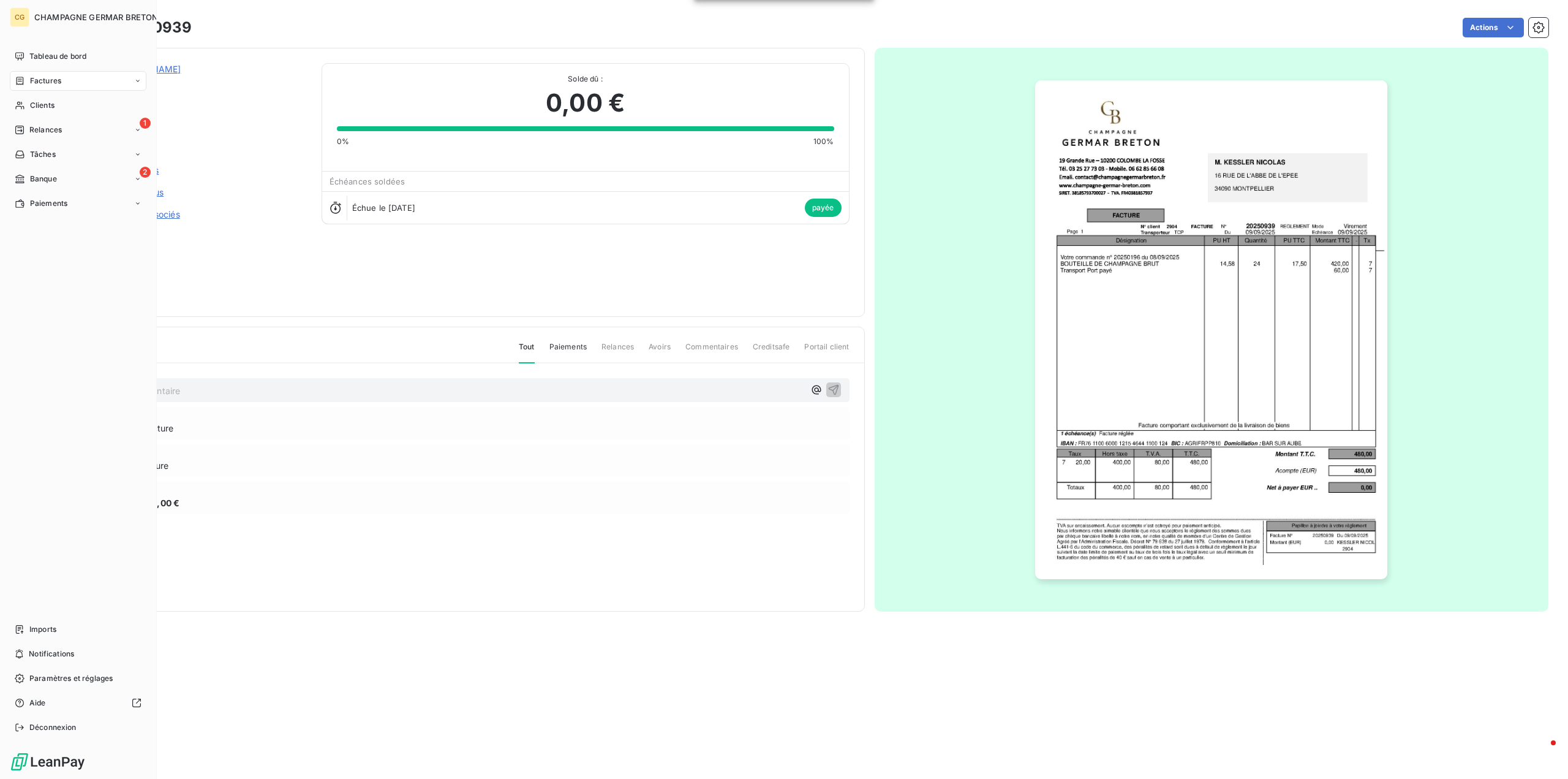
click at [55, 81] on span "Factures" at bounding box center [45, 80] width 32 height 11
click at [36, 82] on span "Factures" at bounding box center [45, 80] width 32 height 11
click at [59, 109] on span "Factures" at bounding box center [45, 105] width 32 height 11
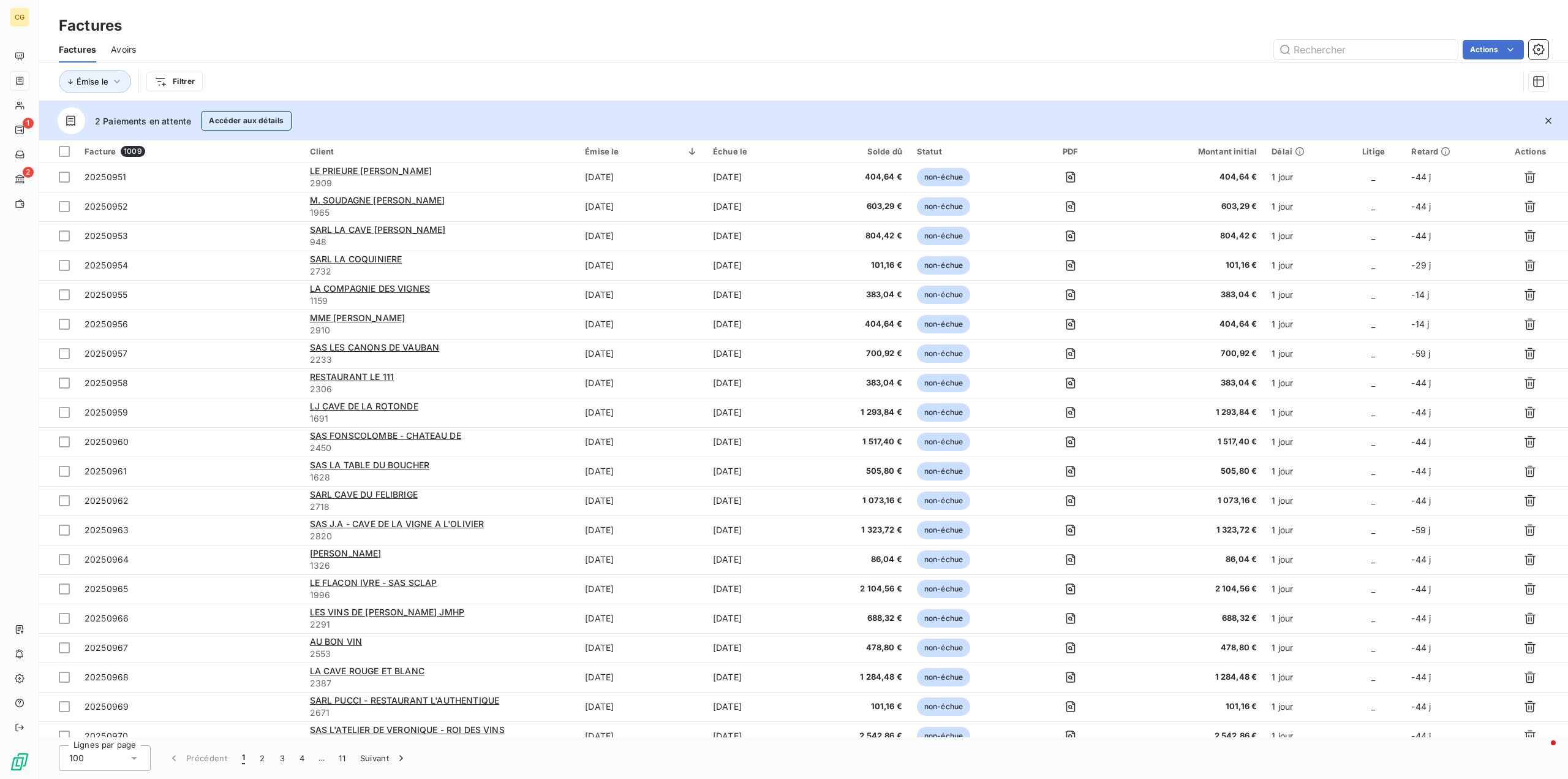
click at [239, 119] on button "Accéder aux détails" at bounding box center [246, 120] width 91 height 20
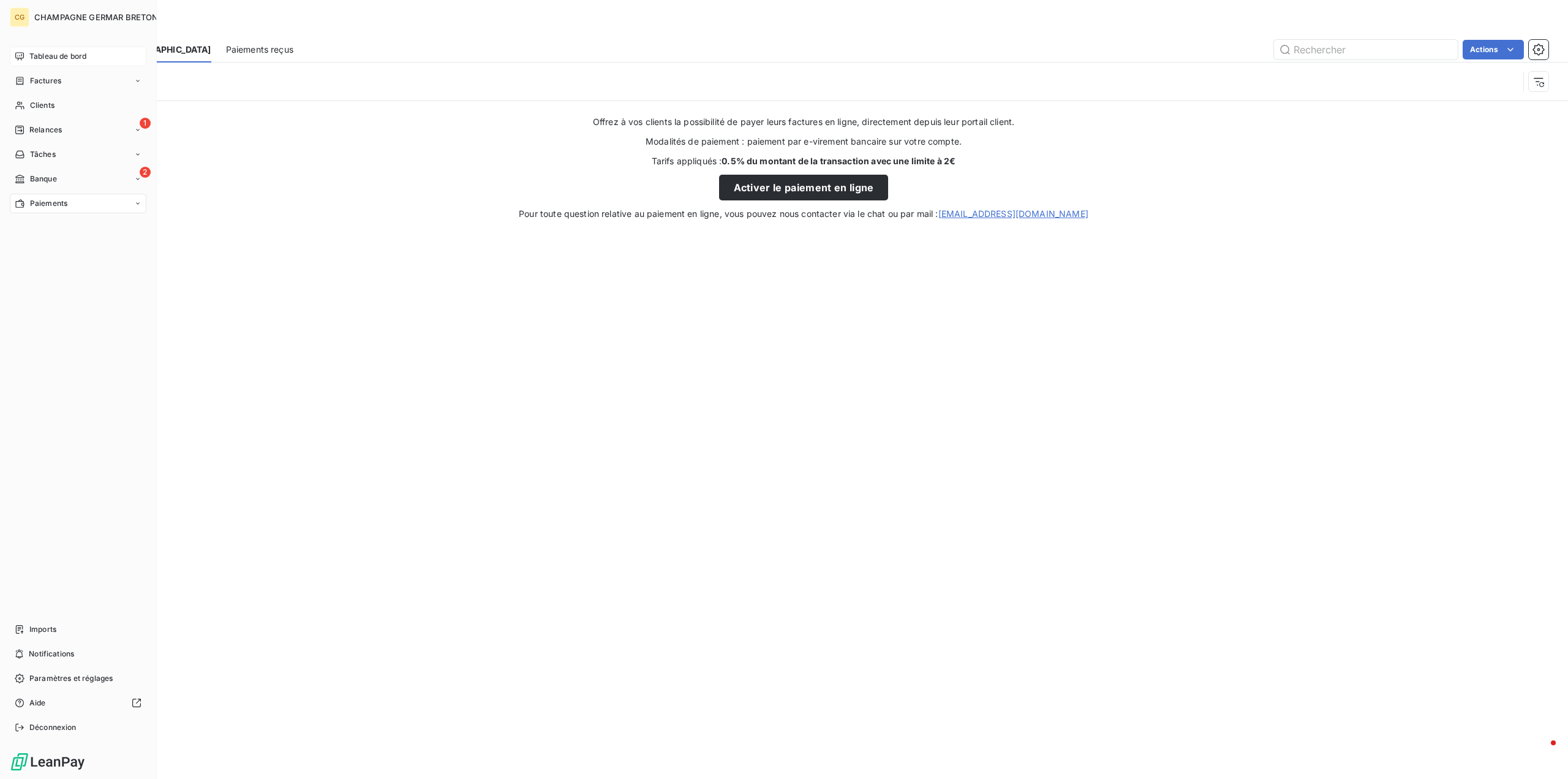
click at [54, 53] on span "Tableau de bord" at bounding box center [58, 56] width 57 height 11
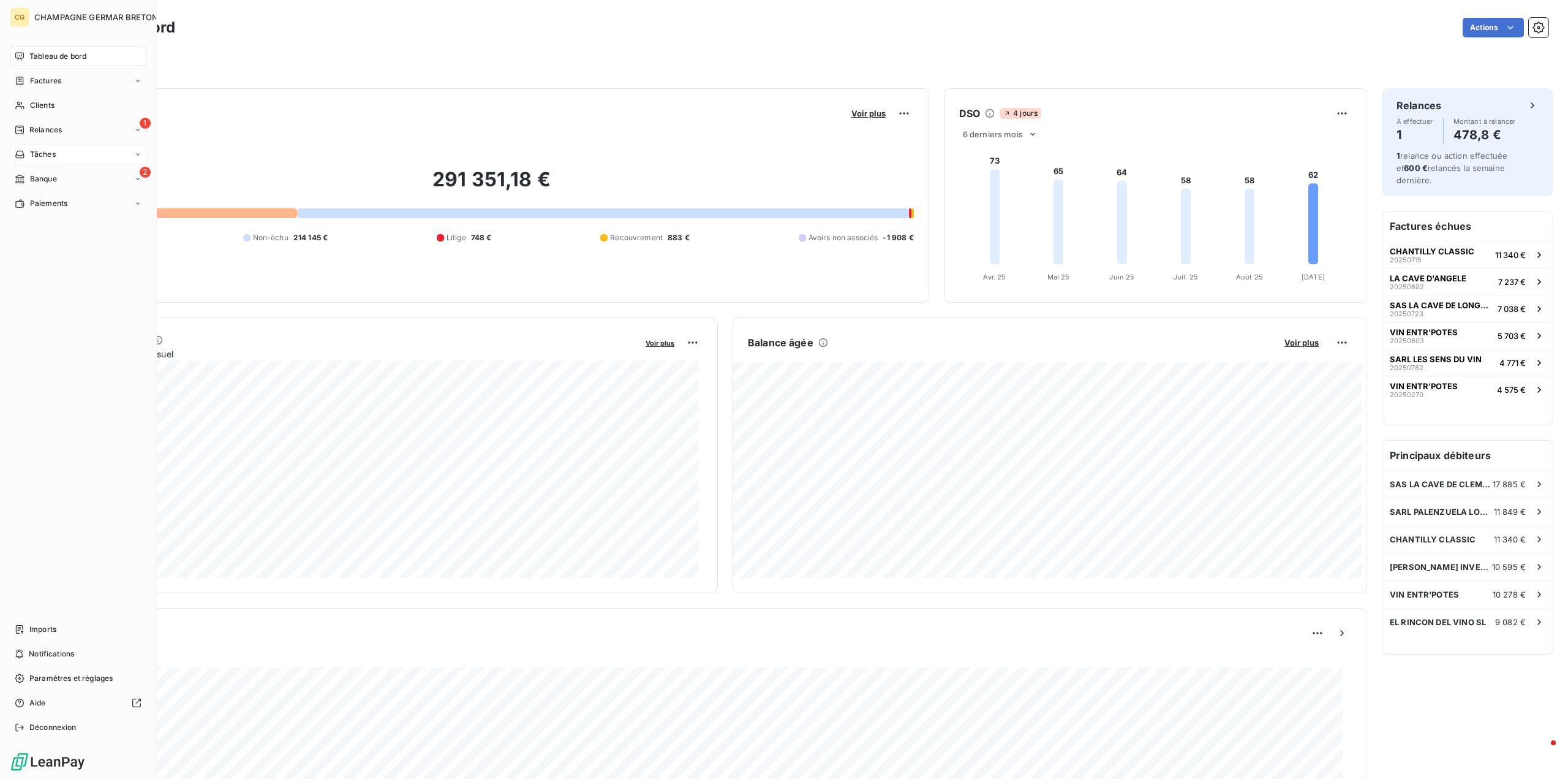
click at [44, 155] on span "Tâches" at bounding box center [42, 154] width 26 height 11
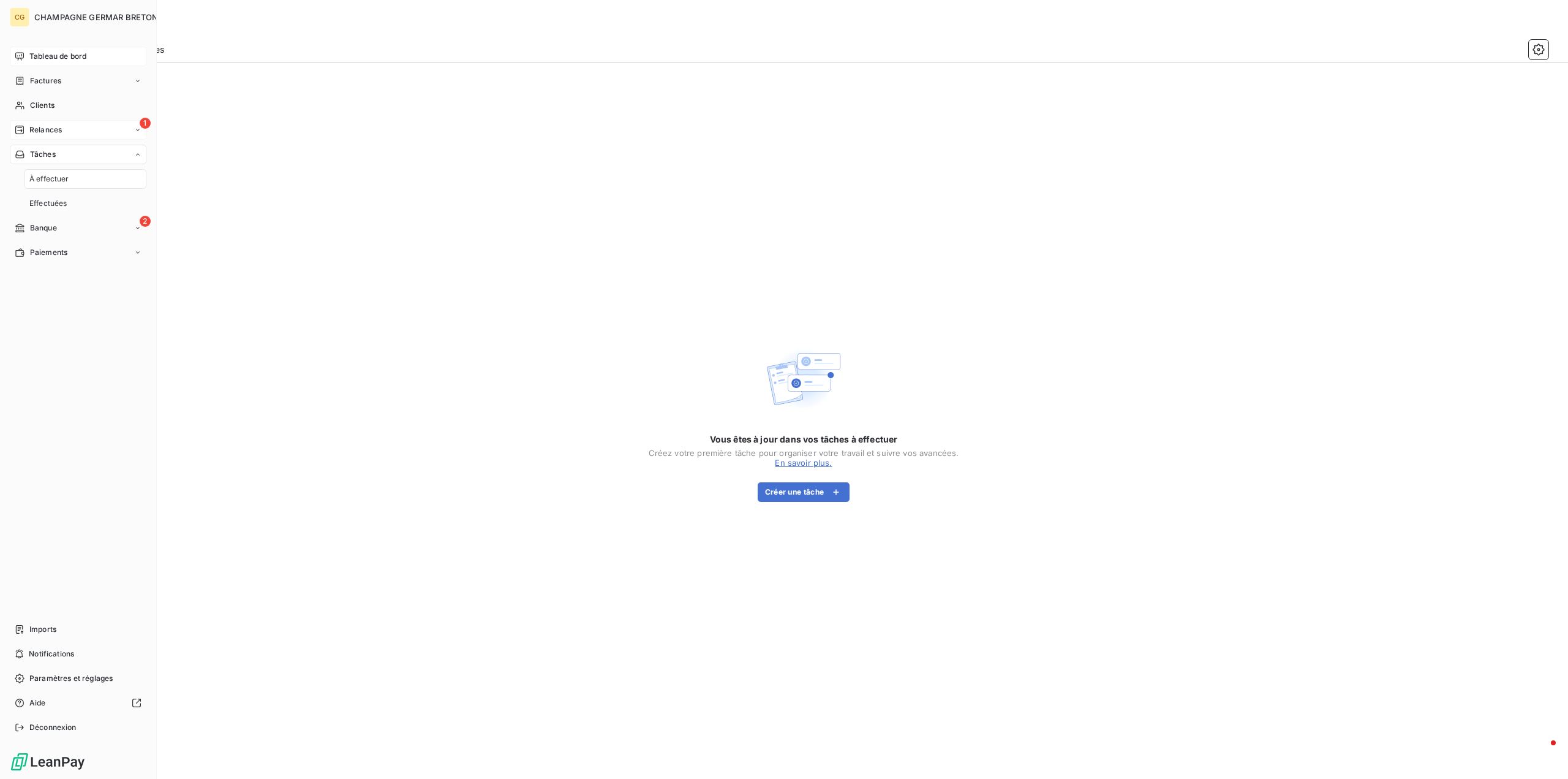
click at [48, 127] on span "Relances" at bounding box center [45, 129] width 33 height 11
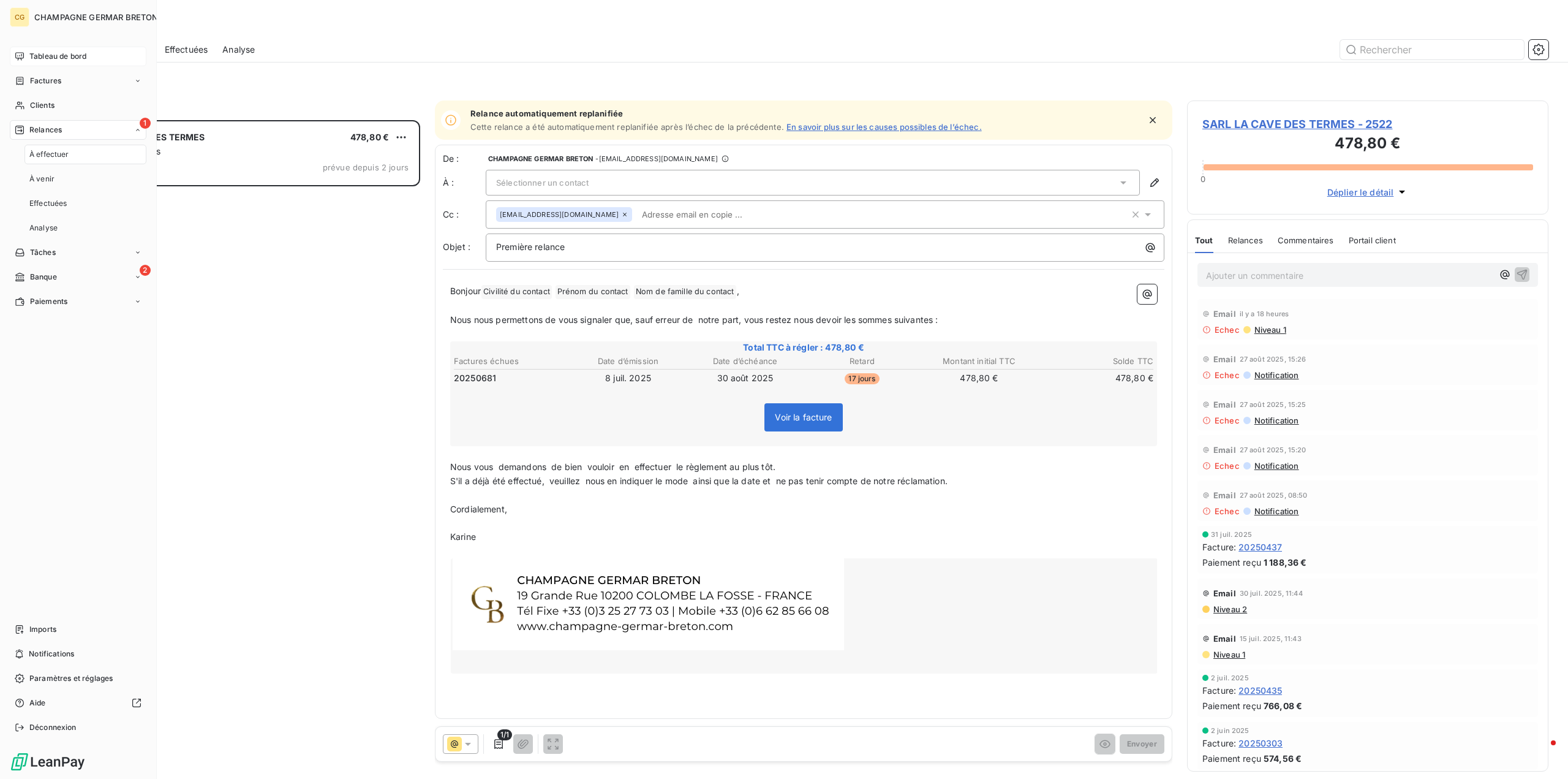
scroll to position [650, 352]
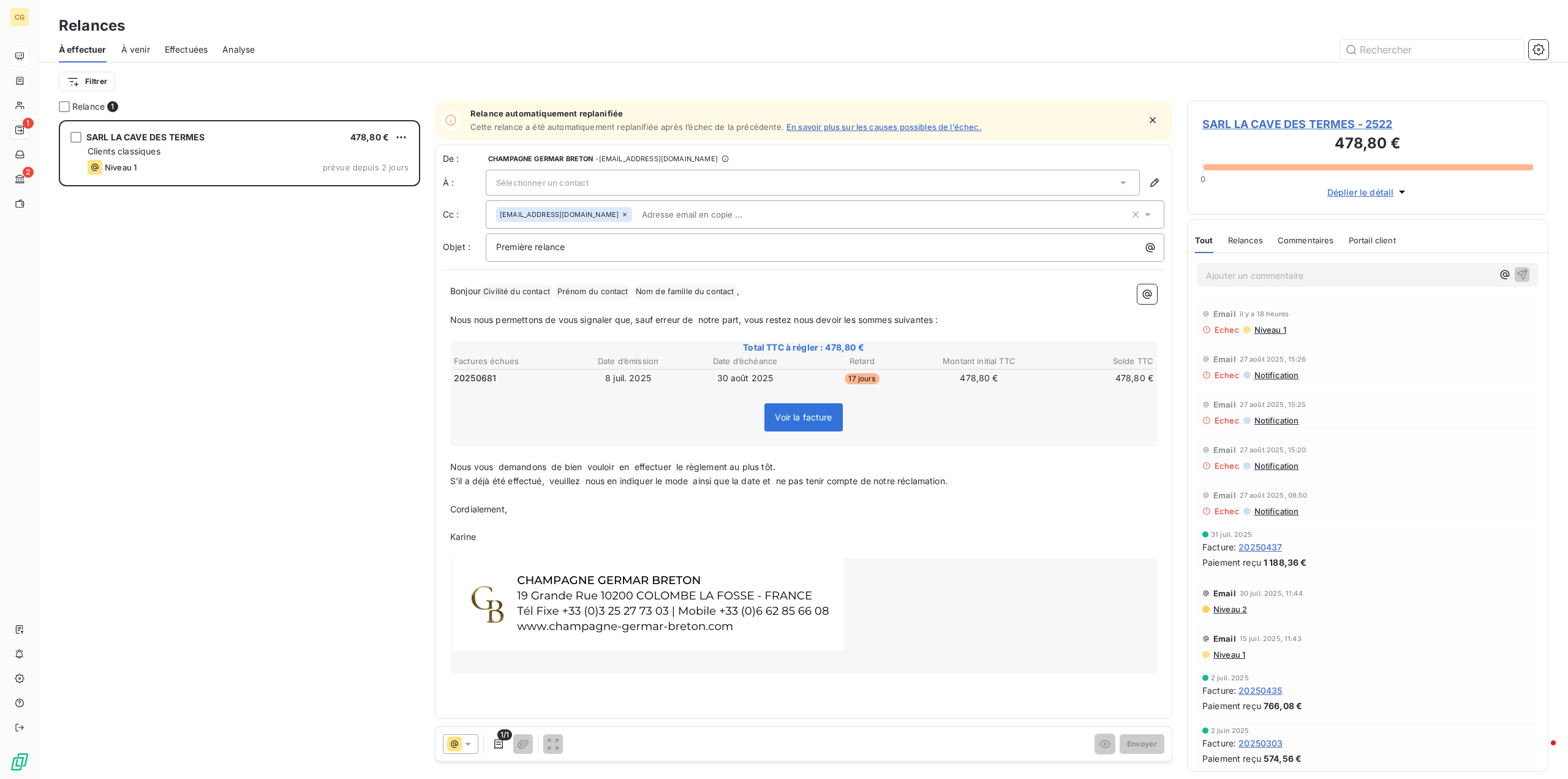
click at [190, 49] on span "Effectuées" at bounding box center [186, 49] width 43 height 12
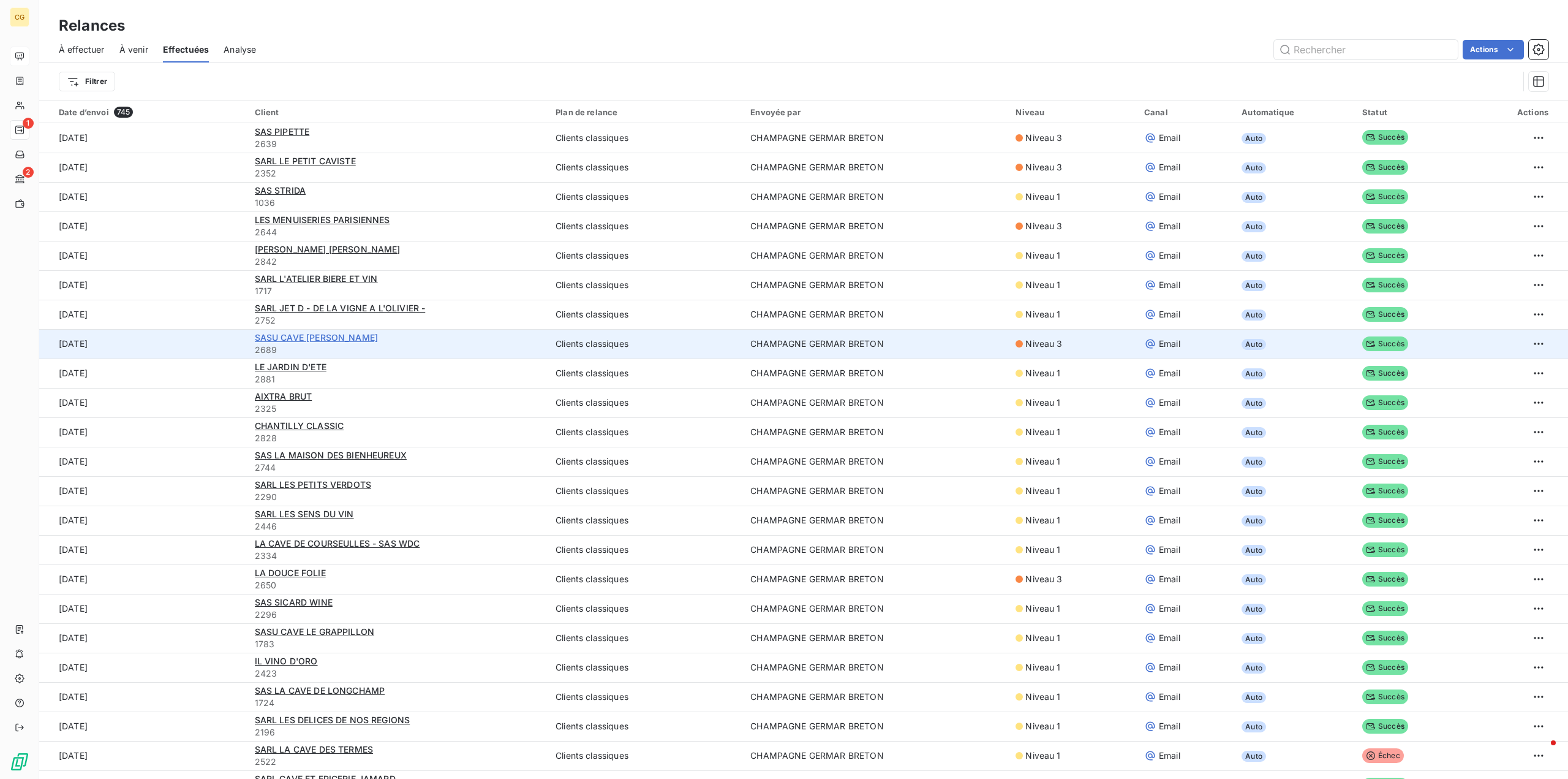
click at [321, 333] on span "SASU CAVE [PERSON_NAME]" at bounding box center [316, 337] width 123 height 11
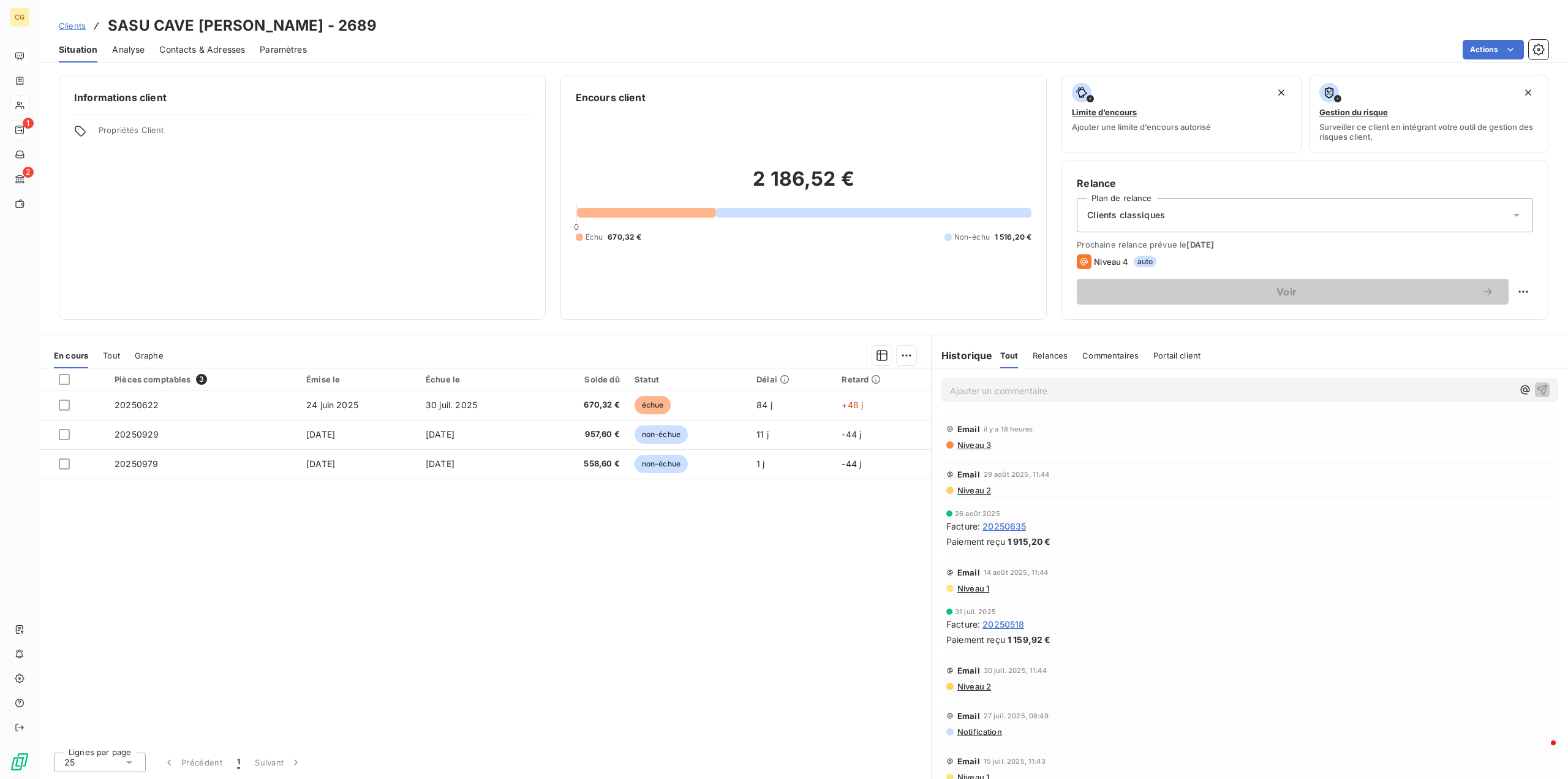
click at [986, 442] on span "Niveau 3" at bounding box center [973, 445] width 34 height 10
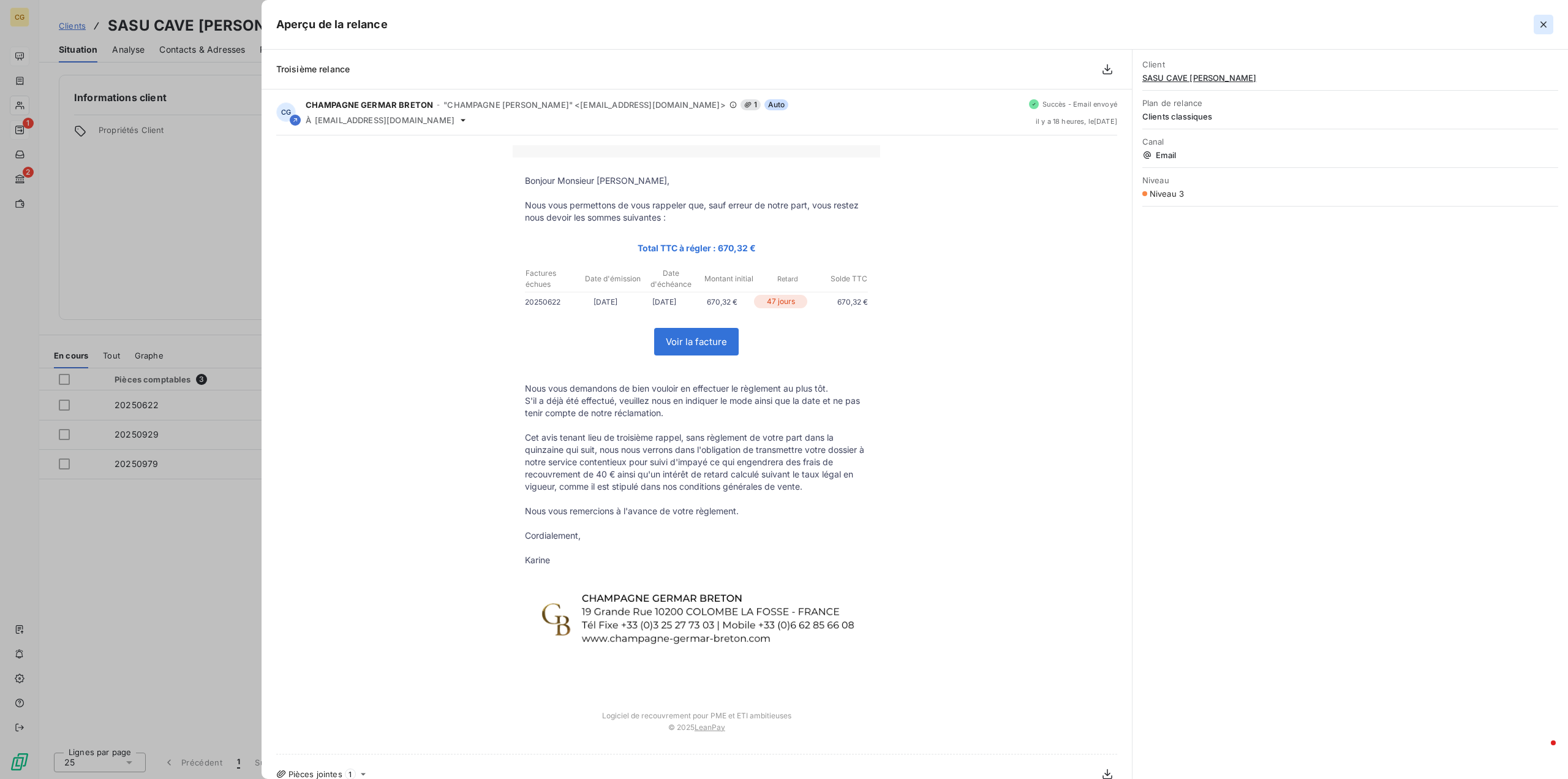
click at [1542, 22] on icon "button" at bounding box center [1543, 25] width 12 height 12
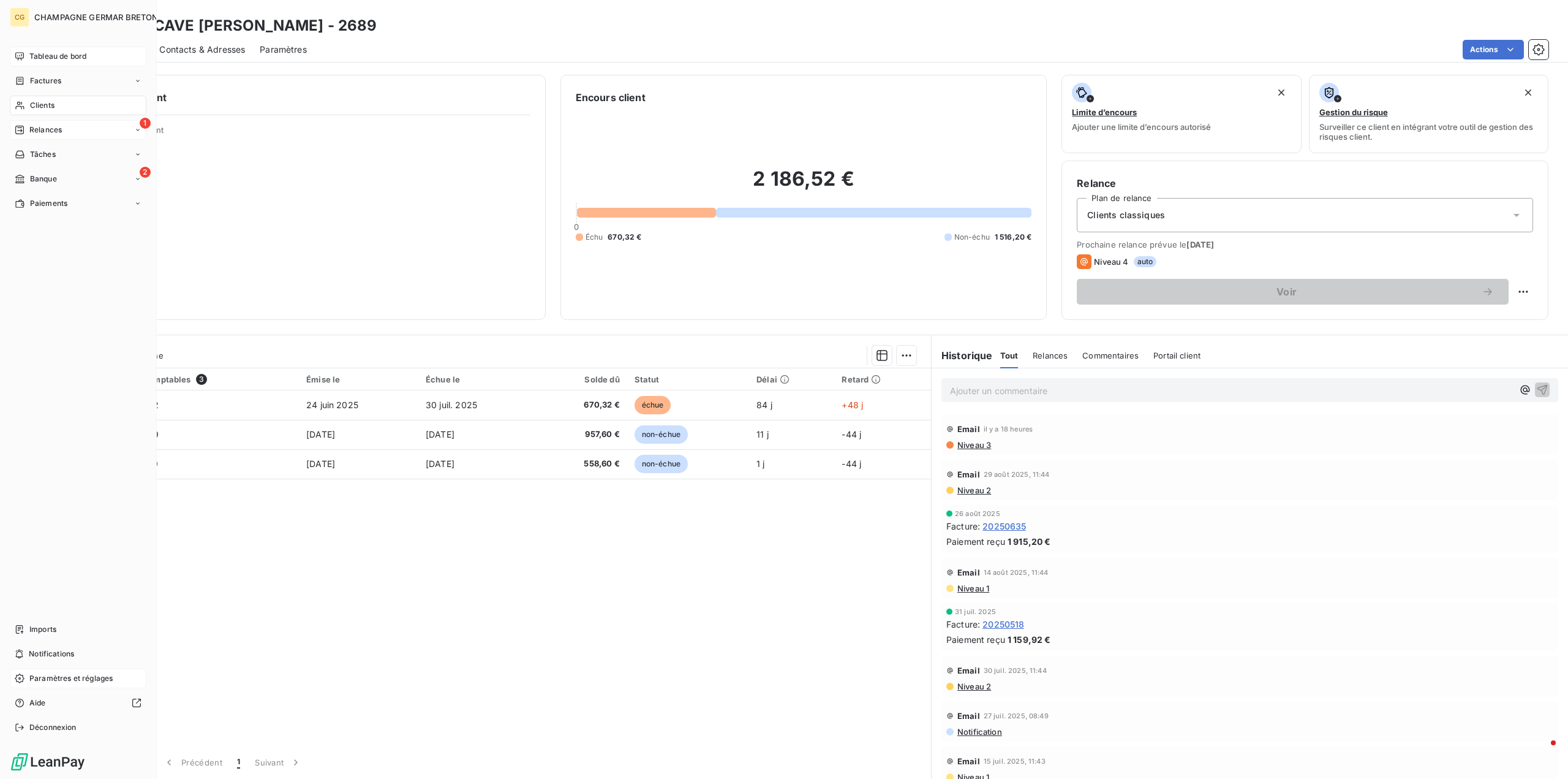
click at [83, 676] on span "Paramètres et réglages" at bounding box center [71, 677] width 84 height 11
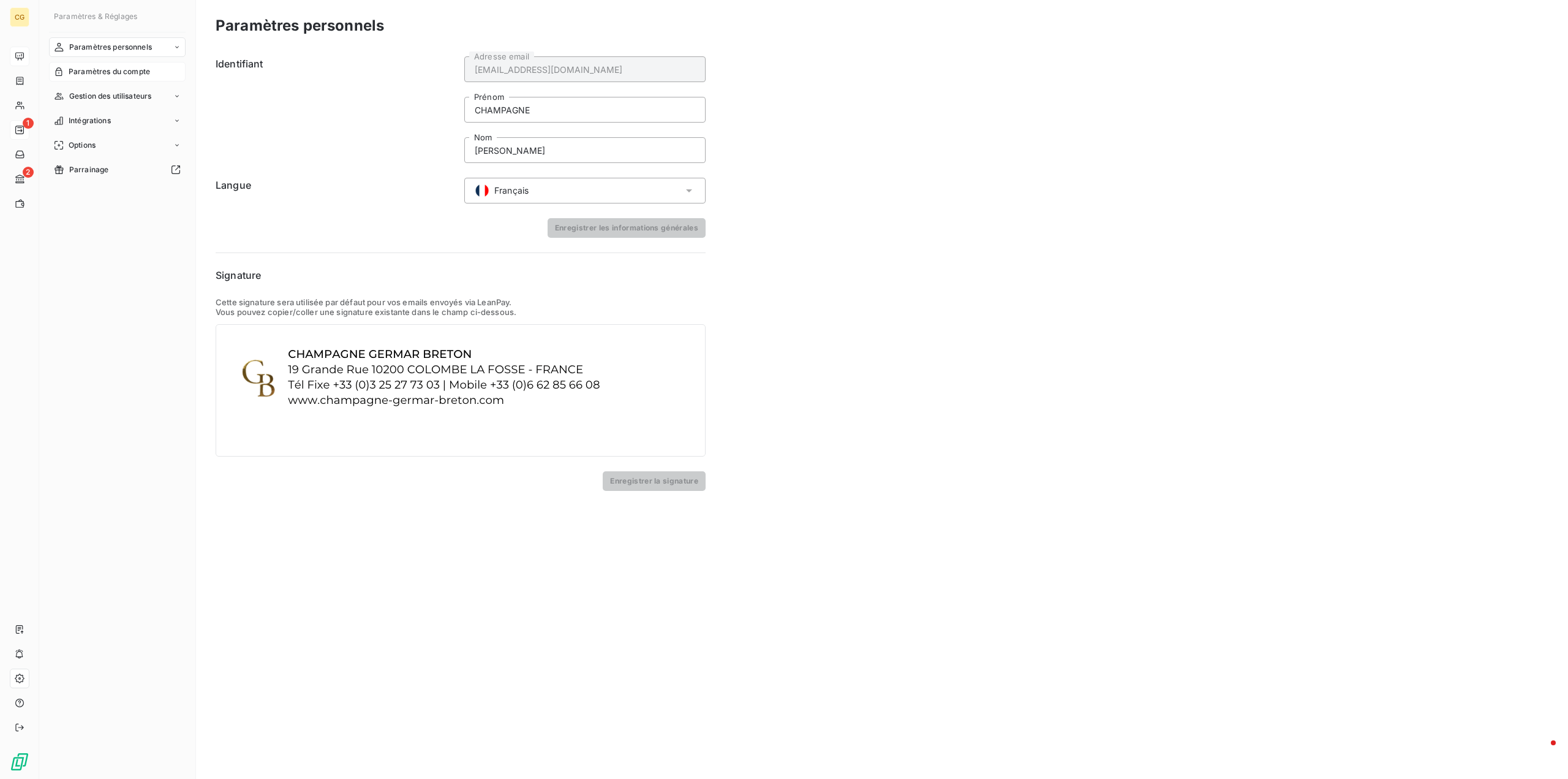
click at [129, 70] on span "Paramètres du compte" at bounding box center [109, 71] width 82 height 11
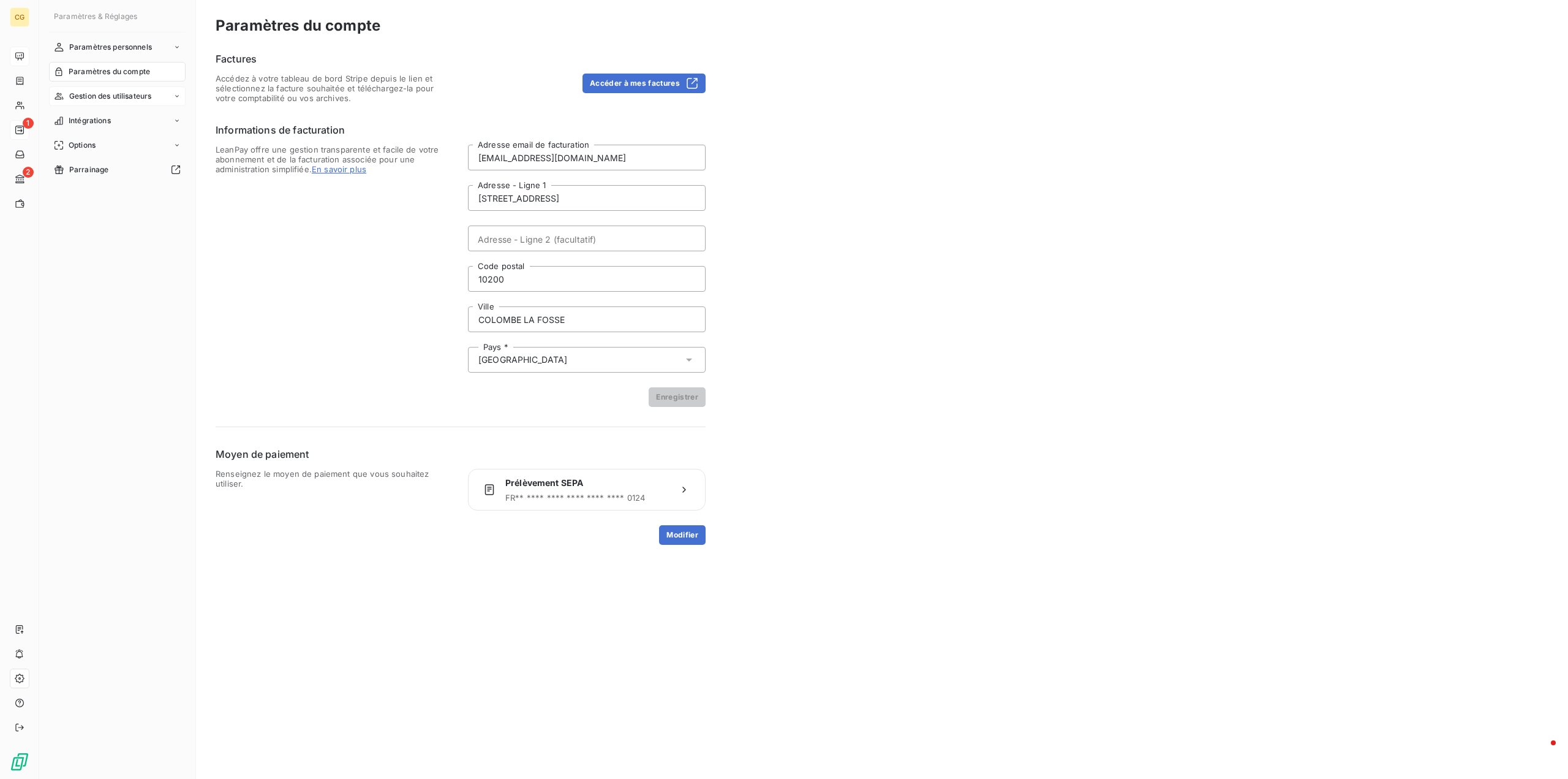
click at [122, 95] on span "Gestion des utilisateurs" at bounding box center [110, 96] width 83 height 11
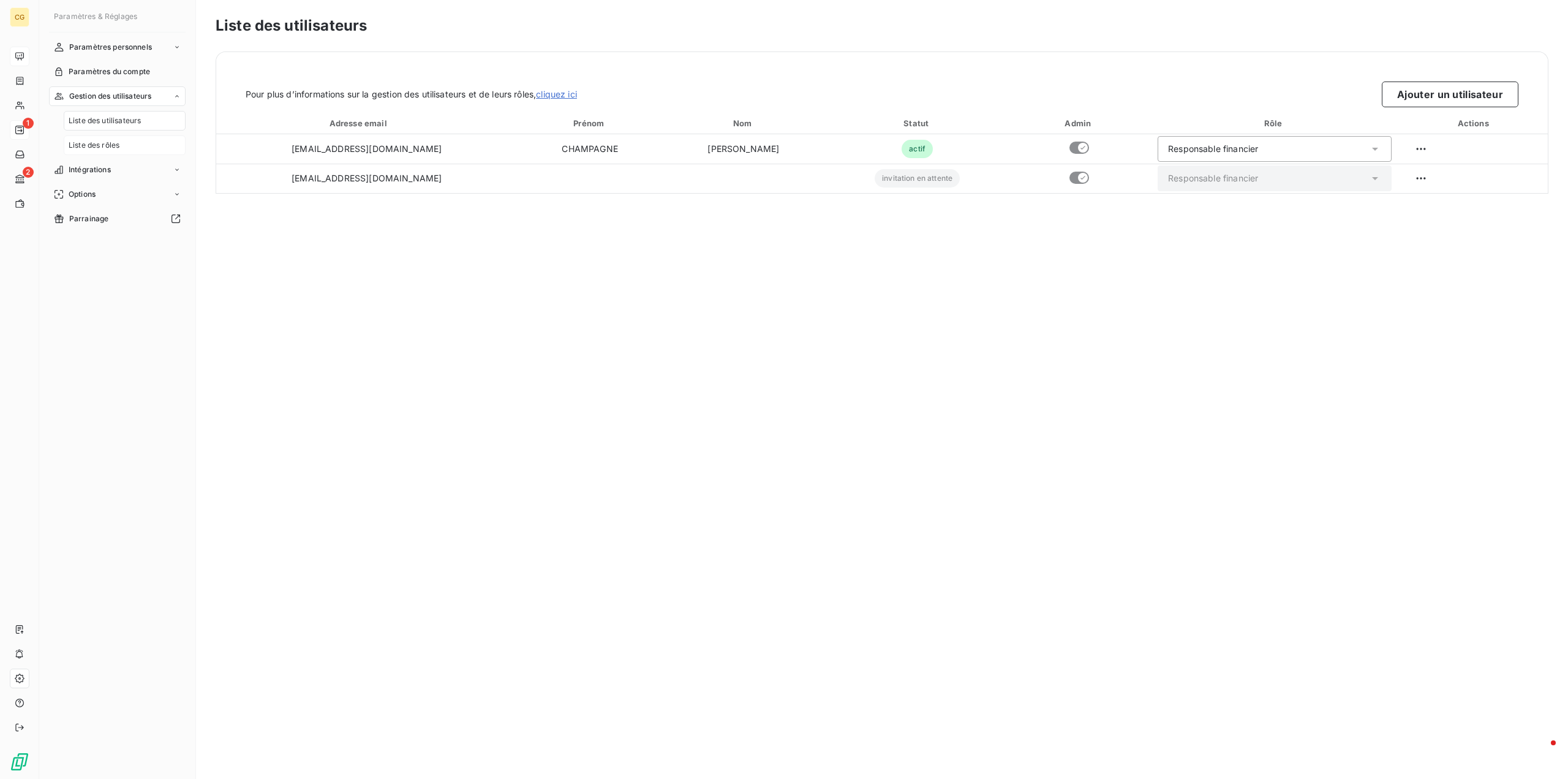
click at [109, 145] on span "Liste des rôles" at bounding box center [95, 145] width 51 height 11
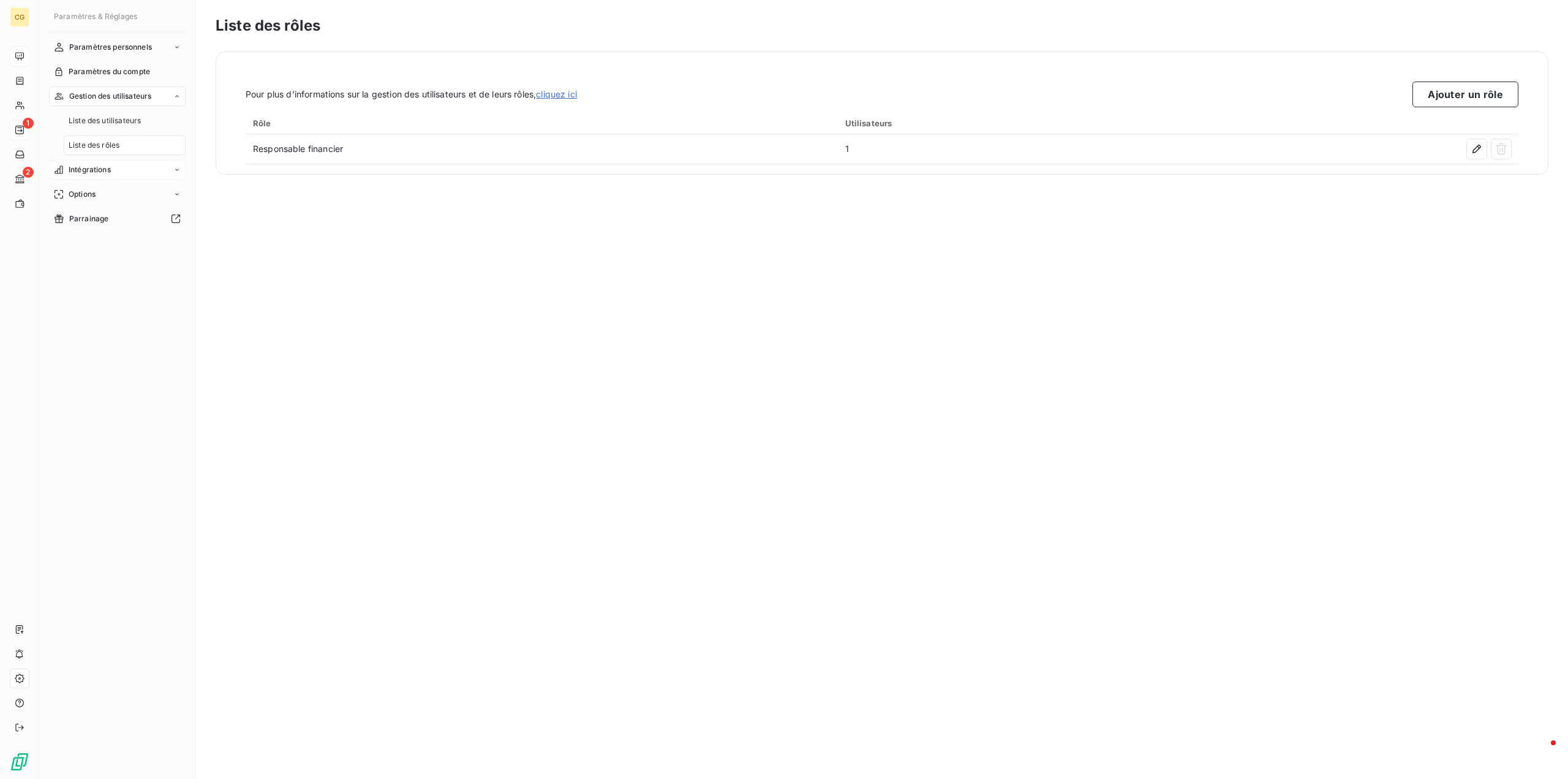
click at [104, 171] on span "Intégrations" at bounding box center [90, 170] width 42 height 11
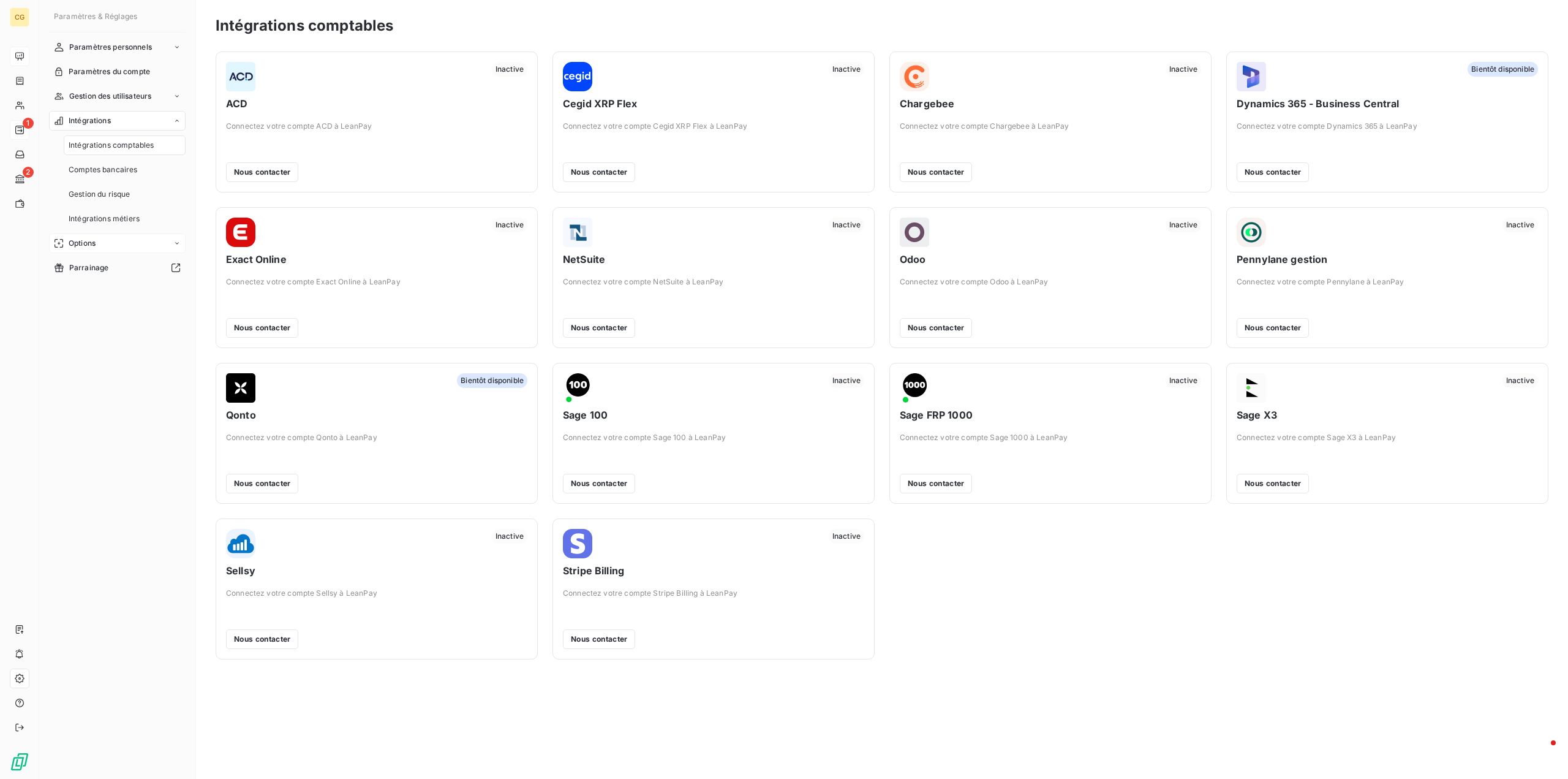
click at [88, 245] on span "Options" at bounding box center [82, 243] width 27 height 11
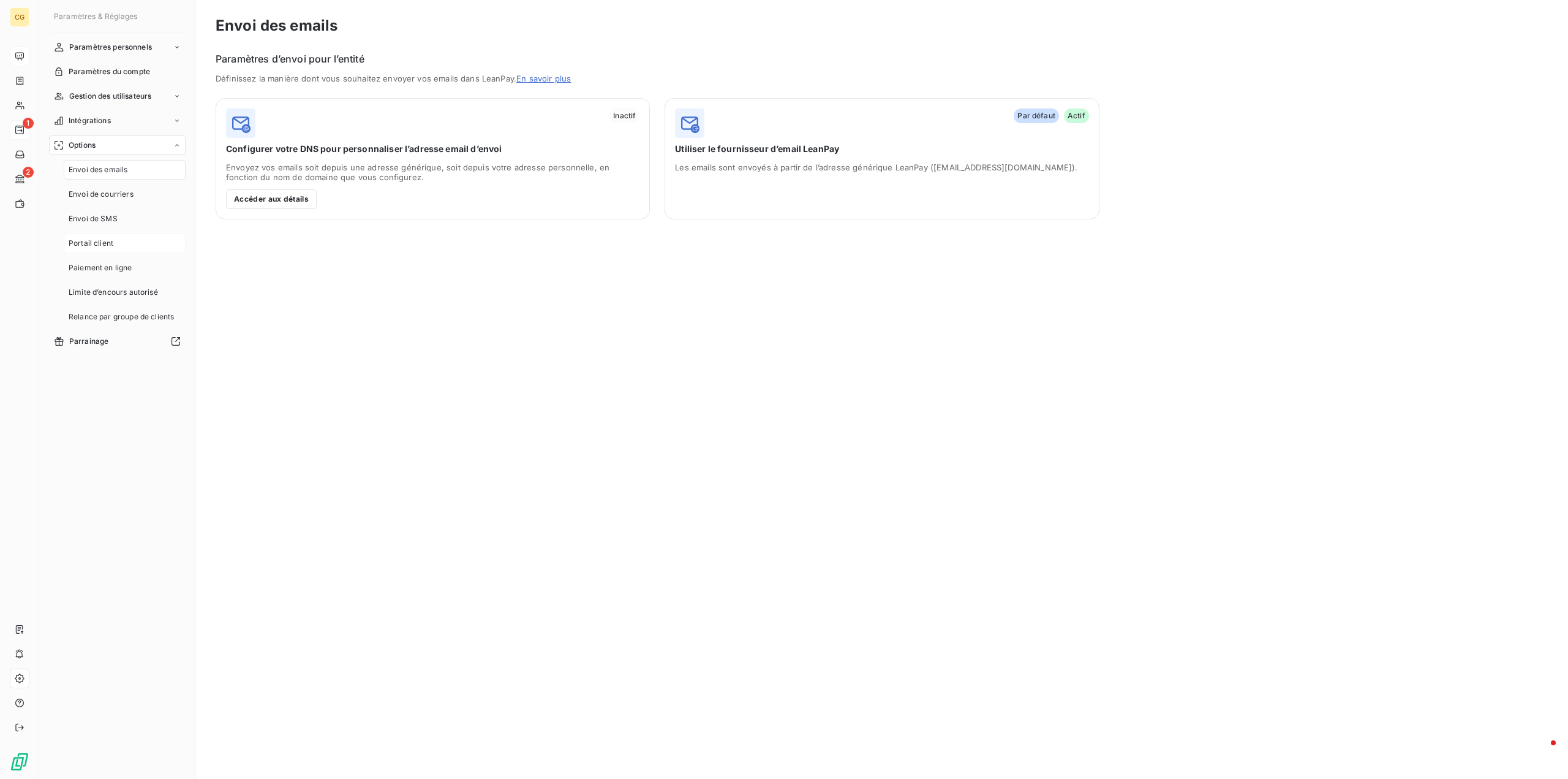
click at [110, 246] on span "Portail client" at bounding box center [91, 243] width 44 height 11
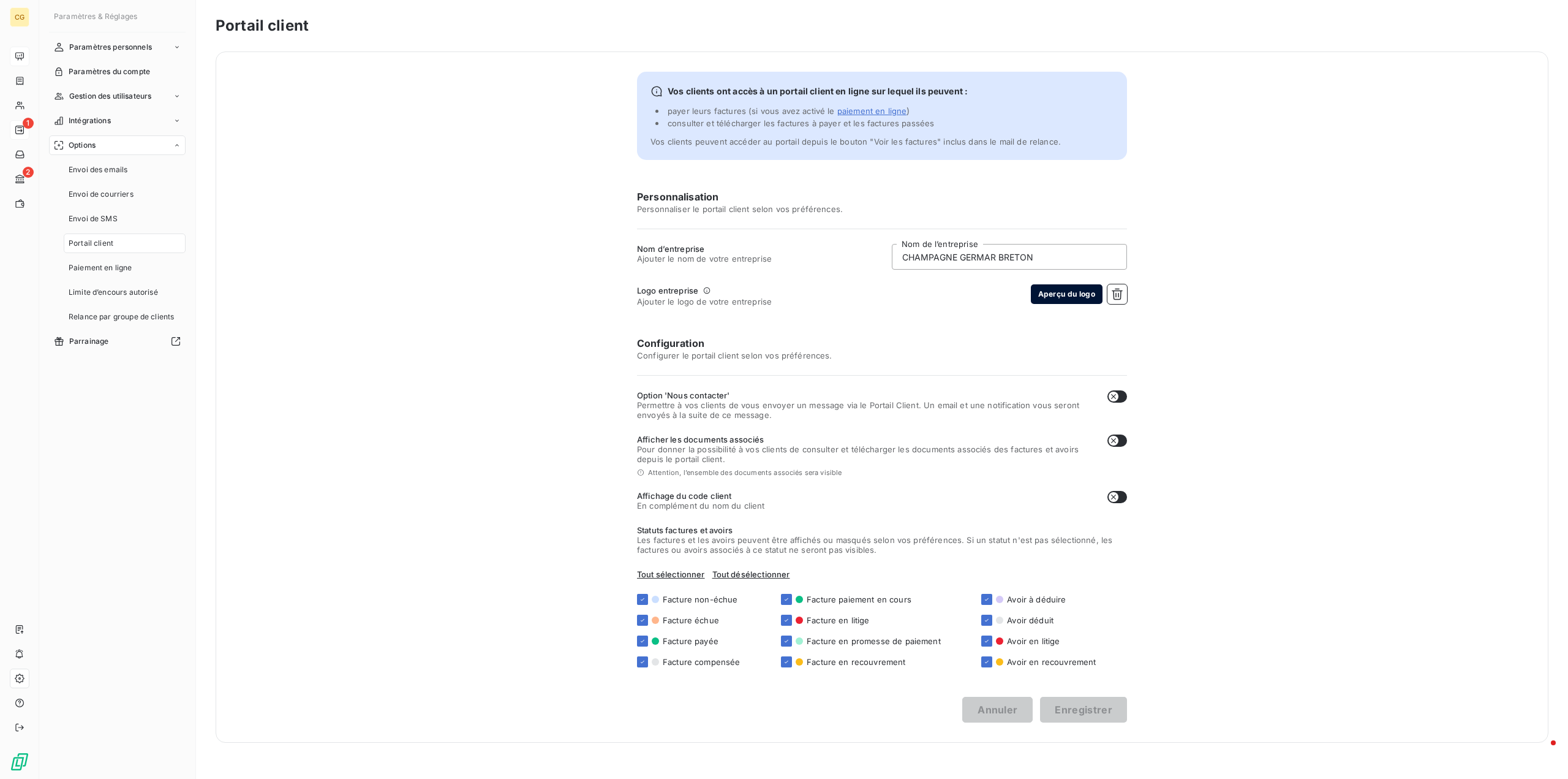
click at [1067, 294] on button "Aperçu du logo" at bounding box center [1066, 294] width 72 height 20
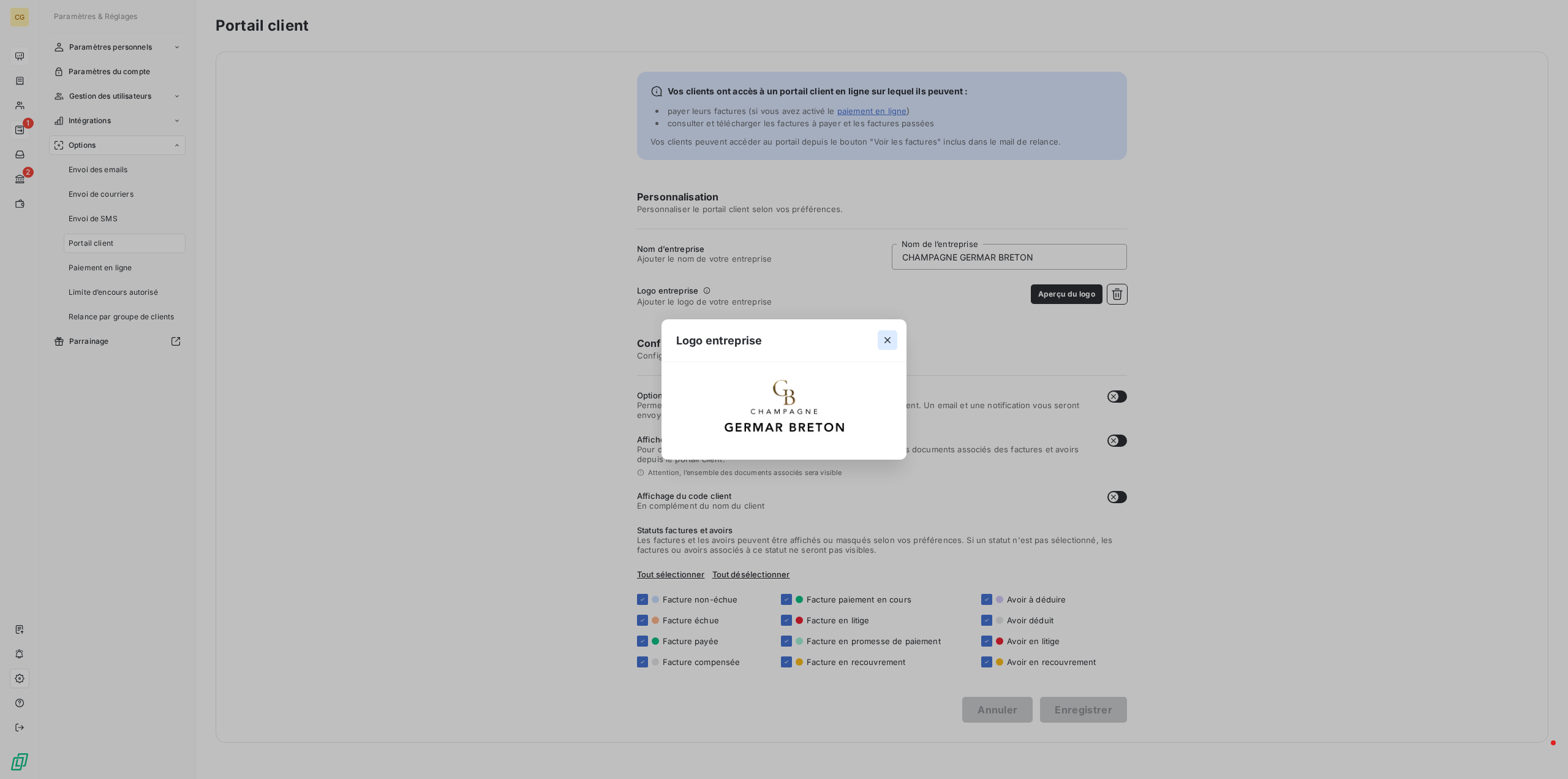
click at [883, 342] on icon "button" at bounding box center [887, 340] width 12 height 12
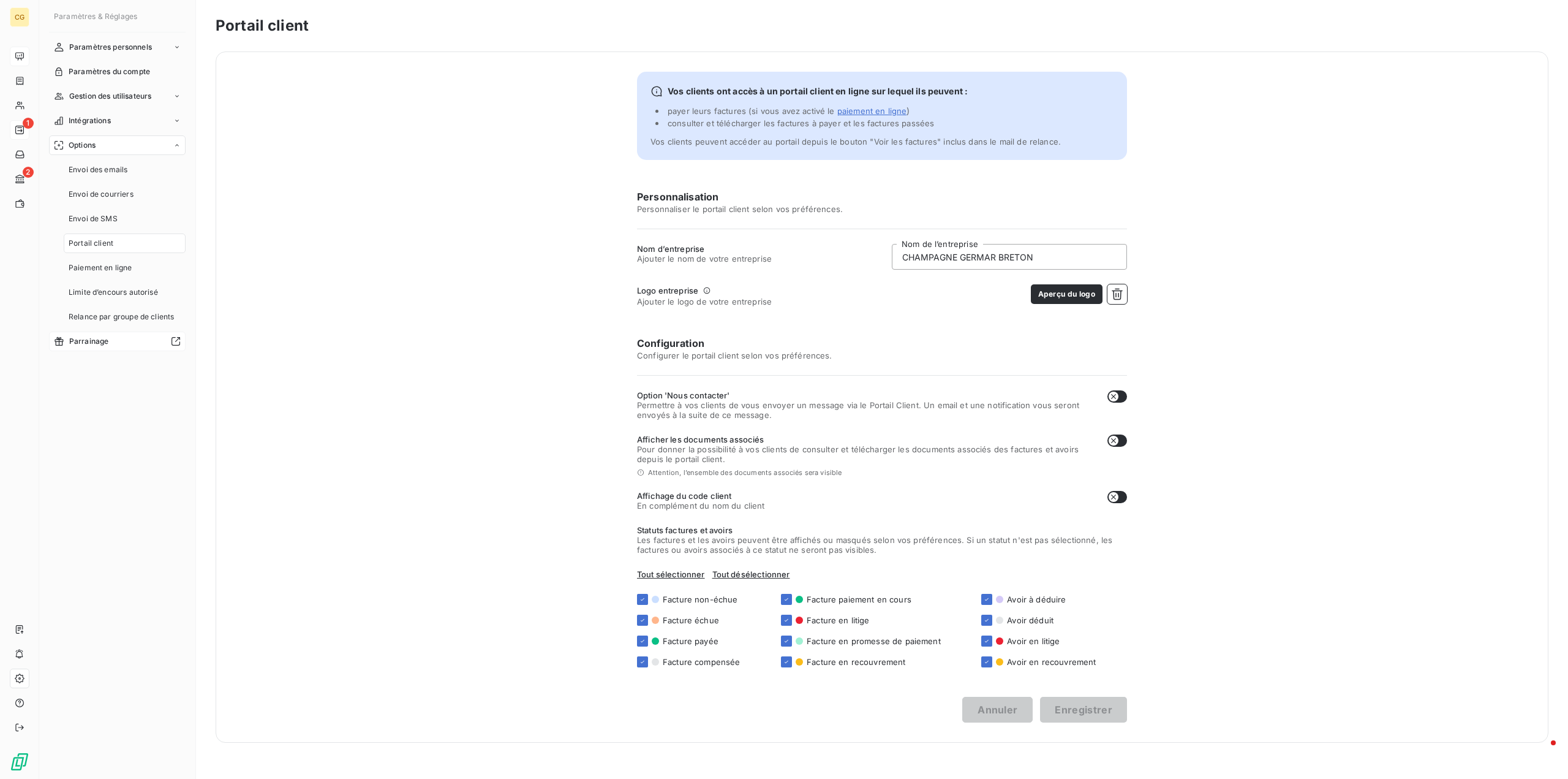
click at [92, 341] on span "Parrainage" at bounding box center [89, 341] width 39 height 11
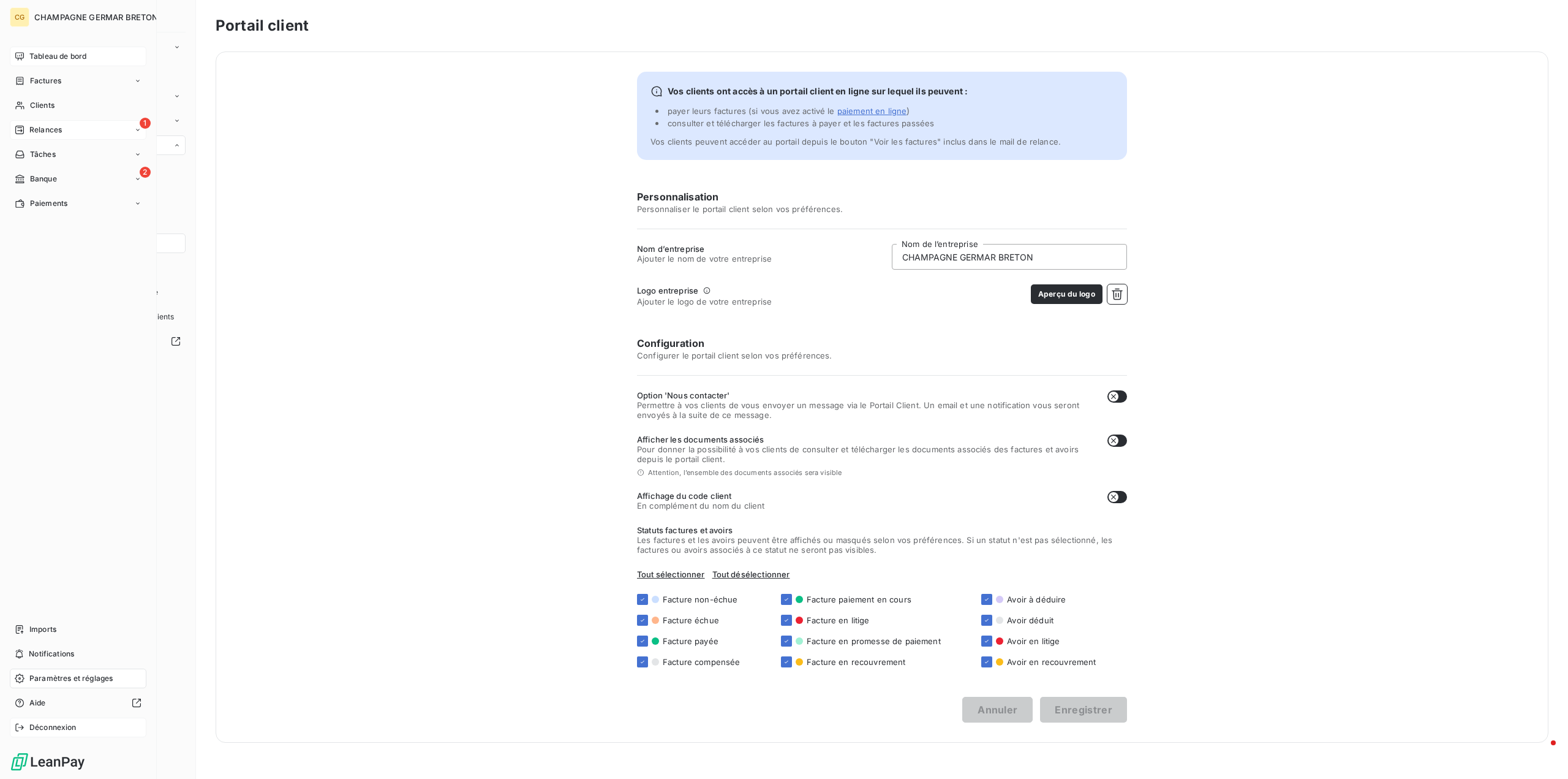
click at [38, 728] on span "Déconnexion" at bounding box center [53, 727] width 47 height 11
